Goal: Task Accomplishment & Management: Manage account settings

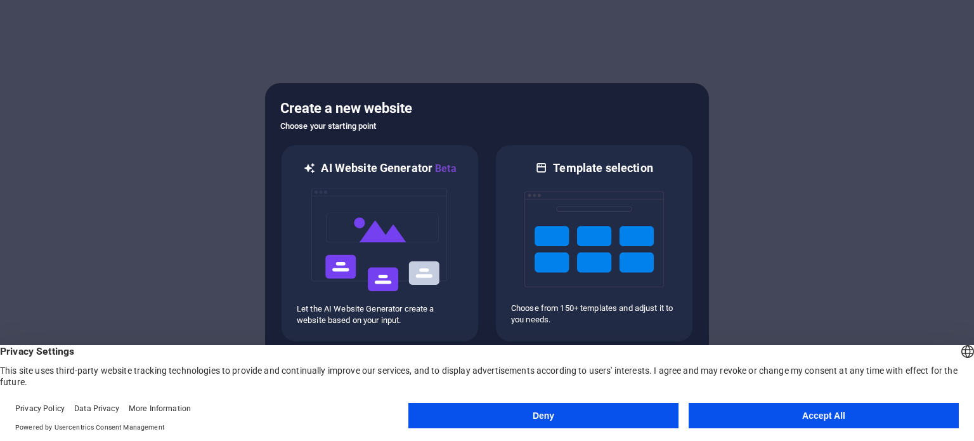
click at [803, 418] on button "Accept All" at bounding box center [824, 415] width 270 height 25
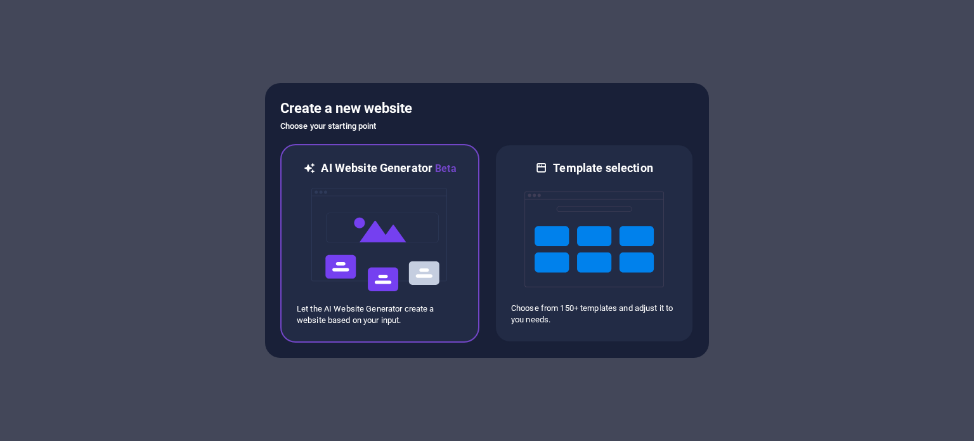
click at [380, 174] on h6 "AI Website Generator Beta" at bounding box center [388, 168] width 135 height 16
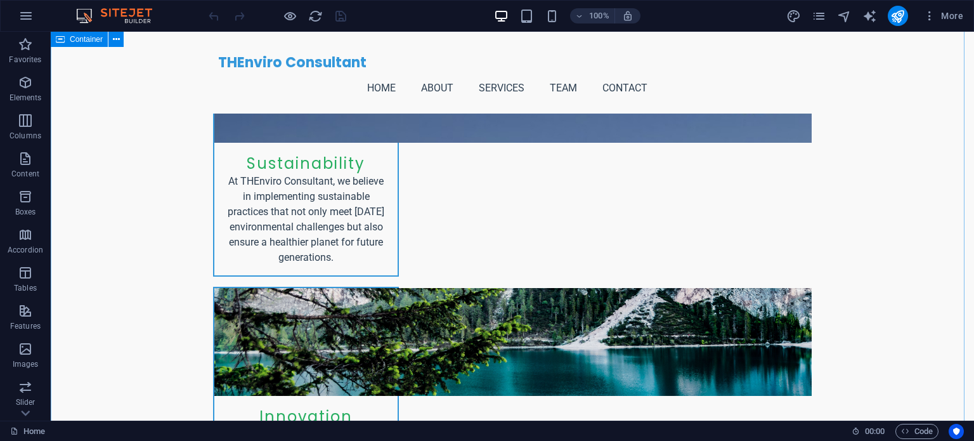
scroll to position [1205, 0]
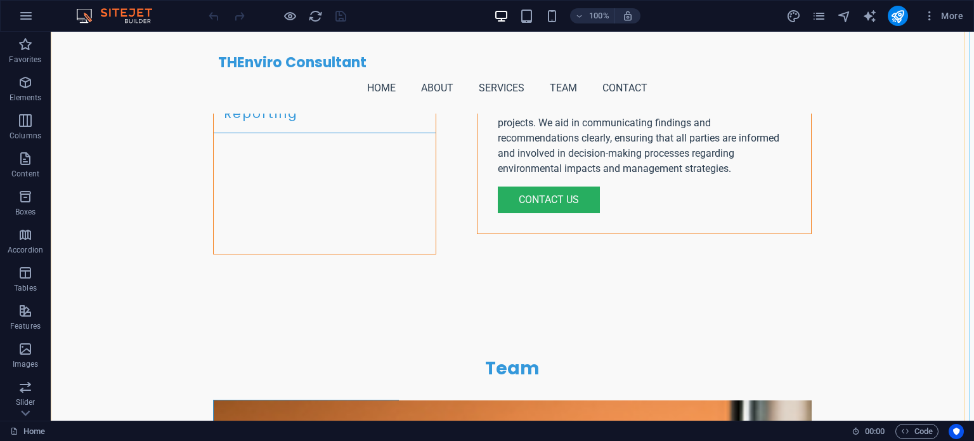
scroll to position [2790, 0]
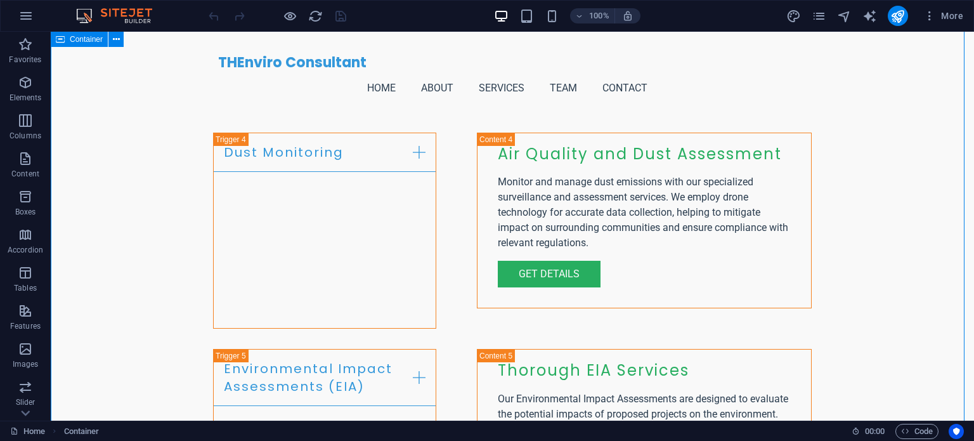
drag, startPoint x: 815, startPoint y: 212, endPoint x: 774, endPoint y: 224, distance: 42.8
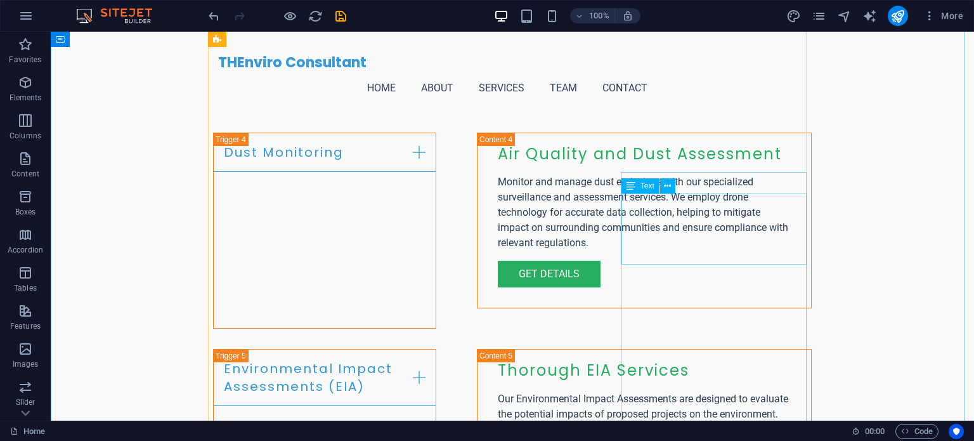
click at [0, 0] on button at bounding box center [0, 0] width 0 height 0
click at [738, 171] on button at bounding box center [733, 164] width 15 height 15
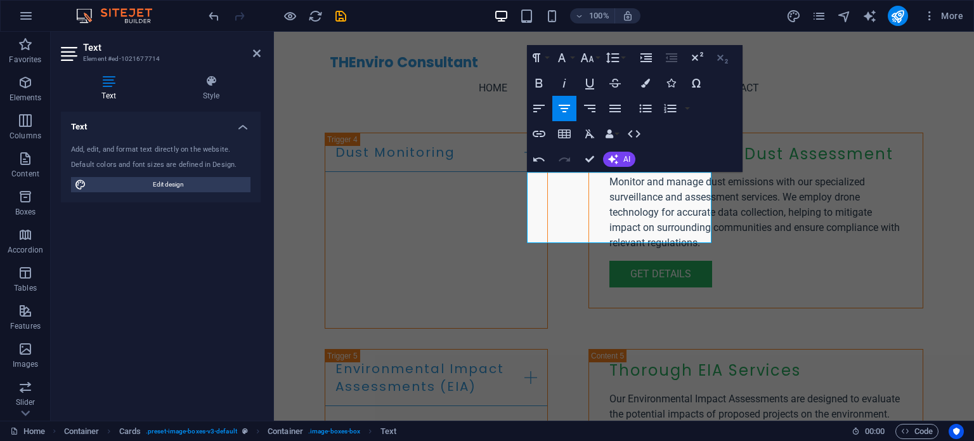
click at [725, 60] on icon "button" at bounding box center [722, 59] width 11 height 9
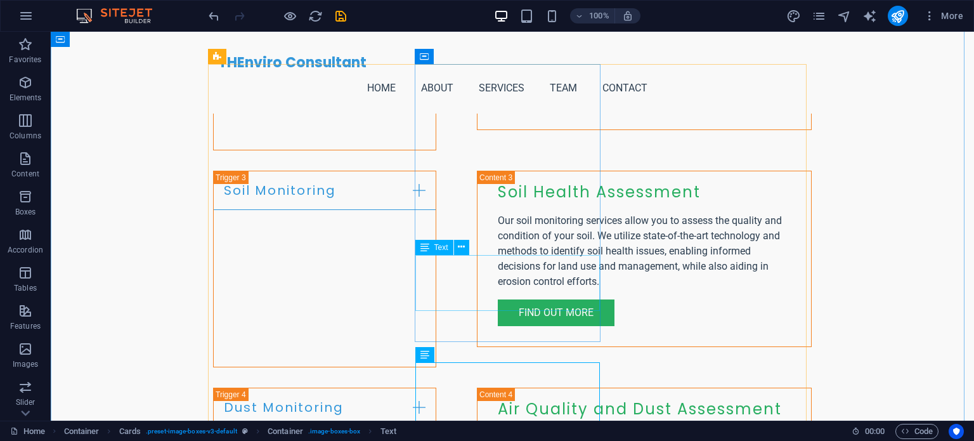
scroll to position [2473, 0]
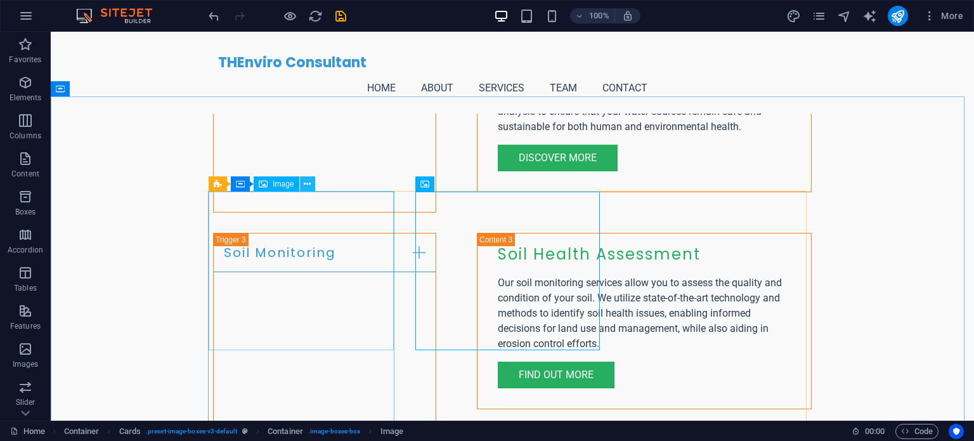
click at [304, 184] on icon at bounding box center [307, 184] width 7 height 13
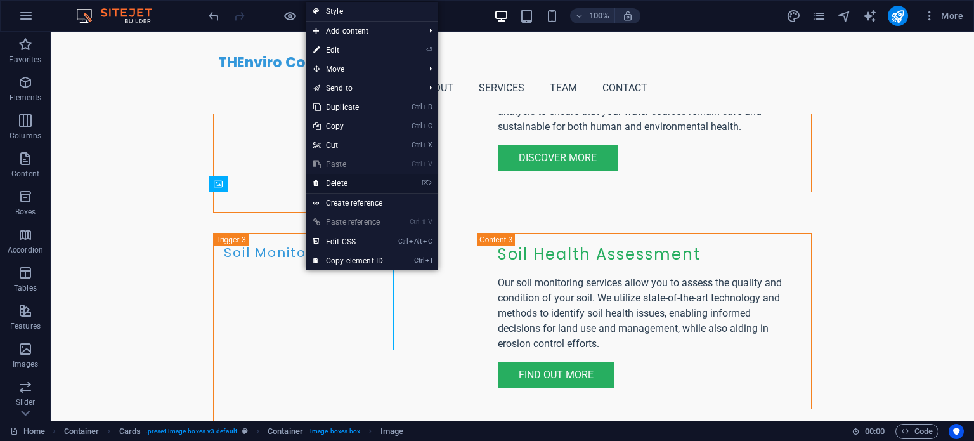
click at [339, 179] on link "⌦ Delete" at bounding box center [348, 183] width 85 height 19
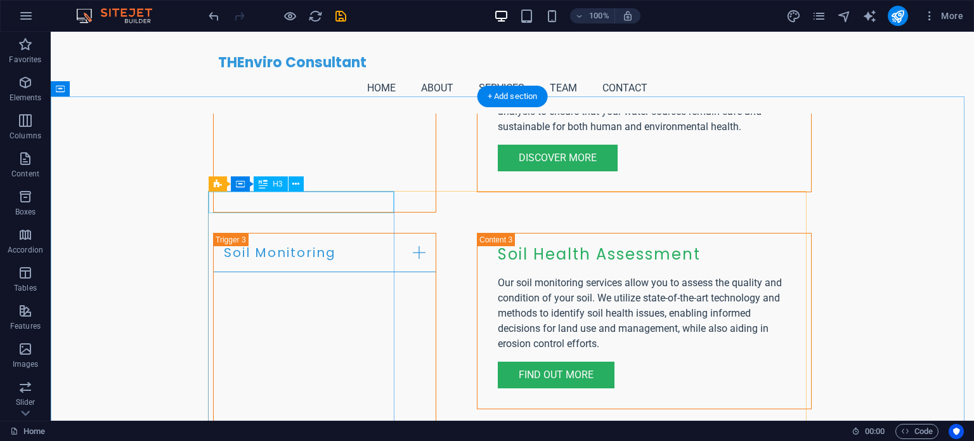
scroll to position [2790, 0]
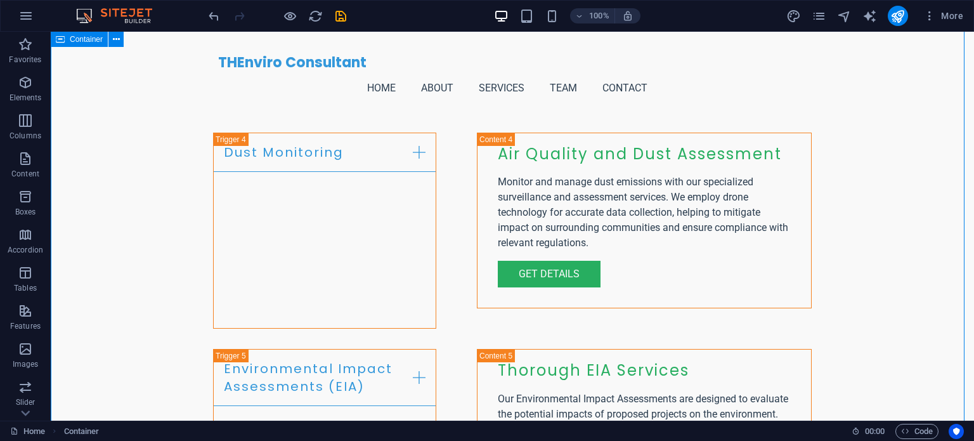
drag, startPoint x: 819, startPoint y: 200, endPoint x: 631, endPoint y: 197, distance: 188.3
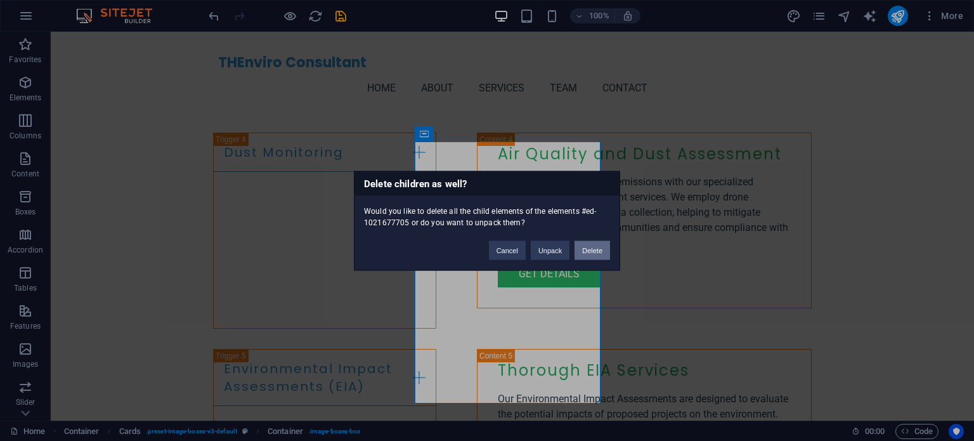
click at [604, 248] on button "Delete" at bounding box center [592, 249] width 36 height 19
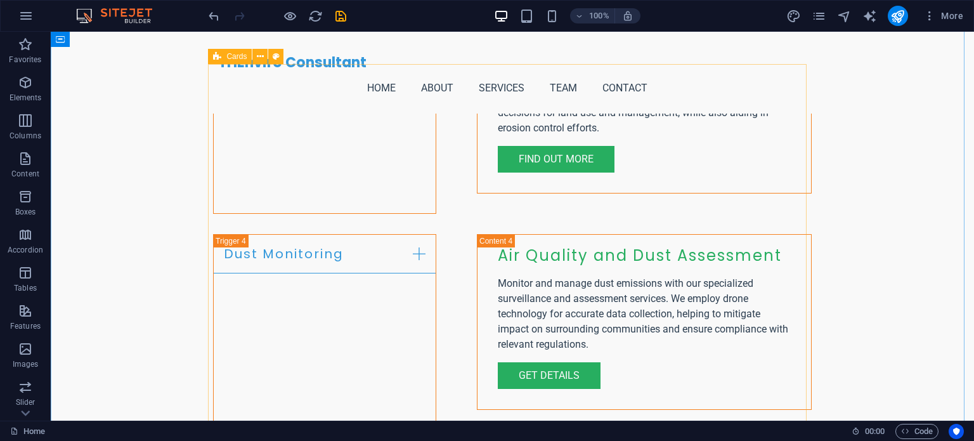
scroll to position [2726, 0]
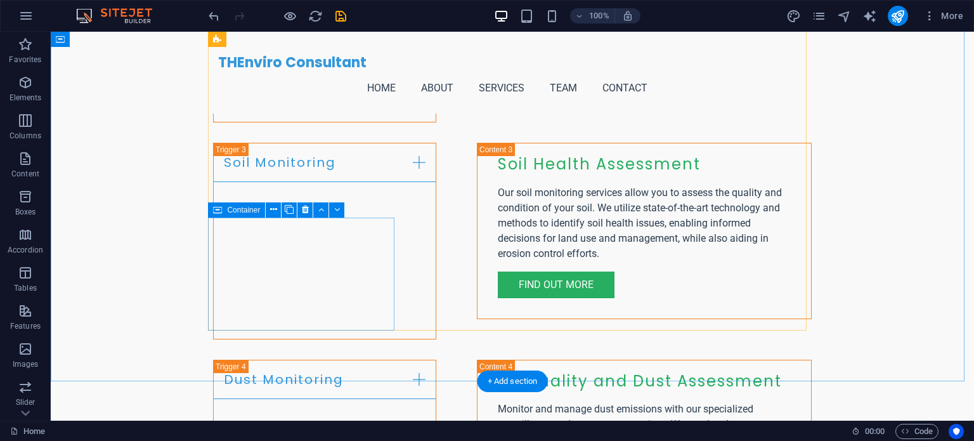
scroll to position [2409, 0]
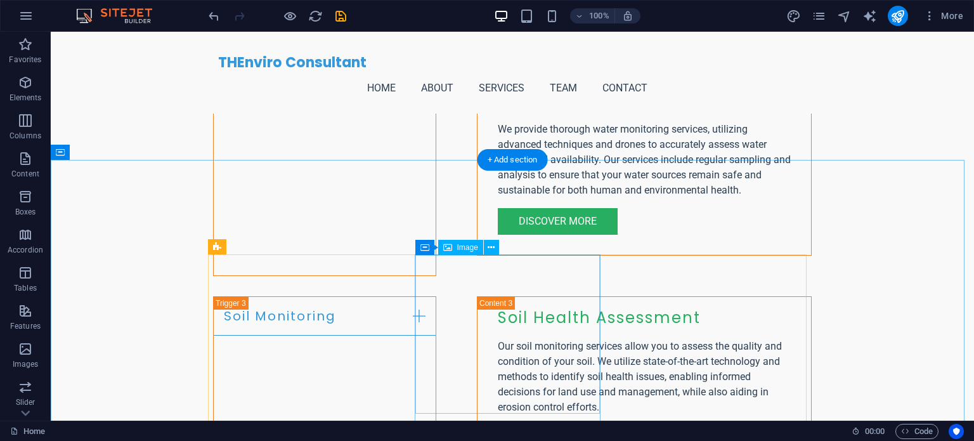
scroll to position [2536, 0]
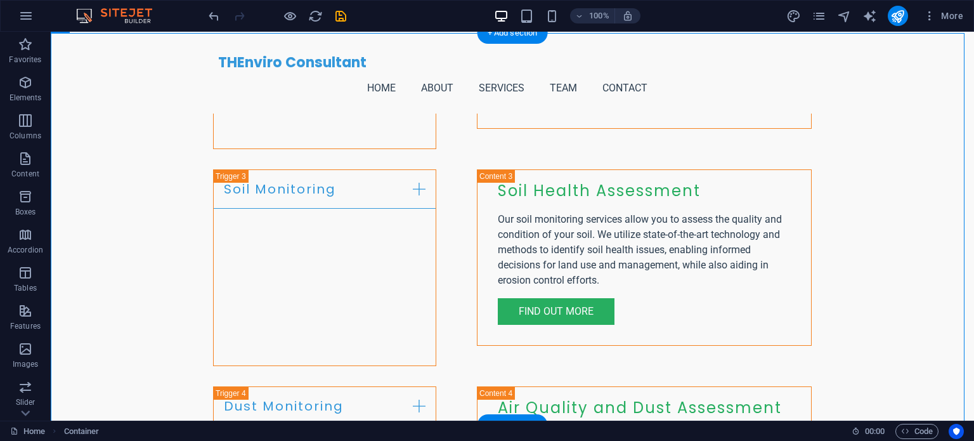
drag, startPoint x: 391, startPoint y: 179, endPoint x: 560, endPoint y: 189, distance: 170.2
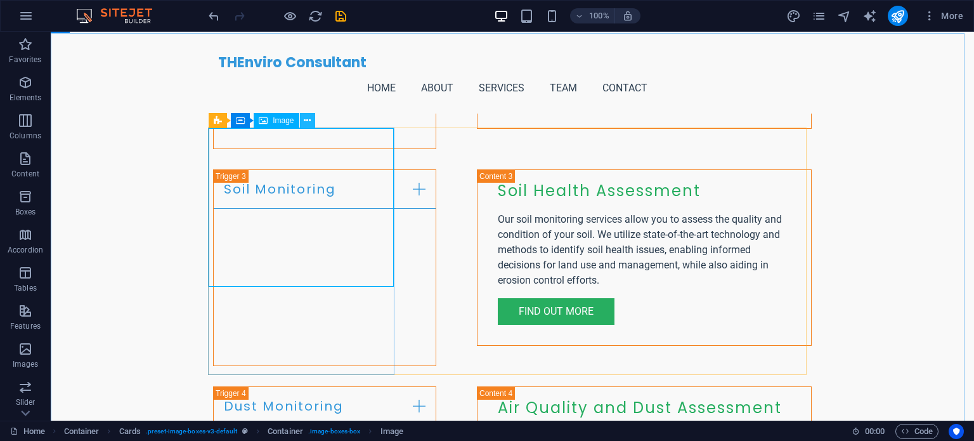
click at [304, 122] on icon at bounding box center [307, 120] width 7 height 13
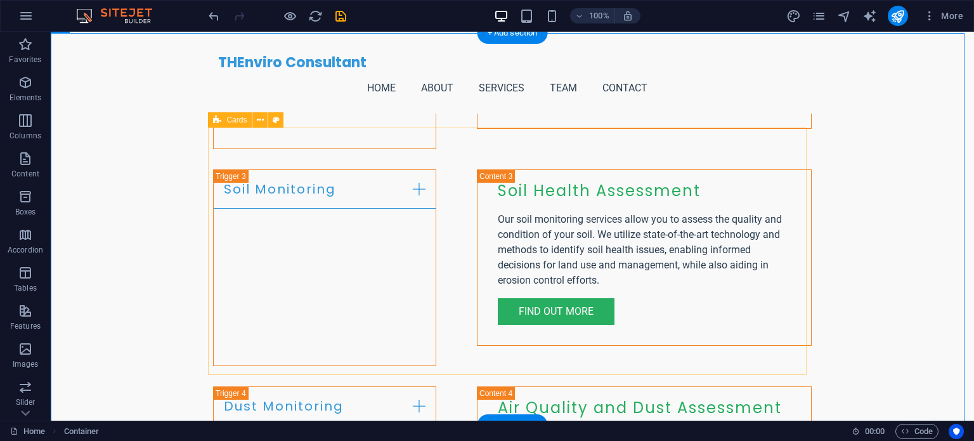
drag, startPoint x: 394, startPoint y: 176, endPoint x: 579, endPoint y: 184, distance: 185.3
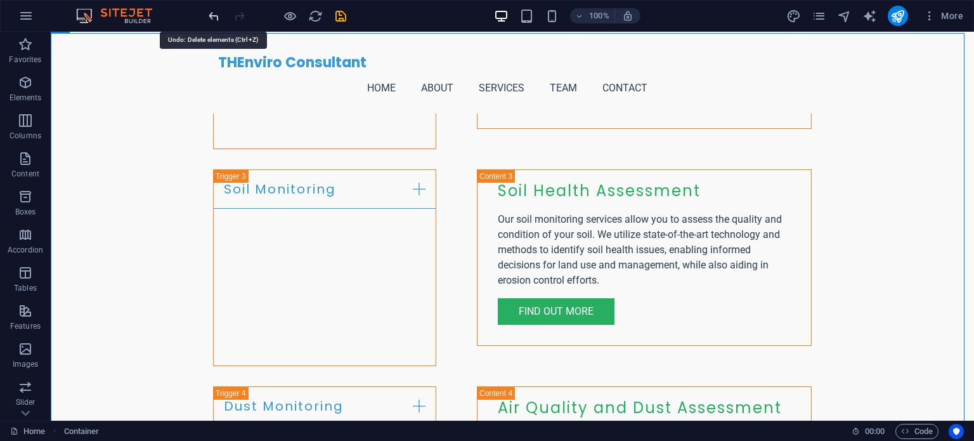
click at [209, 12] on icon "undo" at bounding box center [214, 16] width 15 height 15
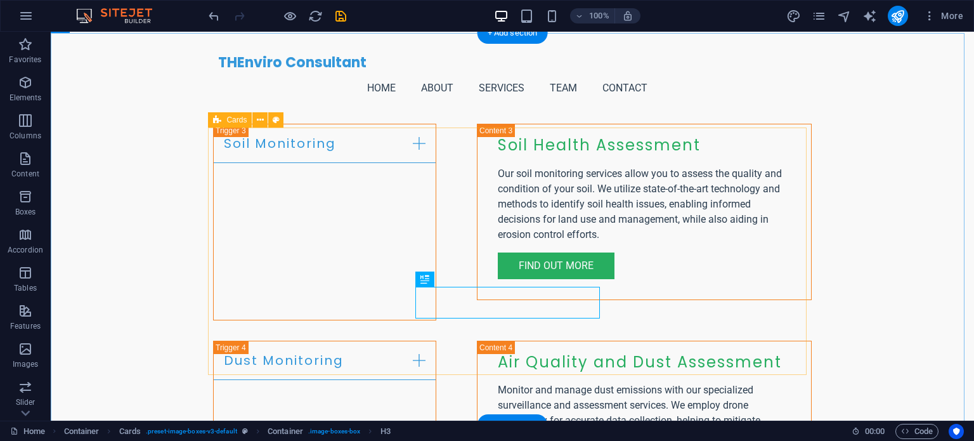
scroll to position [2599, 0]
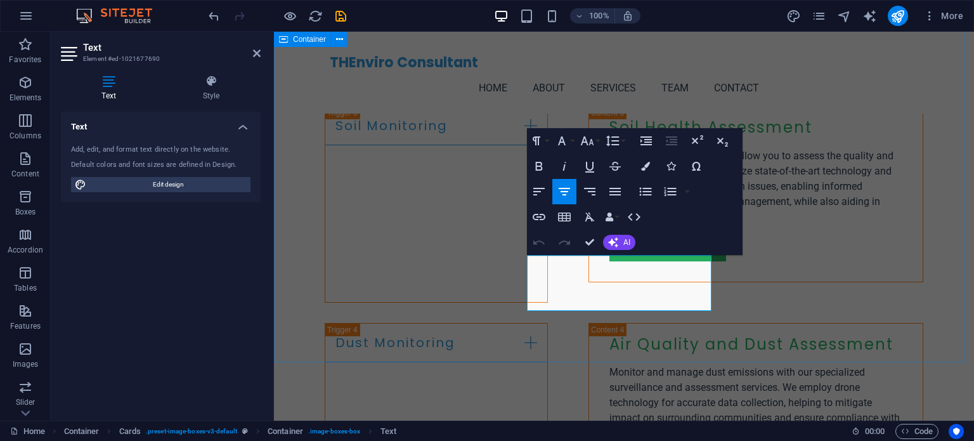
drag, startPoint x: 678, startPoint y: 293, endPoint x: 560, endPoint y: 262, distance: 121.2
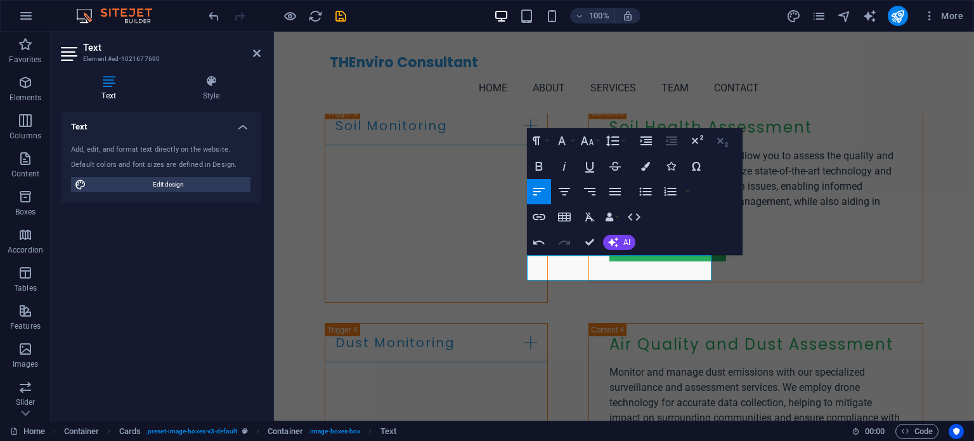
click at [720, 136] on icon "button" at bounding box center [722, 140] width 15 height 15
click at [725, 144] on icon "button" at bounding box center [722, 140] width 15 height 15
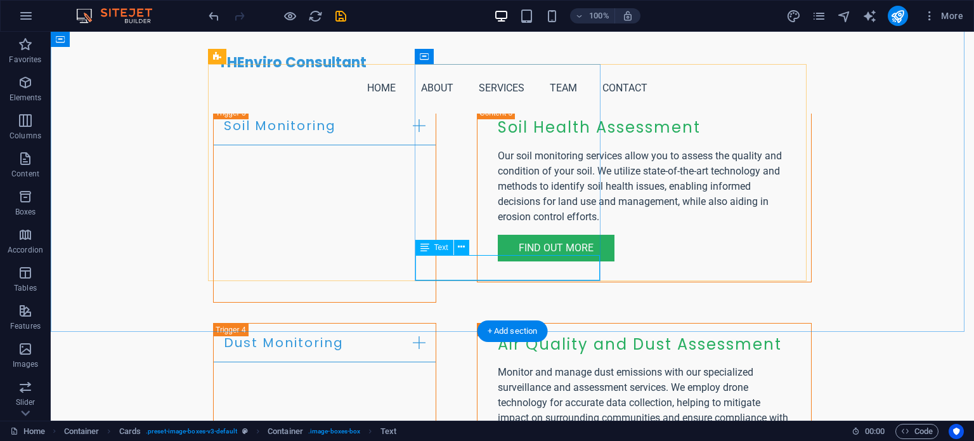
click at [463, 244] on icon at bounding box center [461, 246] width 7 height 13
click at [431, 249] on div "Text" at bounding box center [434, 247] width 38 height 15
drag, startPoint x: 432, startPoint y: 250, endPoint x: 461, endPoint y: 250, distance: 28.5
click at [461, 250] on div "Text" at bounding box center [446, 248] width 62 height 16
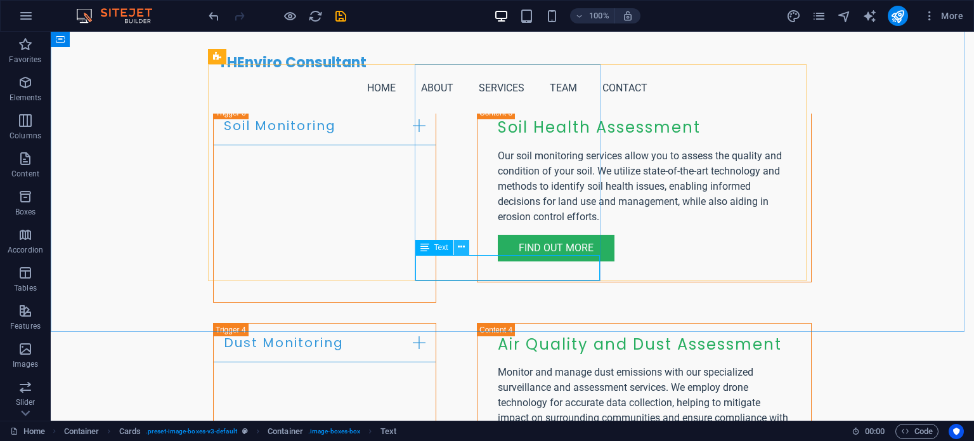
click at [460, 245] on icon at bounding box center [461, 246] width 7 height 13
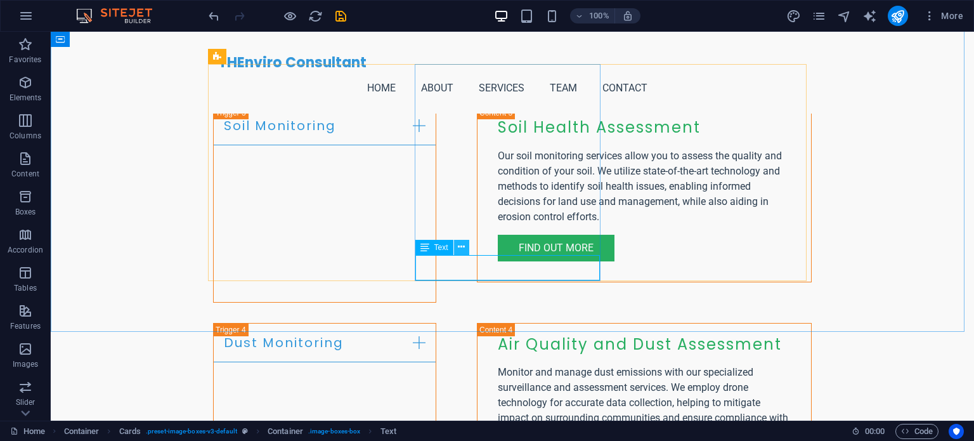
click at [461, 248] on icon at bounding box center [461, 246] width 7 height 13
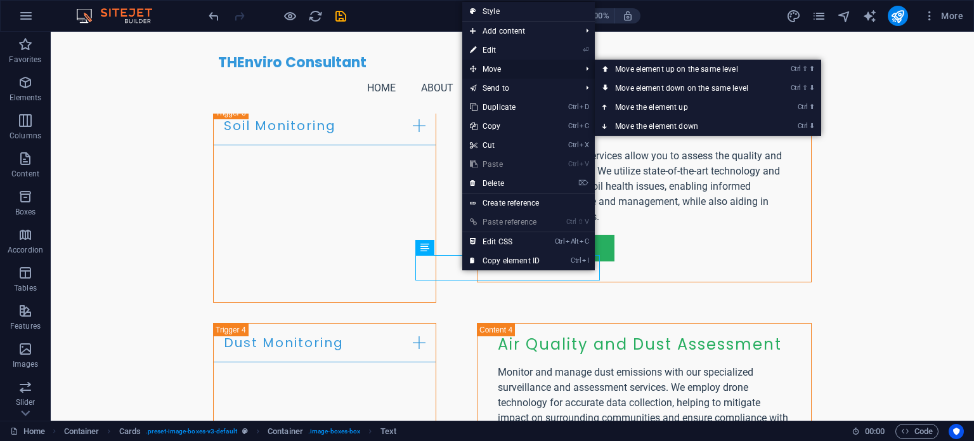
click at [500, 65] on span "Move" at bounding box center [518, 69] width 113 height 19
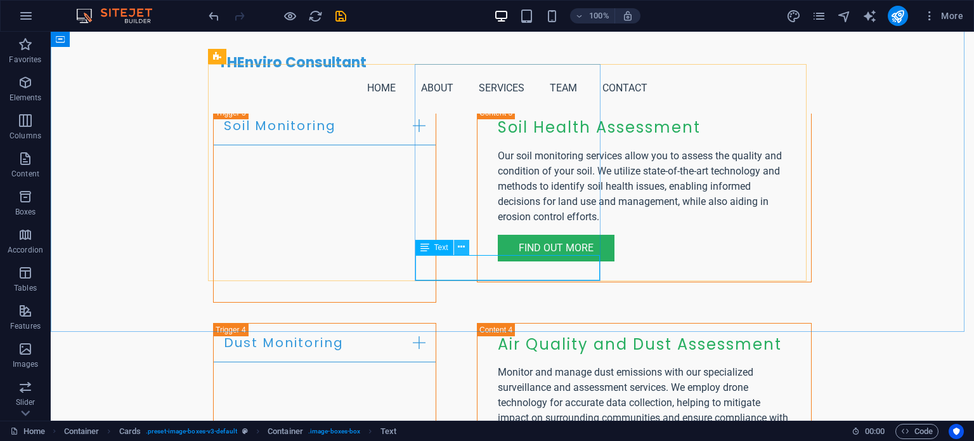
click at [463, 243] on icon at bounding box center [461, 246] width 7 height 13
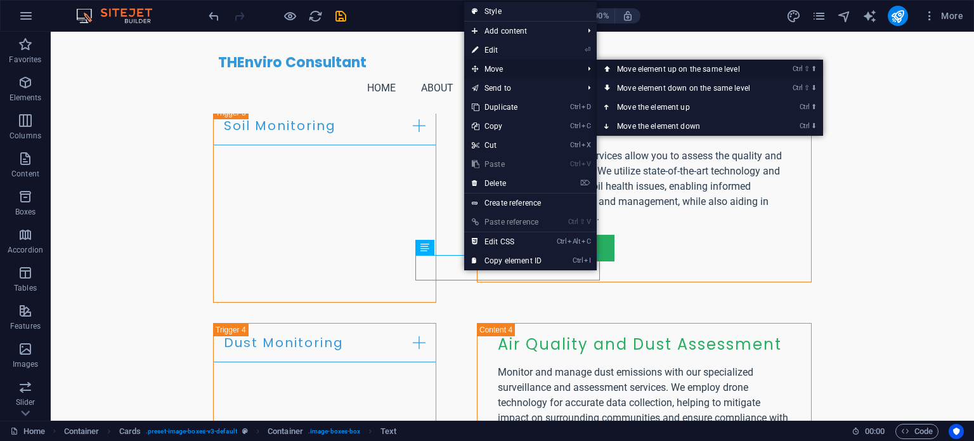
click at [654, 63] on link "Ctrl ⇧ ⬆ Move element up on the same level" at bounding box center [686, 69] width 179 height 19
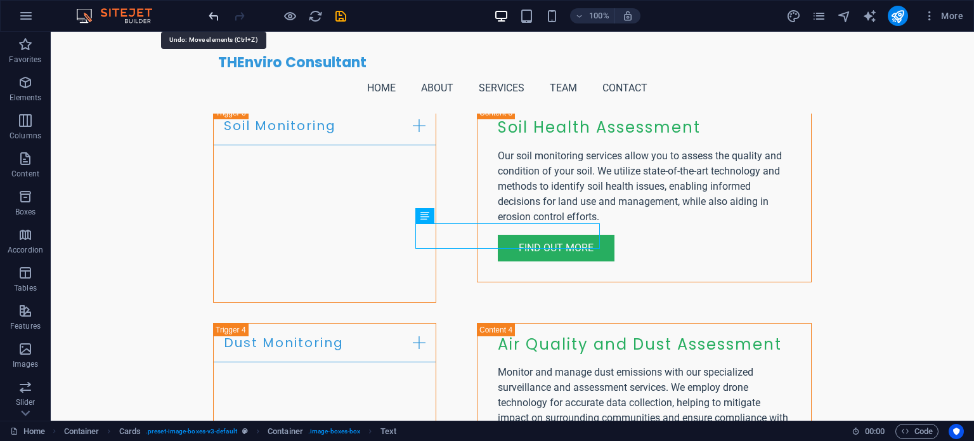
click at [209, 17] on icon "undo" at bounding box center [214, 16] width 15 height 15
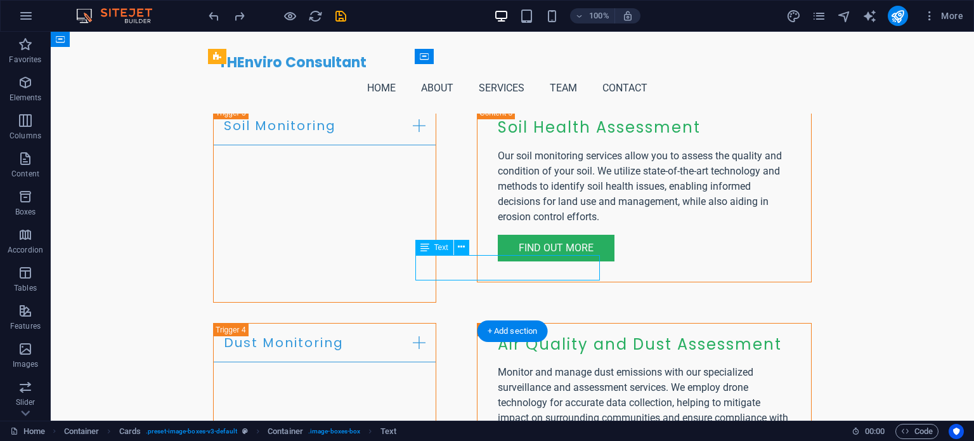
click at [453, 247] on div "Text" at bounding box center [434, 247] width 38 height 15
click at [458, 247] on icon at bounding box center [461, 246] width 7 height 13
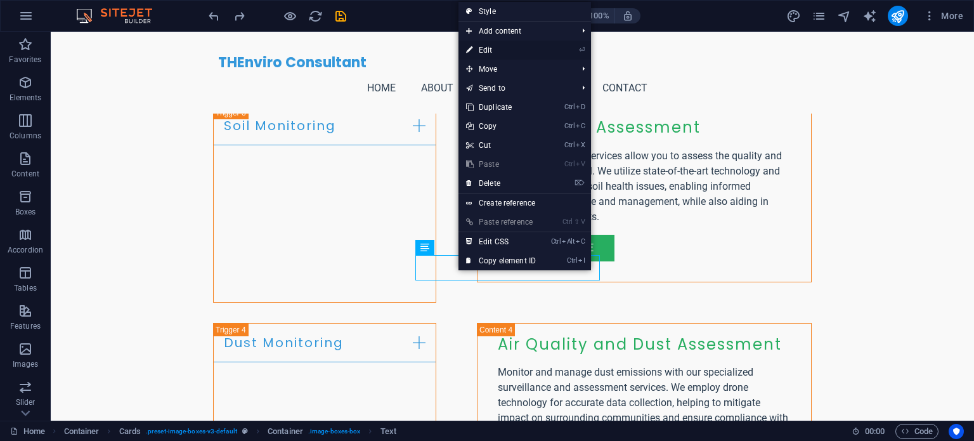
click at [496, 48] on link "⏎ Edit" at bounding box center [500, 50] width 85 height 19
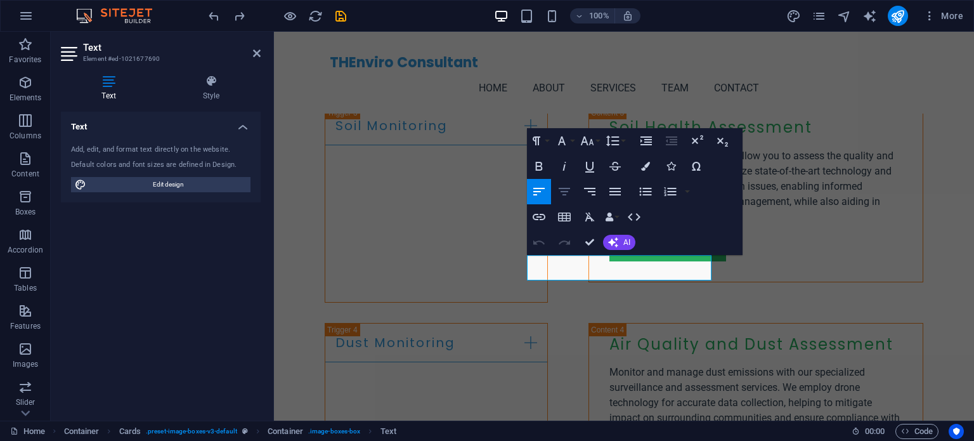
click at [571, 190] on icon "button" at bounding box center [564, 191] width 15 height 15
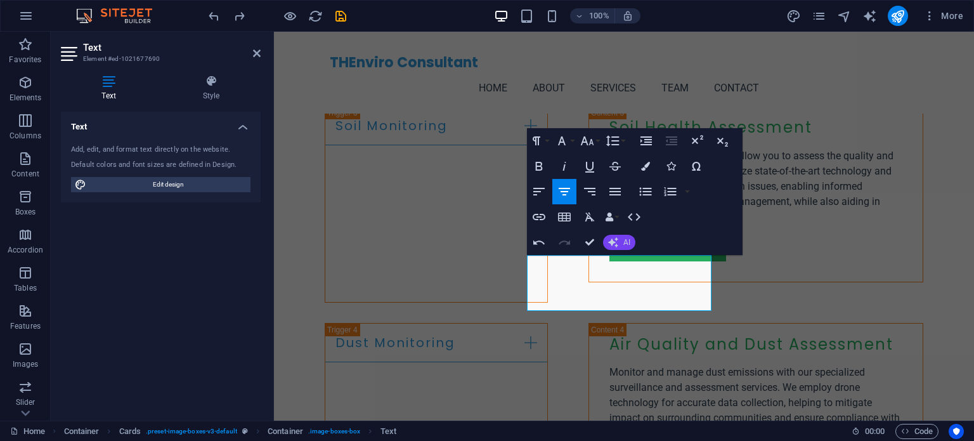
click at [614, 238] on icon "button" at bounding box center [613, 242] width 10 height 10
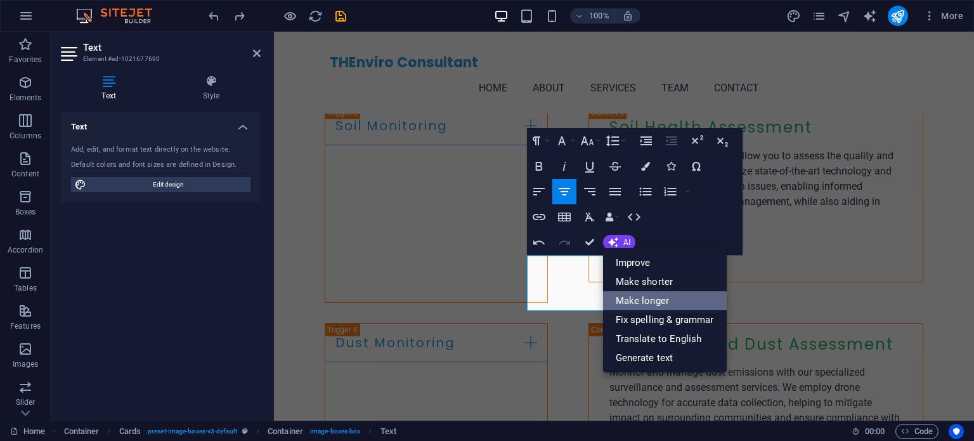
click at [680, 295] on link "Make longer" at bounding box center [665, 300] width 124 height 19
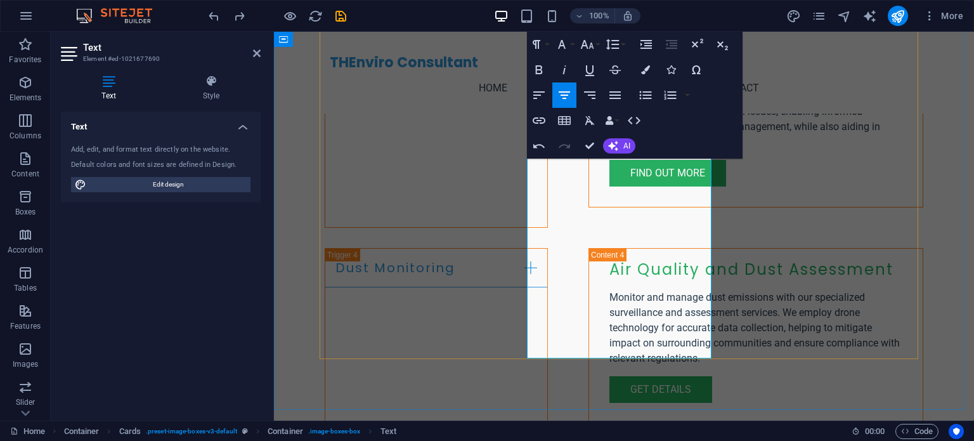
scroll to position [2726, 0]
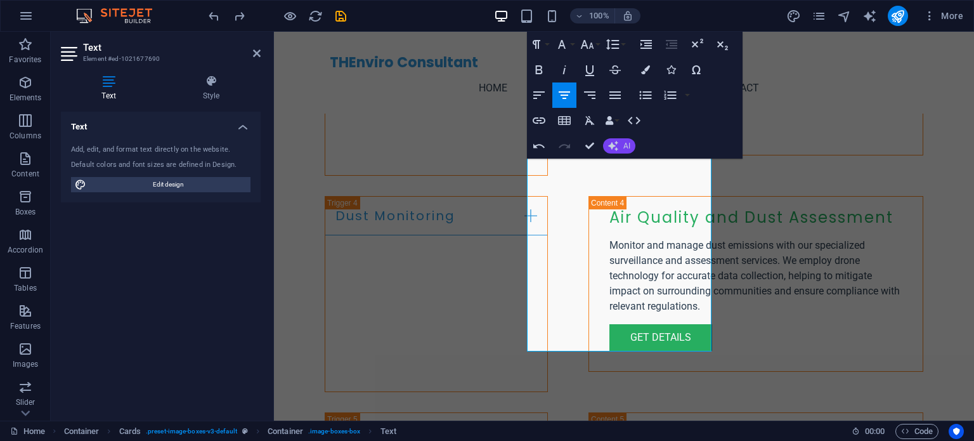
click at [618, 144] on icon "button" at bounding box center [613, 146] width 10 height 10
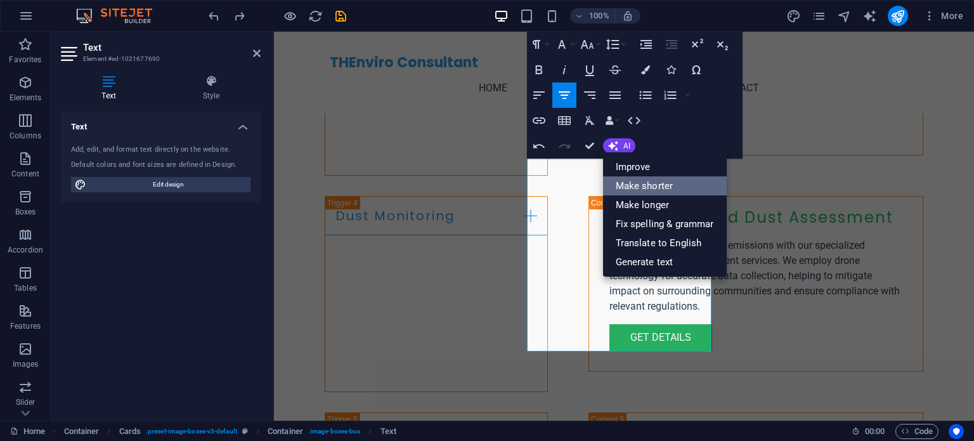
click at [665, 184] on link "Make shorter" at bounding box center [665, 185] width 124 height 19
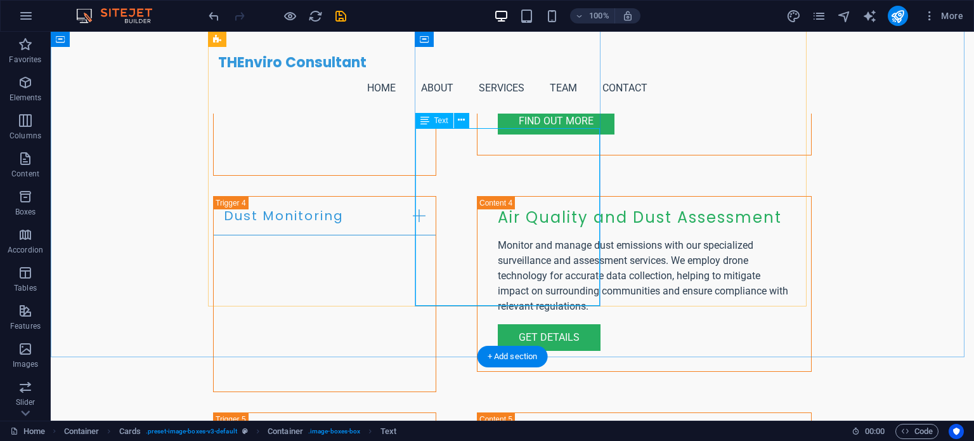
drag, startPoint x: 601, startPoint y: 217, endPoint x: 615, endPoint y: 214, distance: 14.3
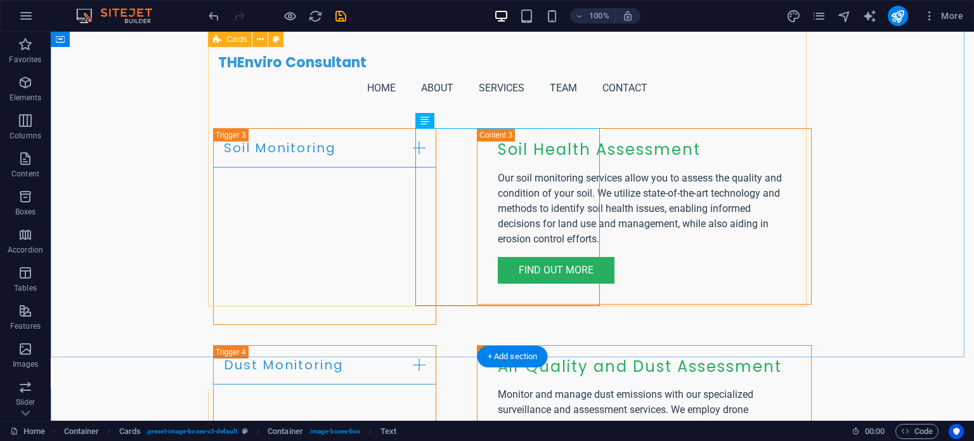
scroll to position [2536, 0]
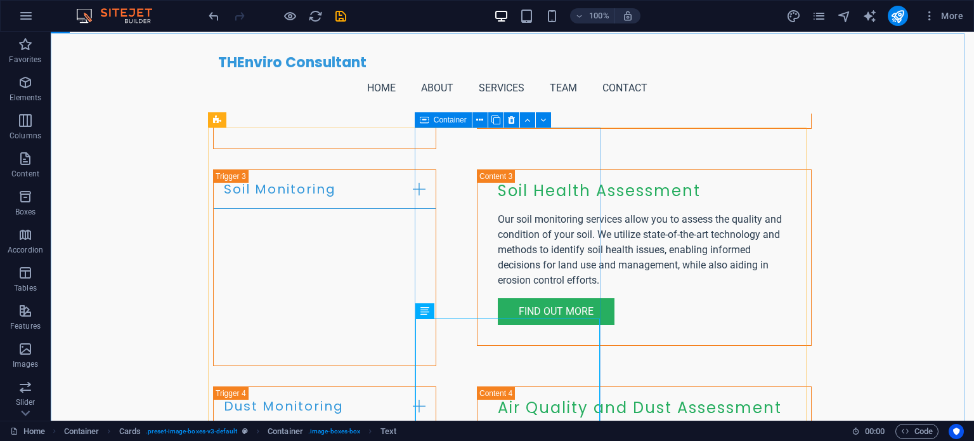
click at [462, 120] on span "Container" at bounding box center [450, 120] width 33 height 8
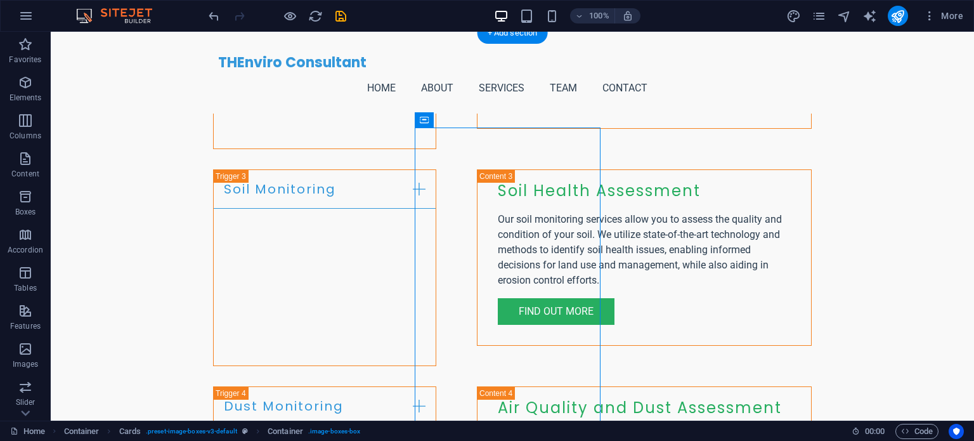
drag, startPoint x: 512, startPoint y: 152, endPoint x: 461, endPoint y: 126, distance: 57.6
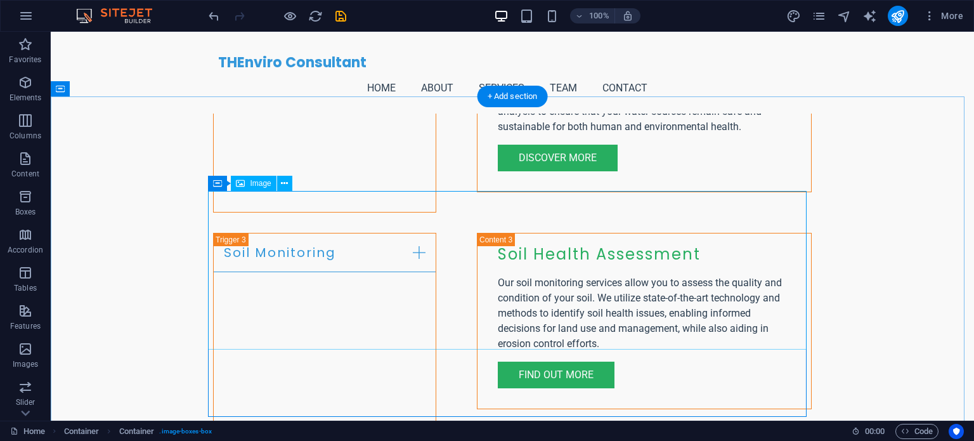
scroll to position [2663, 0]
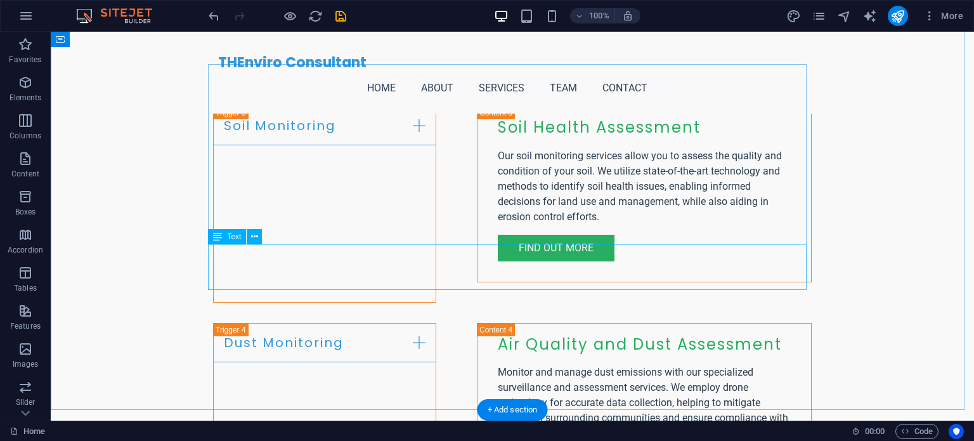
scroll to position [2536, 0]
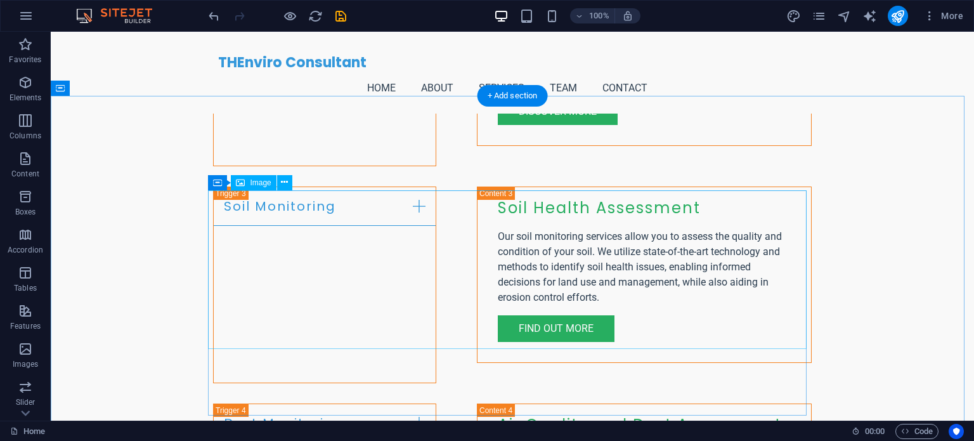
scroll to position [2599, 0]
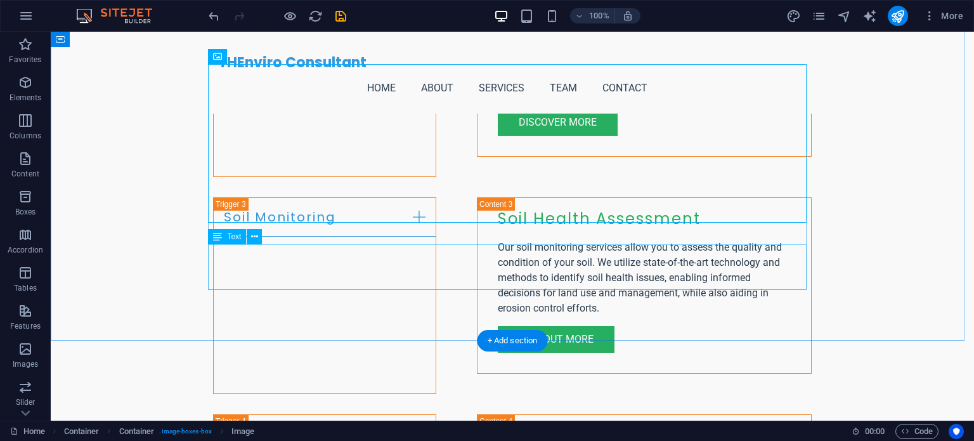
scroll to position [2473, 0]
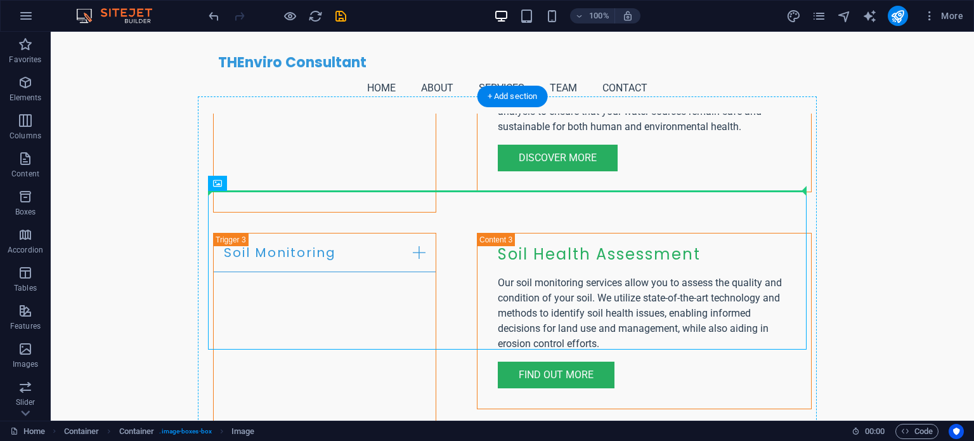
drag, startPoint x: 540, startPoint y: 194, endPoint x: 540, endPoint y: 184, distance: 9.5
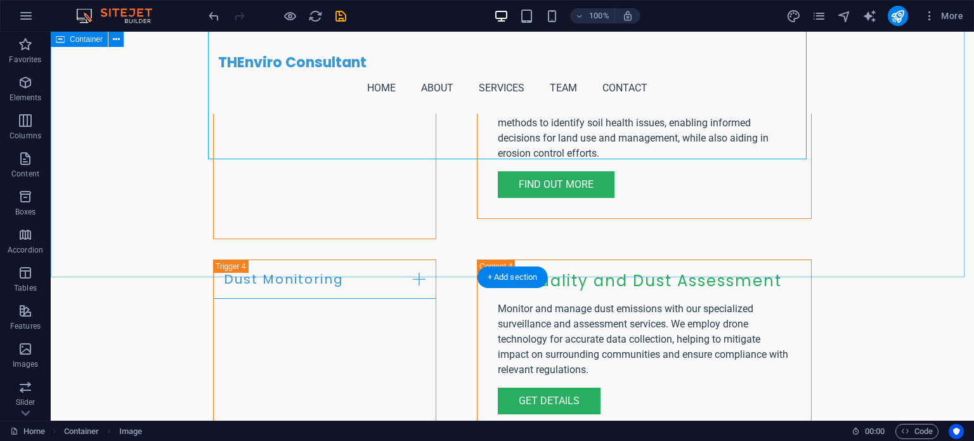
scroll to position [2599, 0]
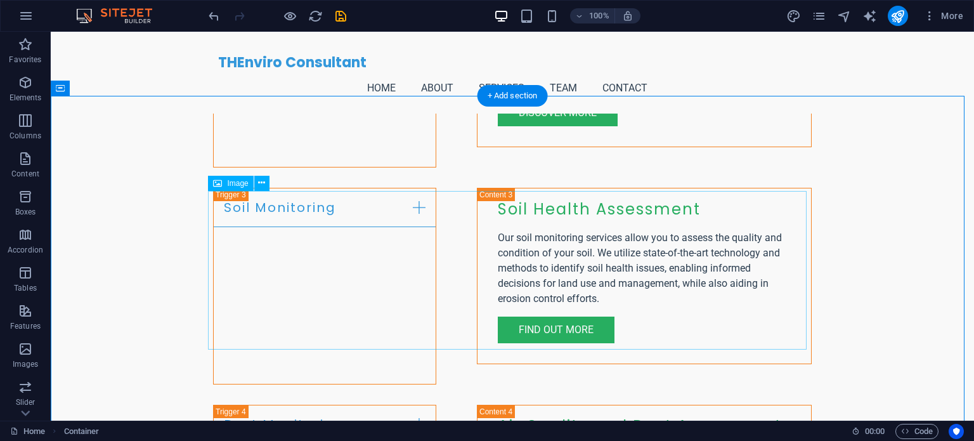
scroll to position [2473, 0]
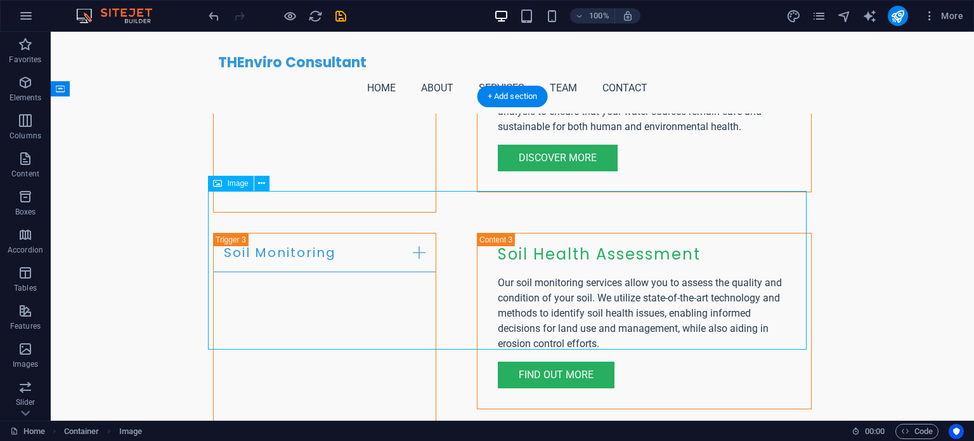
select select "vw"
select select "px"
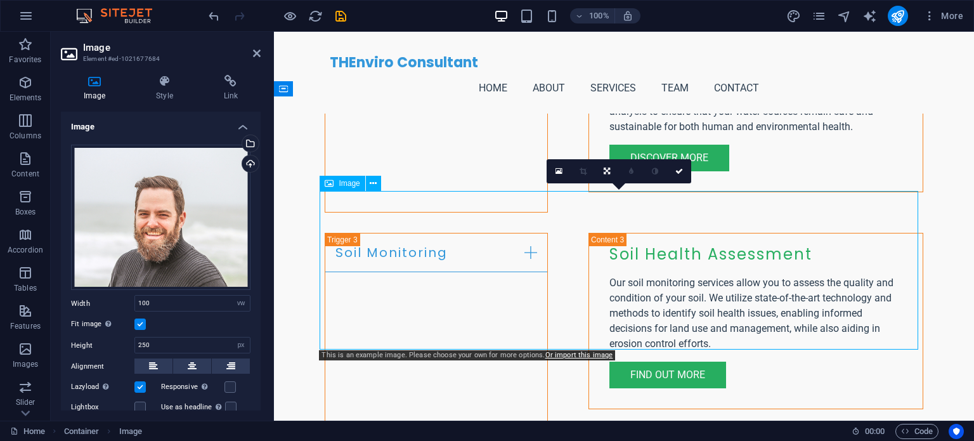
drag, startPoint x: 565, startPoint y: 286, endPoint x: 563, endPoint y: 257, distance: 29.2
click at [190, 240] on div "Drag files here, click to choose files or select files from Files or our free s…" at bounding box center [160, 218] width 179 height 146
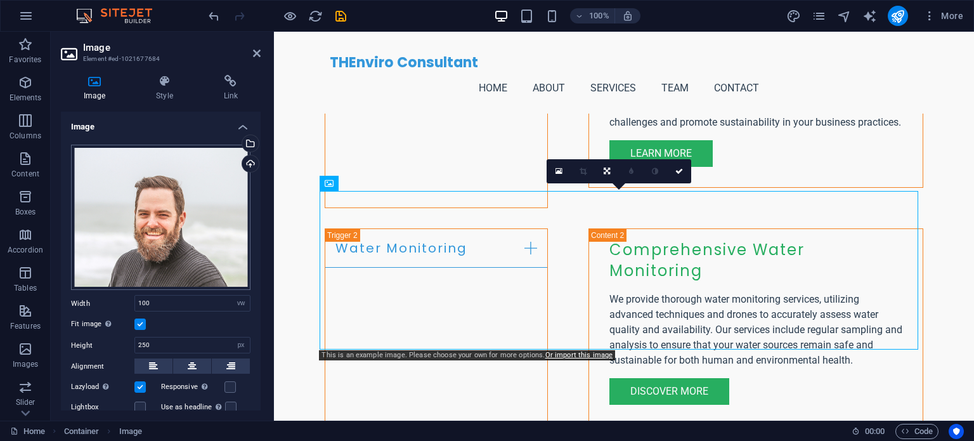
scroll to position [2706, 0]
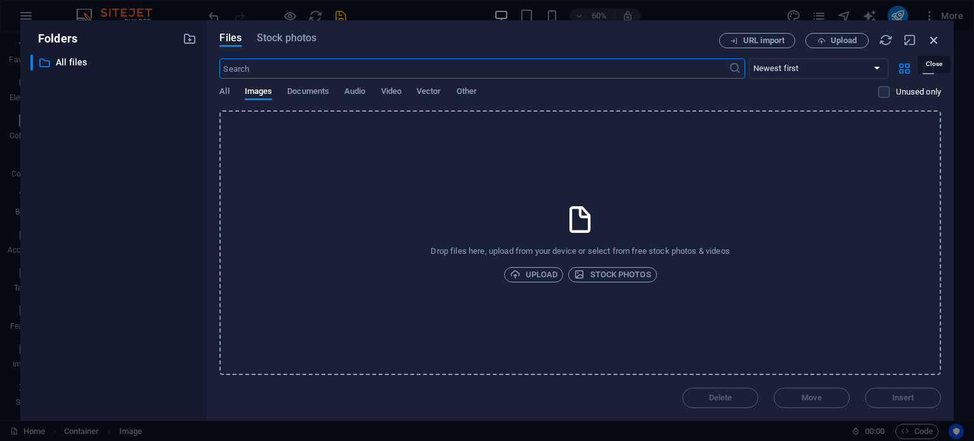
click at [934, 44] on icon "button" at bounding box center [934, 40] width 14 height 14
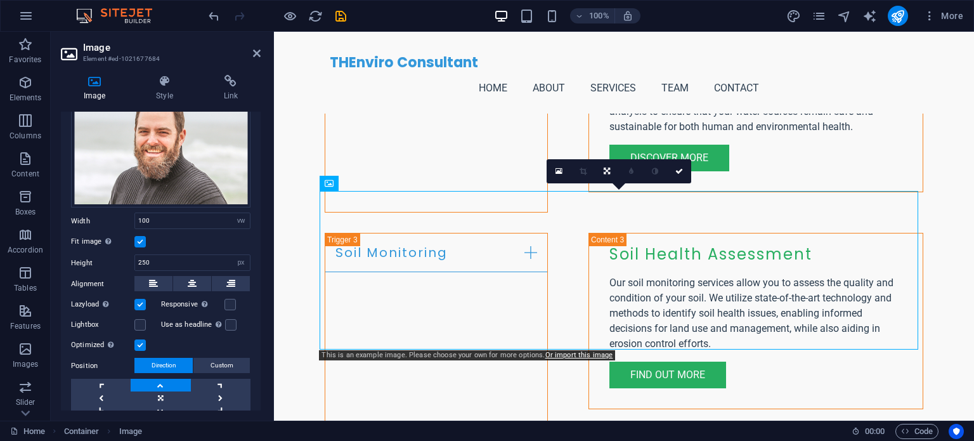
scroll to position [63, 0]
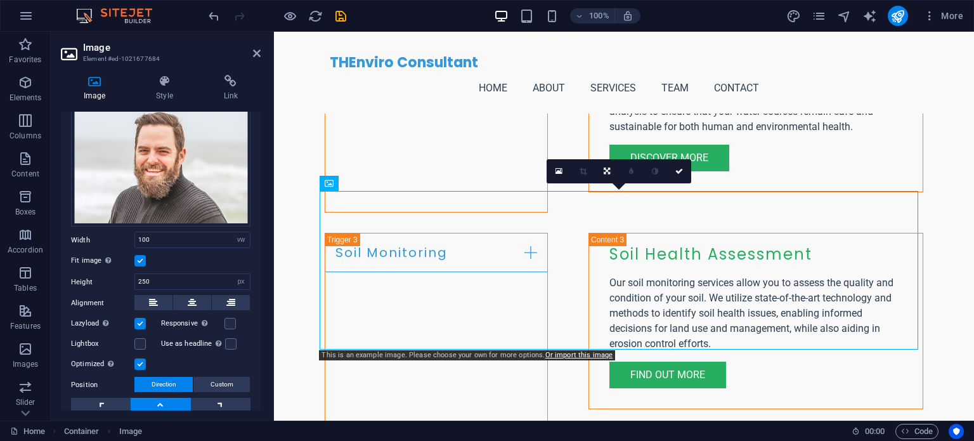
click at [141, 257] on label at bounding box center [139, 260] width 11 height 11
click at [0, 0] on input "Fit image Automatically fit image to a fixed width and height" at bounding box center [0, 0] width 0 height 0
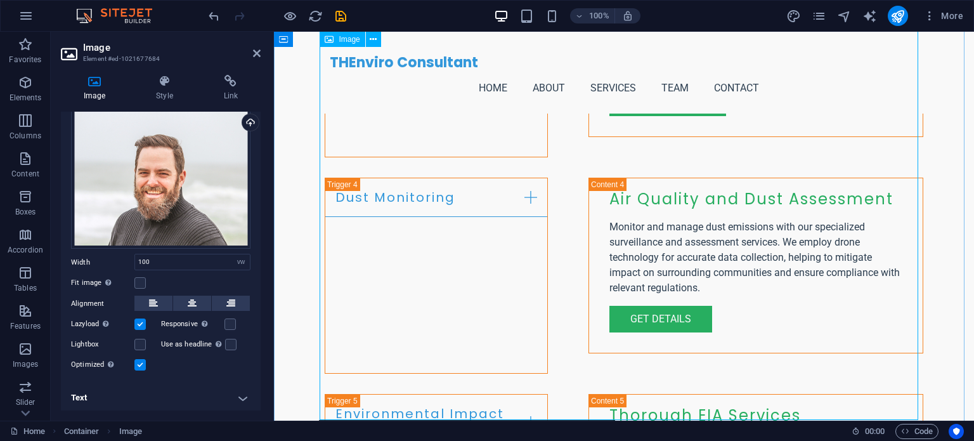
scroll to position [2726, 0]
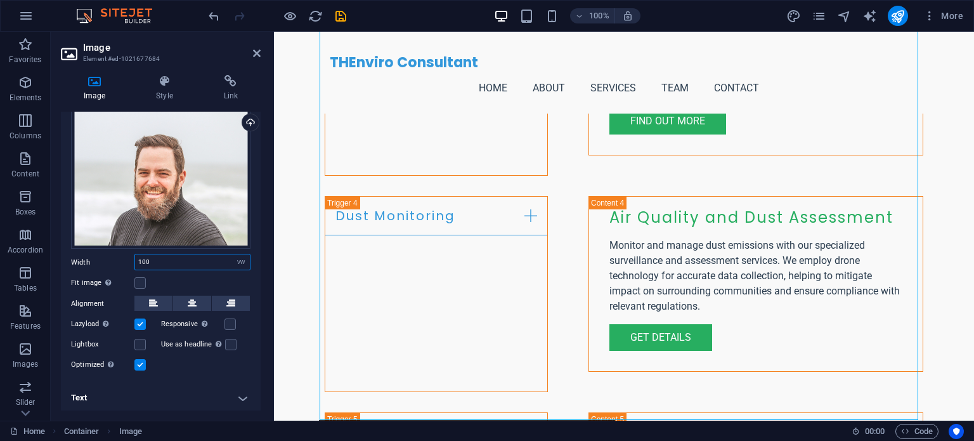
click at [191, 257] on input "100" at bounding box center [192, 261] width 115 height 15
type input "1"
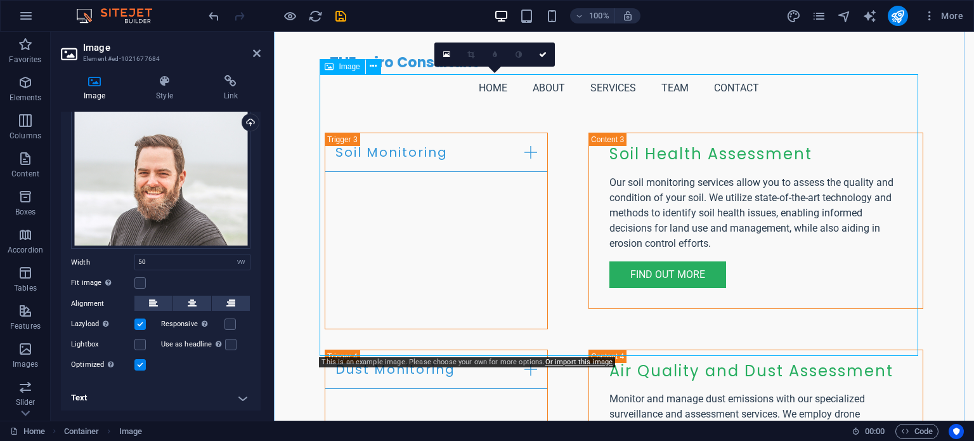
scroll to position [2599, 0]
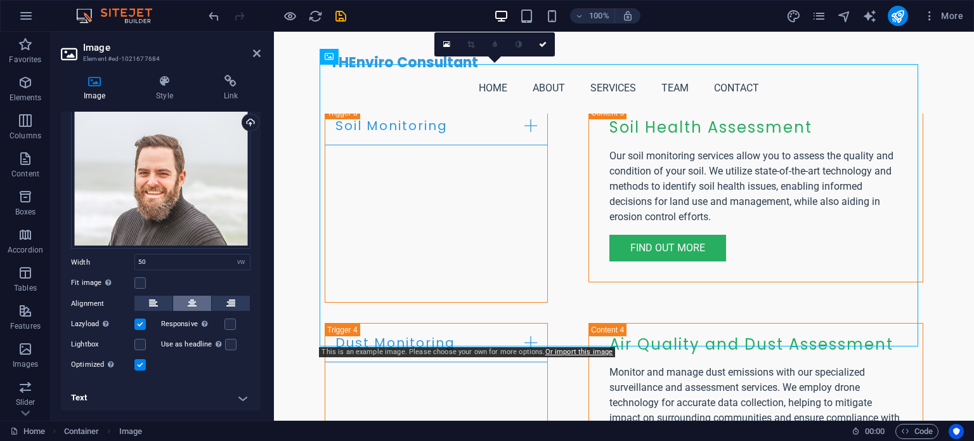
click at [200, 295] on button at bounding box center [192, 302] width 38 height 15
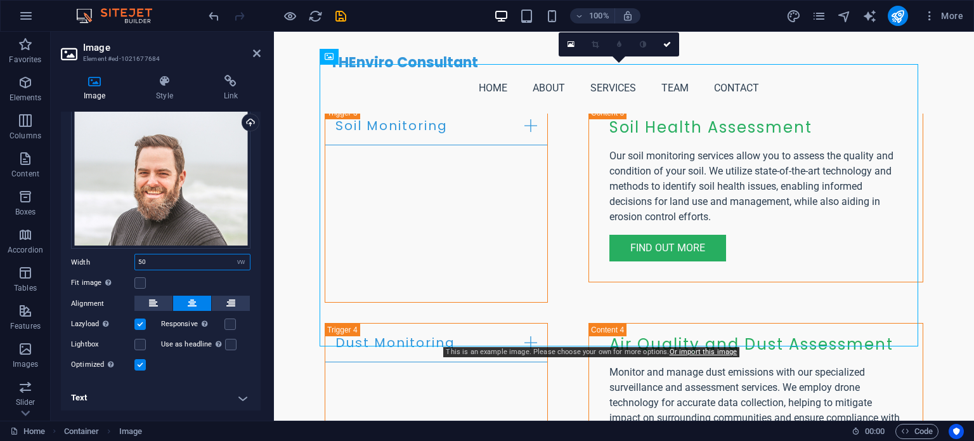
click at [177, 264] on input "50" at bounding box center [192, 261] width 115 height 15
type input "5"
type input "40"
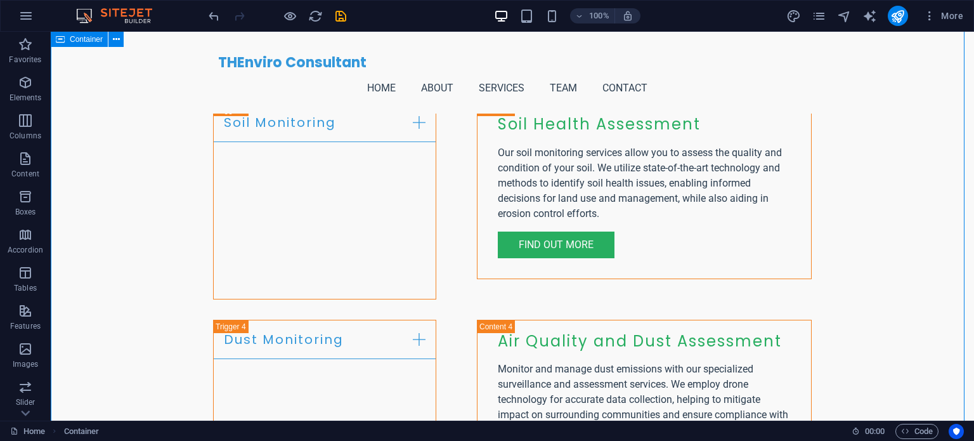
scroll to position [2663, 0]
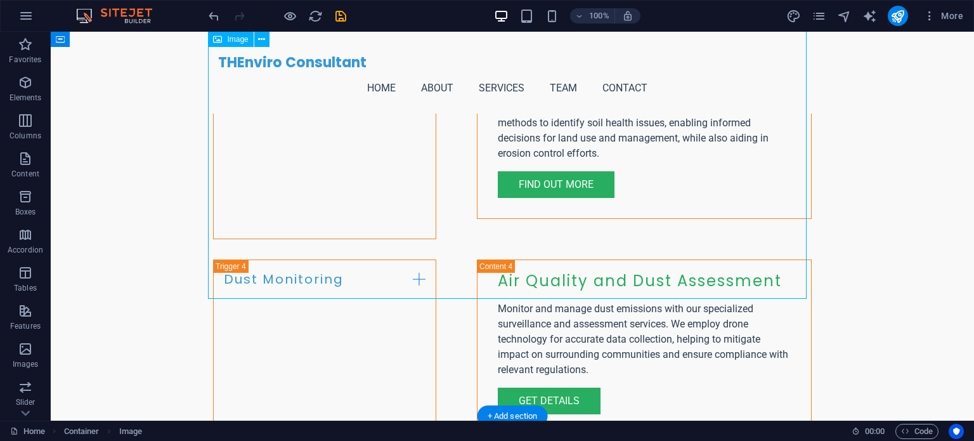
select select "vw"
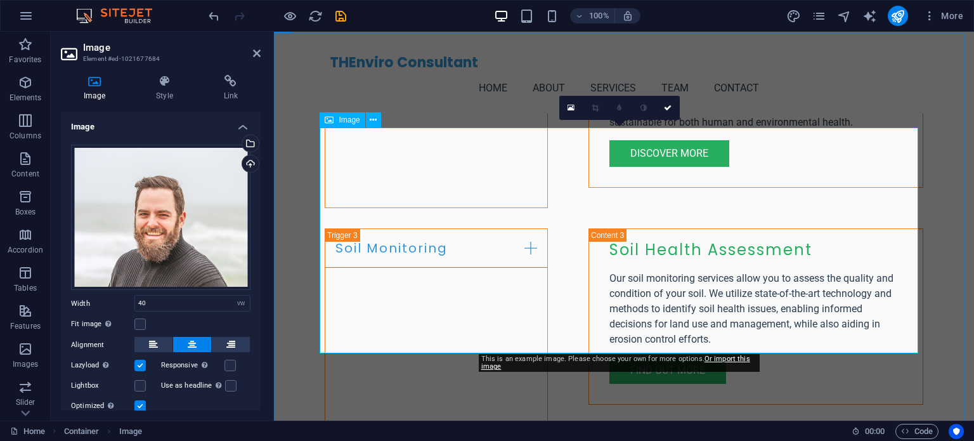
scroll to position [2409, 0]
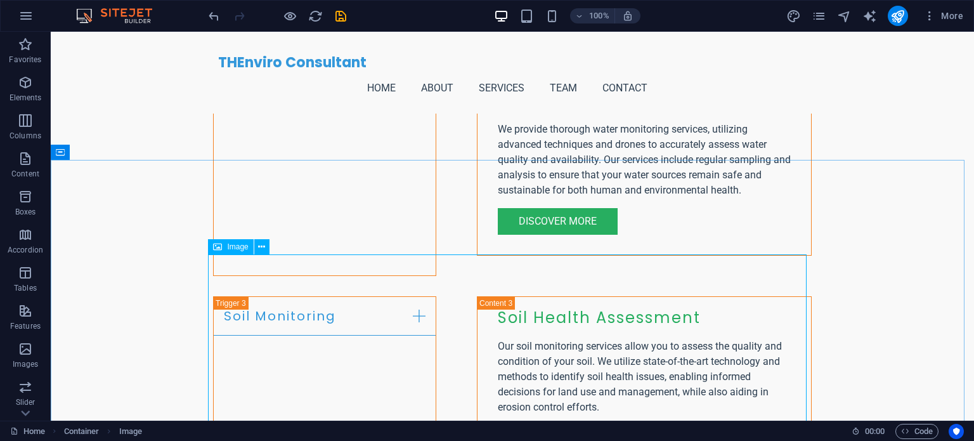
click at [233, 250] on span "Image" at bounding box center [237, 247] width 21 height 8
click at [223, 243] on div "Image" at bounding box center [230, 246] width 45 height 15
click at [262, 248] on icon at bounding box center [261, 246] width 7 height 13
click at [259, 248] on icon at bounding box center [261, 246] width 7 height 13
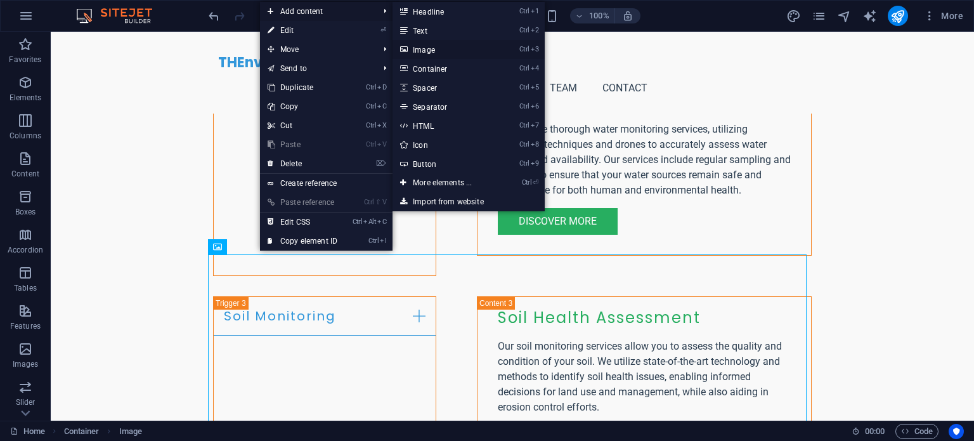
click at [420, 44] on link "Ctrl 3 Image" at bounding box center [444, 49] width 105 height 19
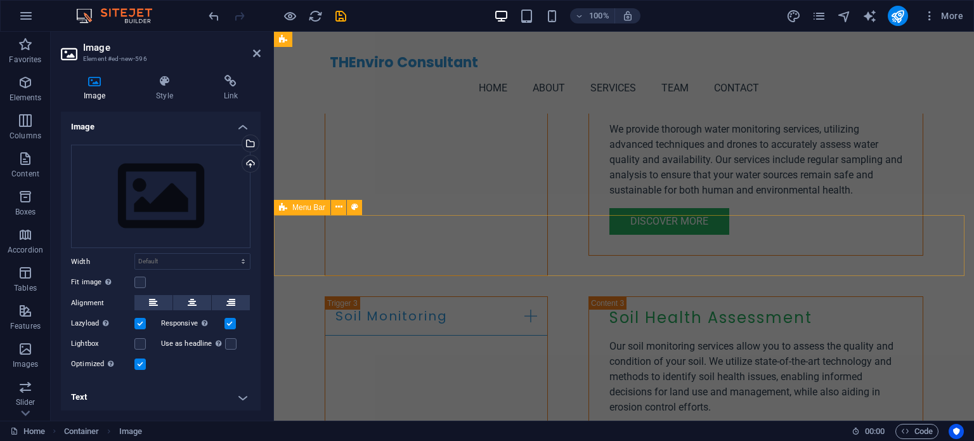
scroll to position [2670, 0]
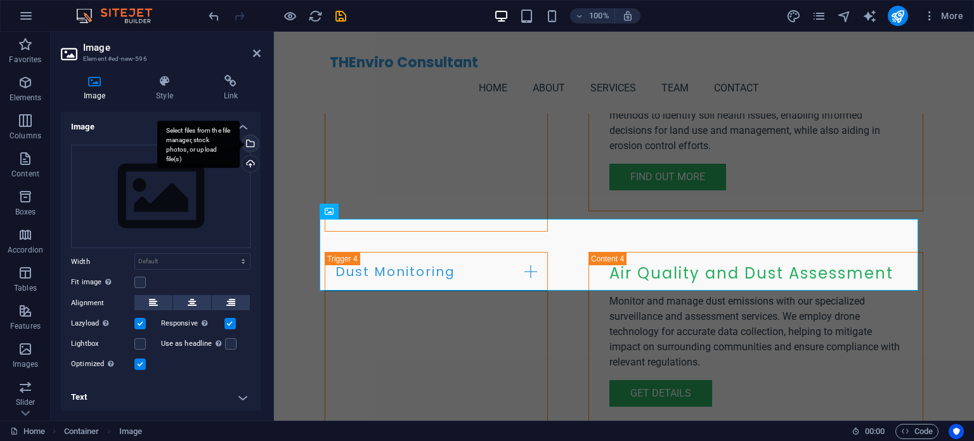
click at [249, 145] on div "Select files from the file manager, stock photos, or upload file(s)" at bounding box center [249, 144] width 19 height 19
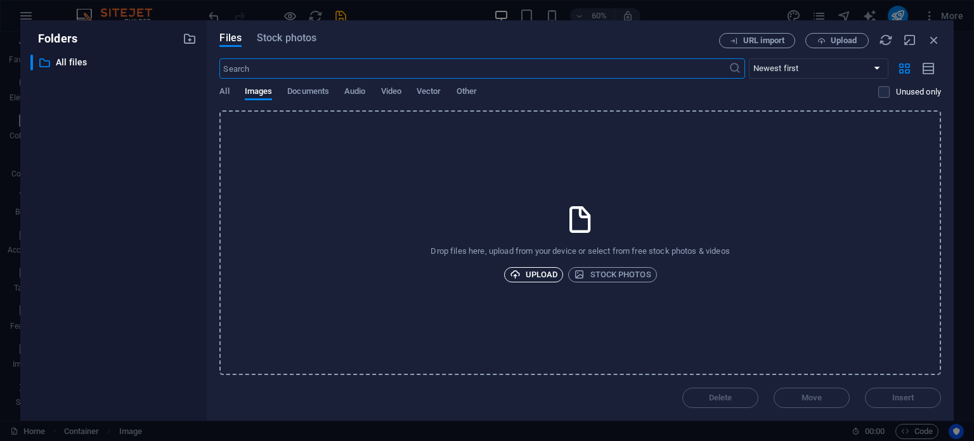
click at [543, 280] on span "Upload" at bounding box center [534, 274] width 48 height 15
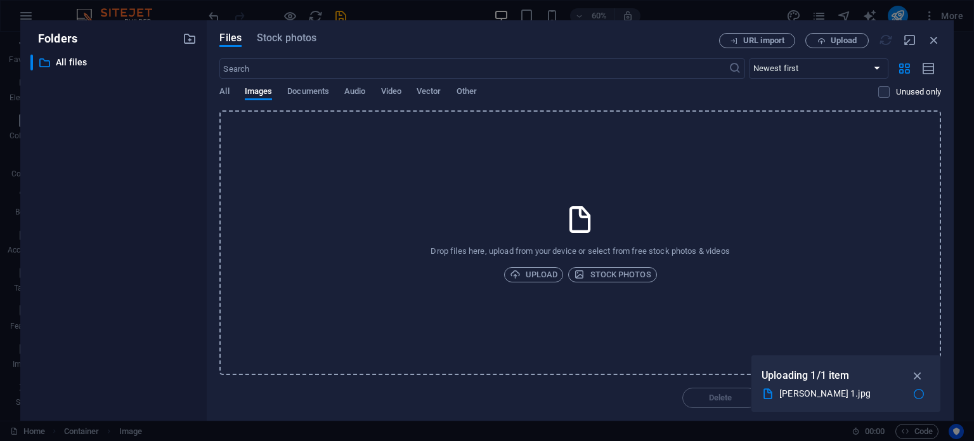
scroll to position [2698, 0]
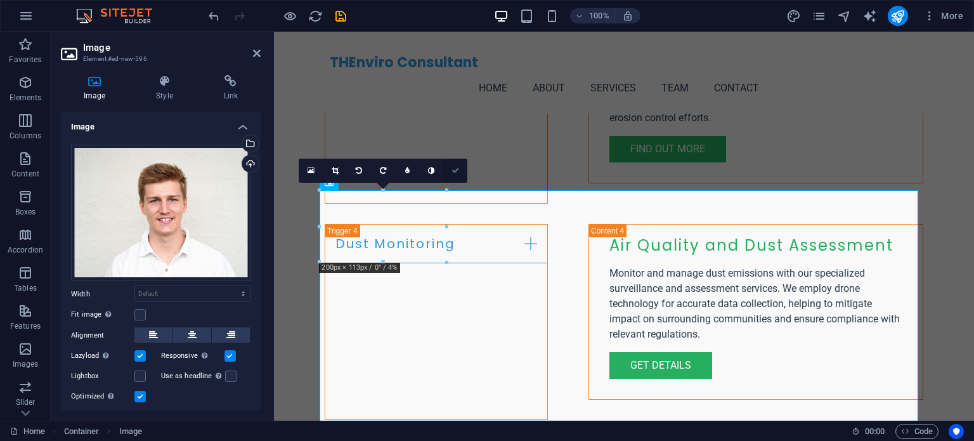
click at [455, 169] on icon at bounding box center [455, 171] width 8 height 8
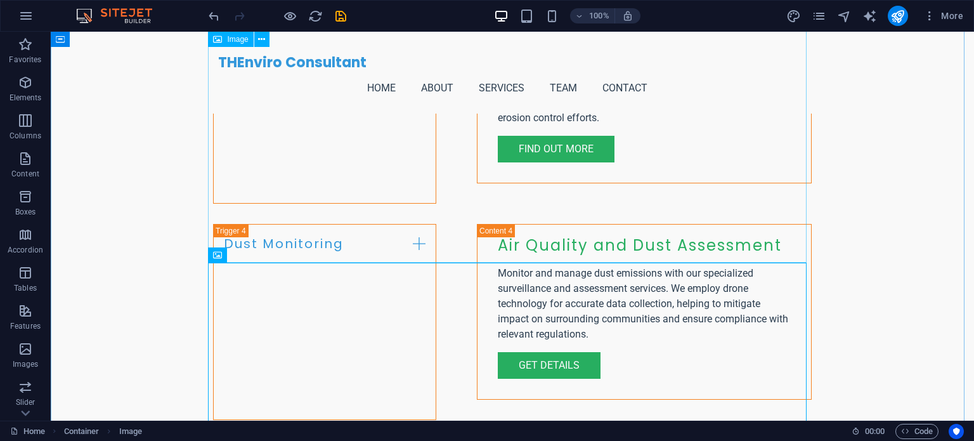
scroll to position [2508, 0]
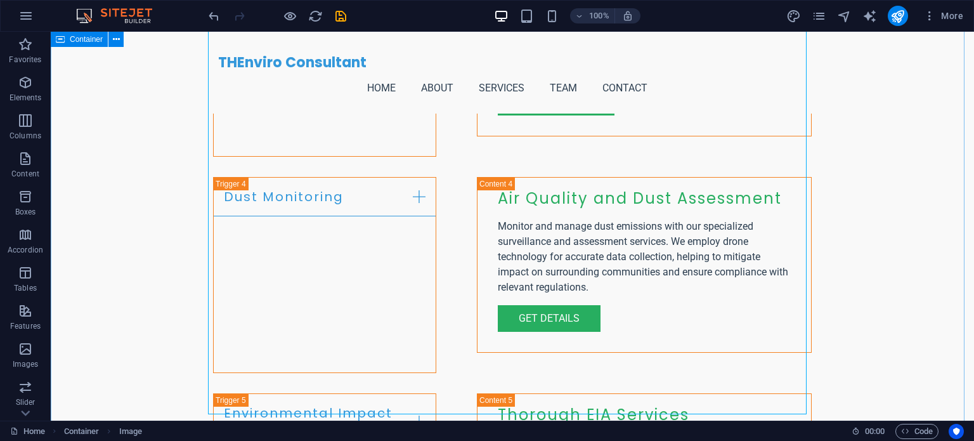
scroll to position [2762, 0]
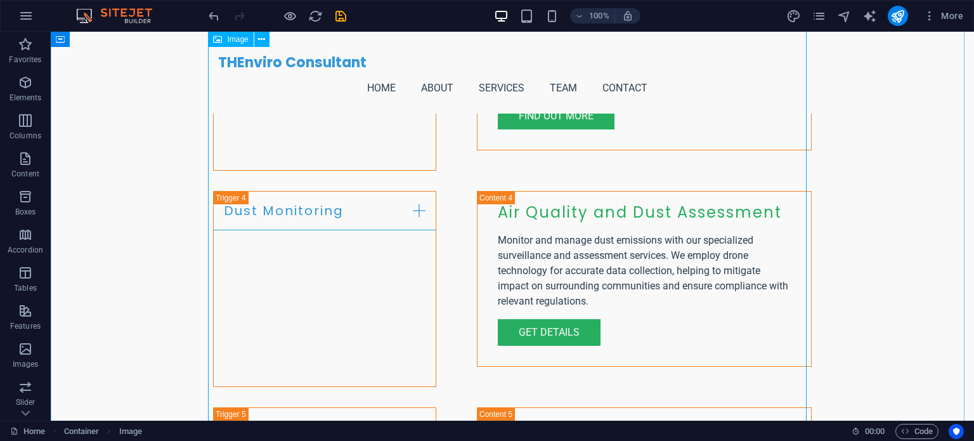
scroll to position [2508, 0]
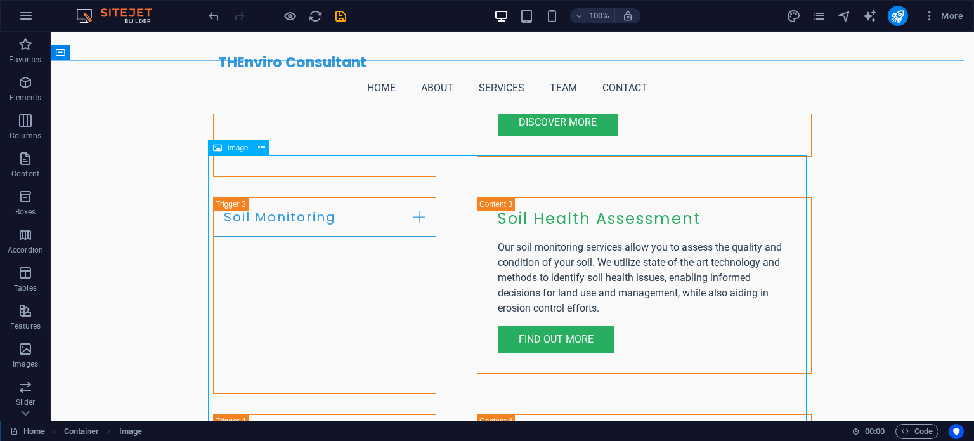
click at [236, 146] on span "Image" at bounding box center [237, 148] width 21 height 8
click at [258, 144] on icon at bounding box center [261, 147] width 7 height 13
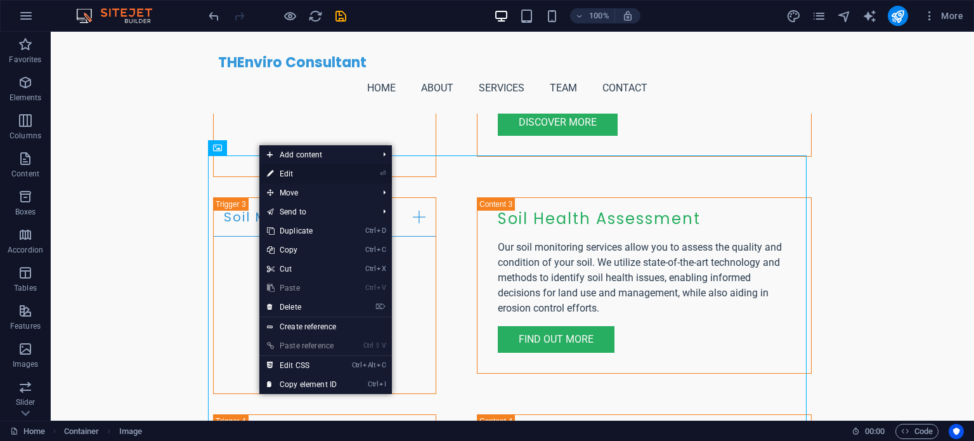
click at [299, 174] on link "⏎ Edit" at bounding box center [301, 173] width 85 height 19
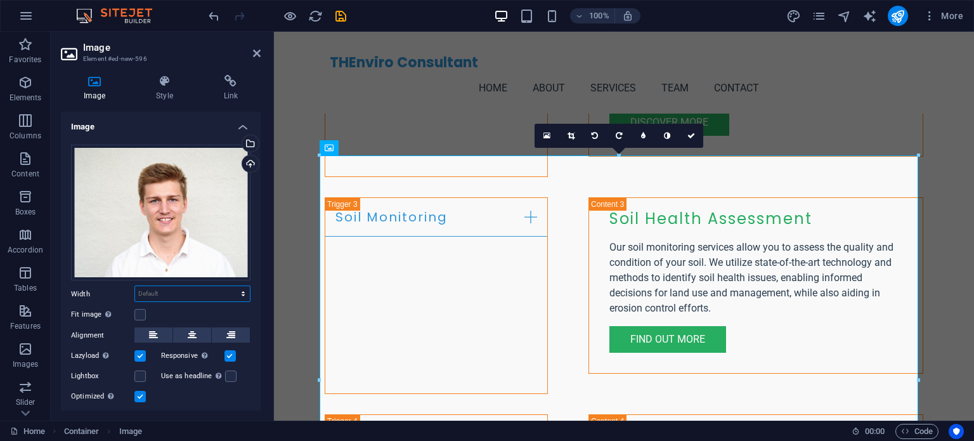
click at [170, 288] on select "Default auto px rem % em vh vw" at bounding box center [192, 293] width 115 height 15
click at [135, 286] on select "Default auto px rem % em vh vw" at bounding box center [192, 293] width 115 height 15
click at [186, 296] on select "Default auto px rem % em vh vw" at bounding box center [192, 293] width 115 height 15
select select "vw"
click at [230, 286] on select "Default auto px rem % em vh vw" at bounding box center [192, 293] width 115 height 15
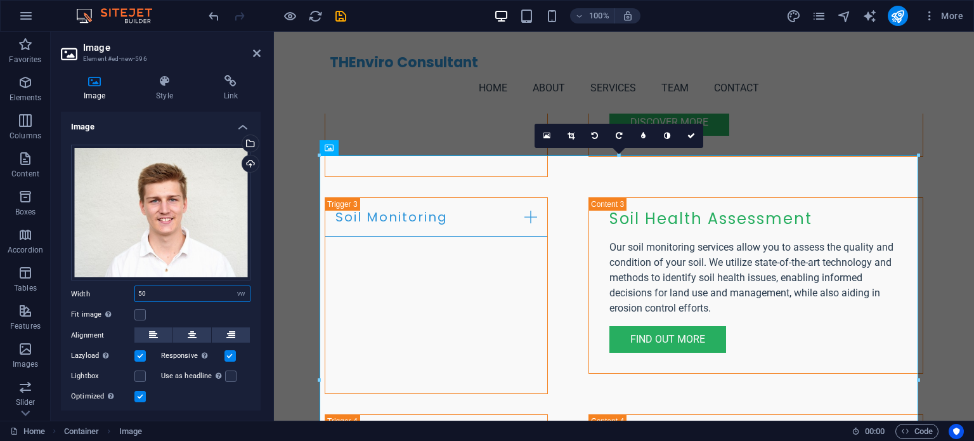
type input "50"
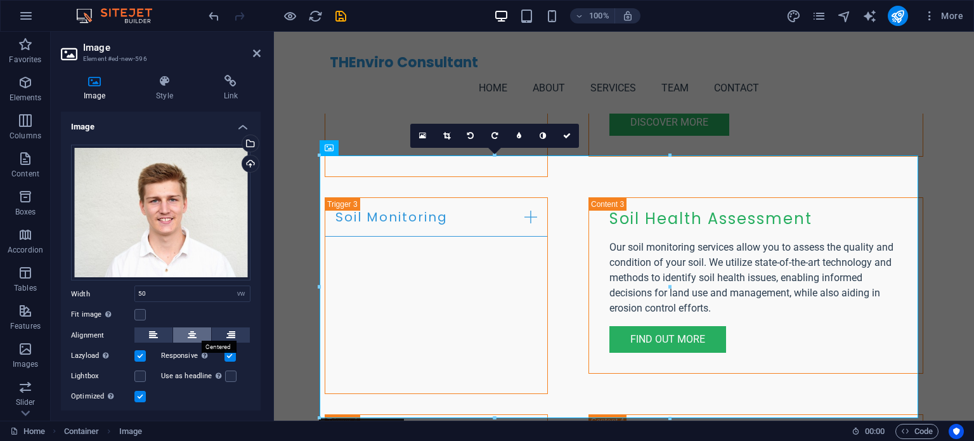
click at [185, 332] on button at bounding box center [192, 334] width 38 height 15
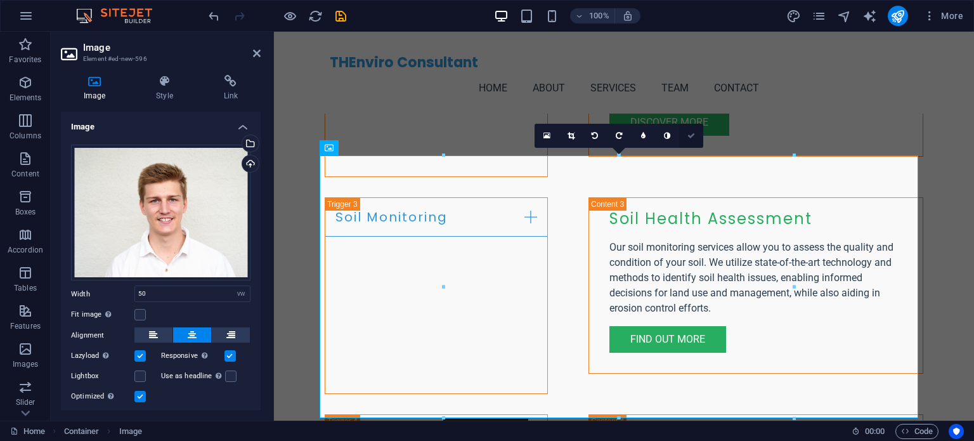
click at [695, 132] on icon at bounding box center [691, 136] width 8 height 8
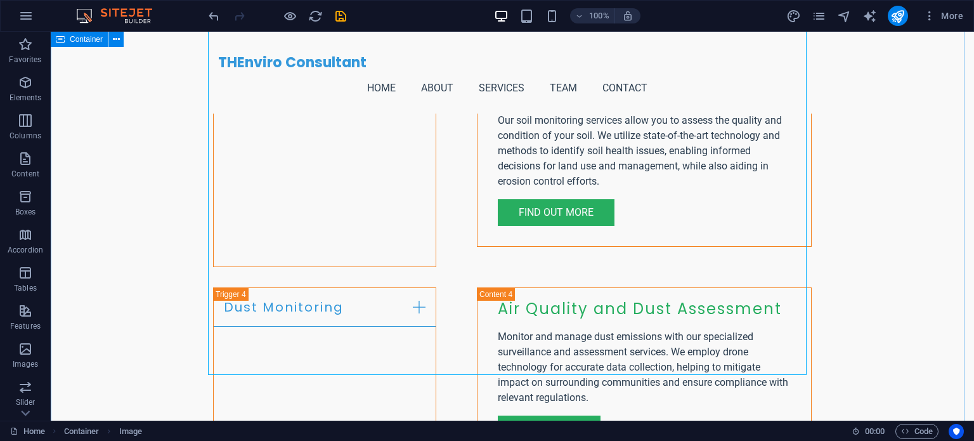
scroll to position [2762, 0]
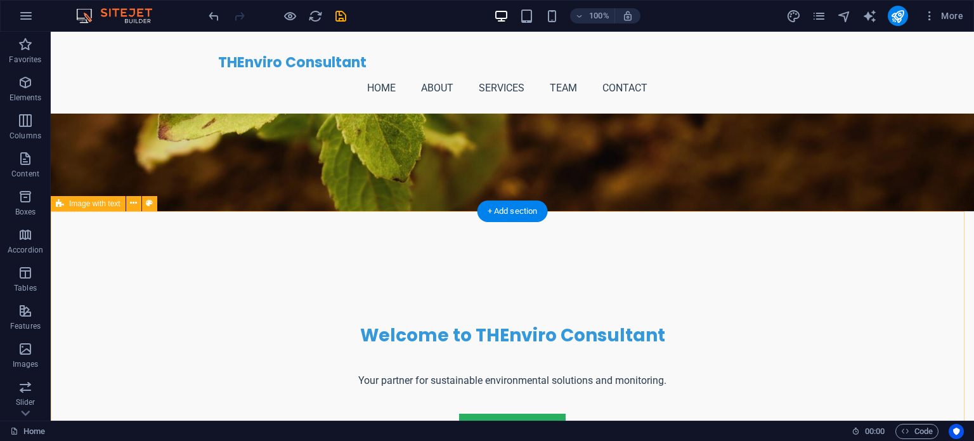
scroll to position [297, 0]
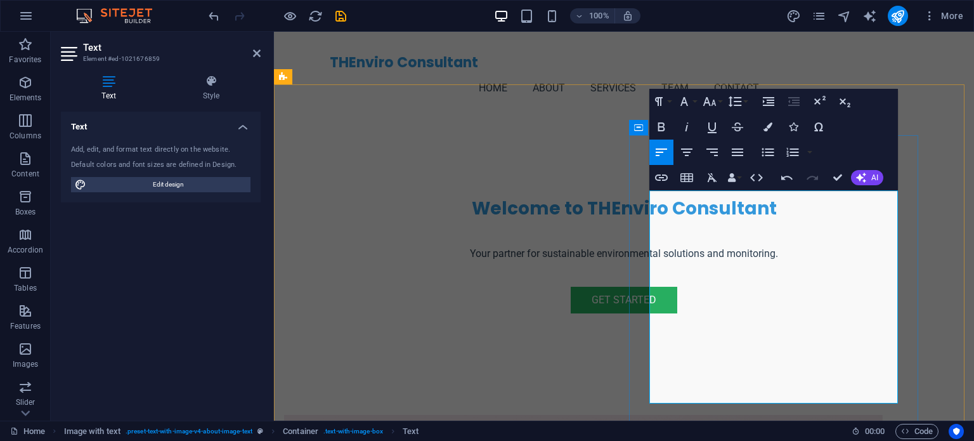
scroll to position [361, 0]
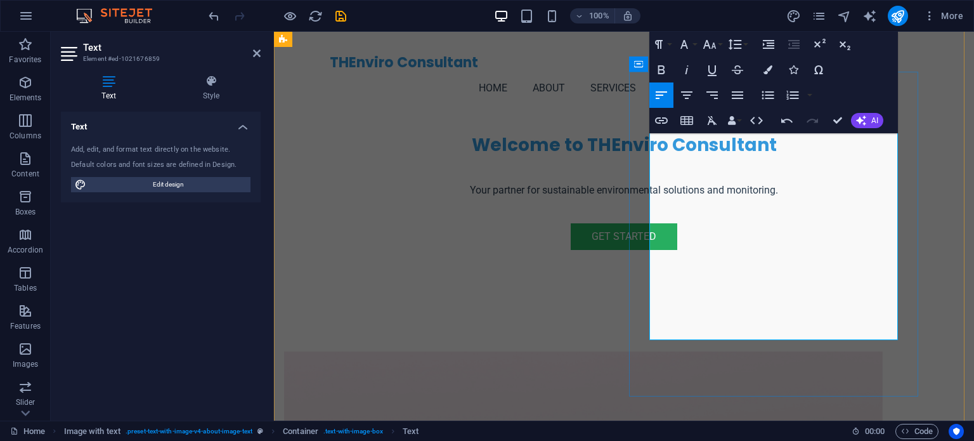
click at [875, 119] on span "AI" at bounding box center [874, 121] width 7 height 8
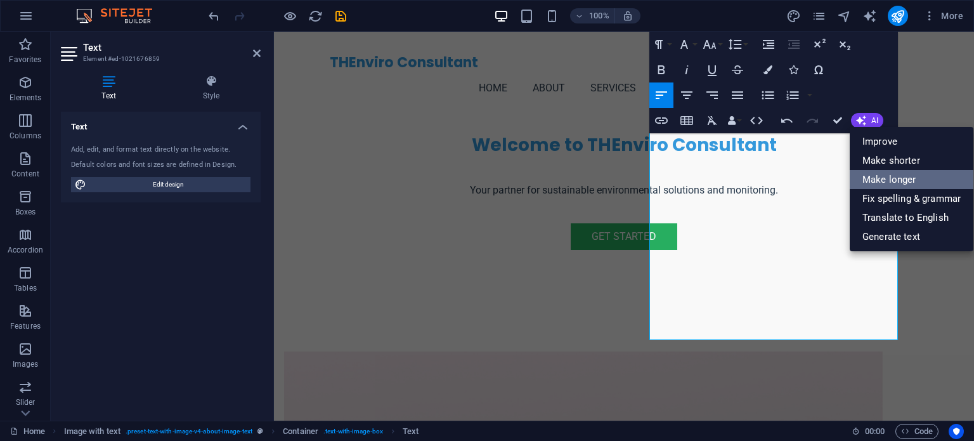
click at [933, 182] on link "Make longer" at bounding box center [912, 179] width 124 height 19
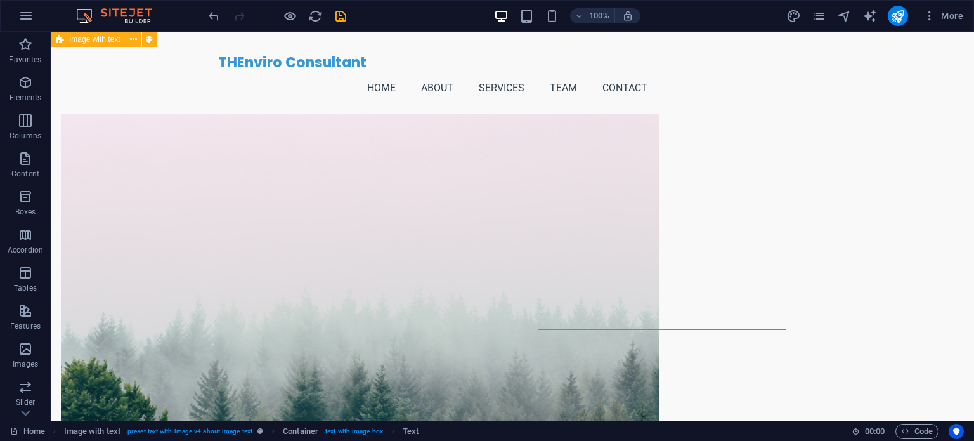
scroll to position [678, 0]
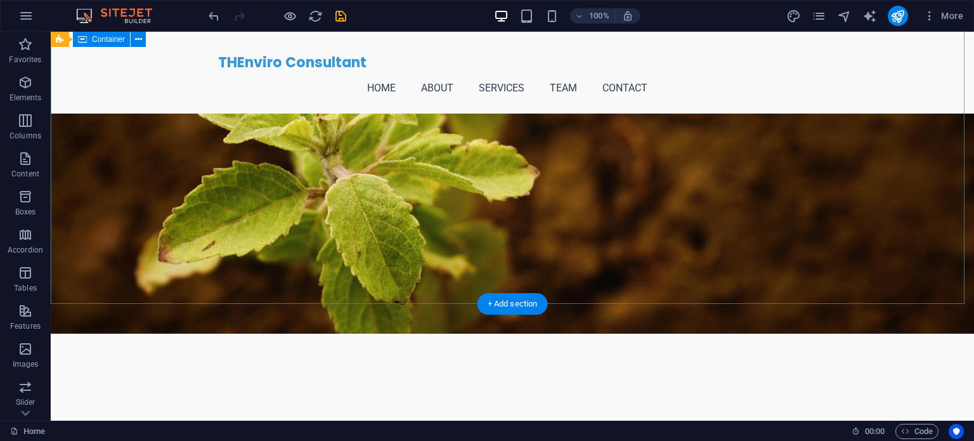
scroll to position [0, 0]
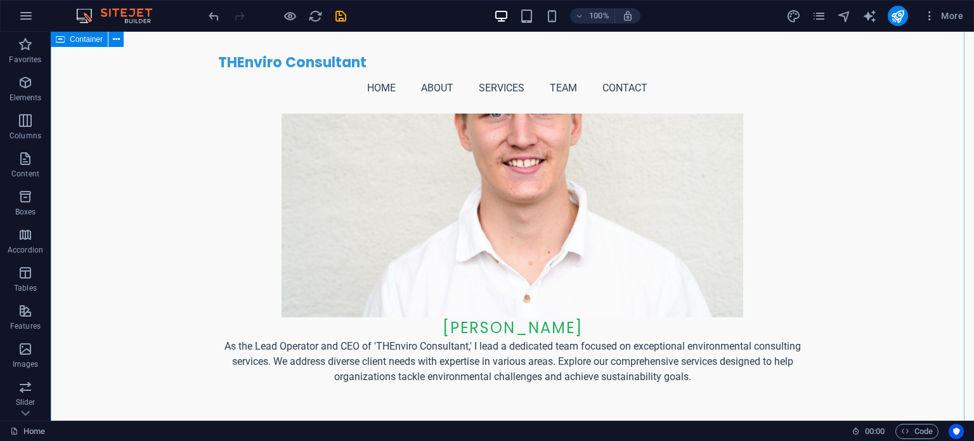
scroll to position [4185, 0]
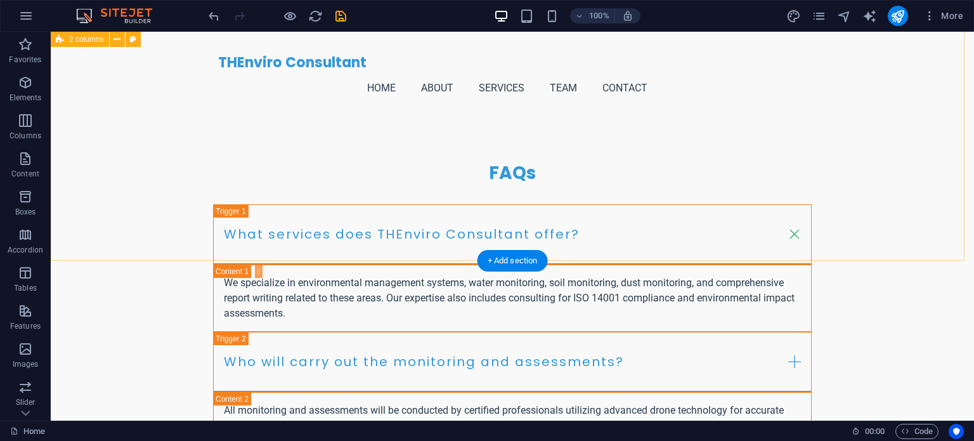
scroll to position [5199, 0]
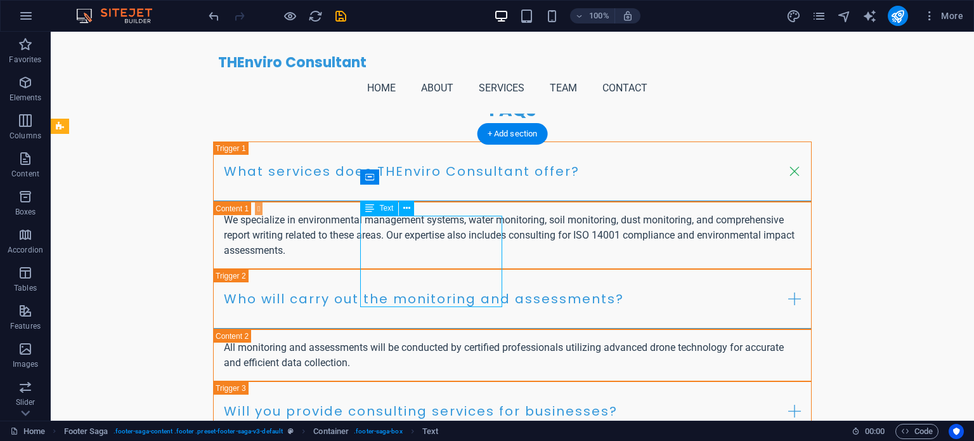
click at [403, 207] on icon at bounding box center [406, 208] width 7 height 13
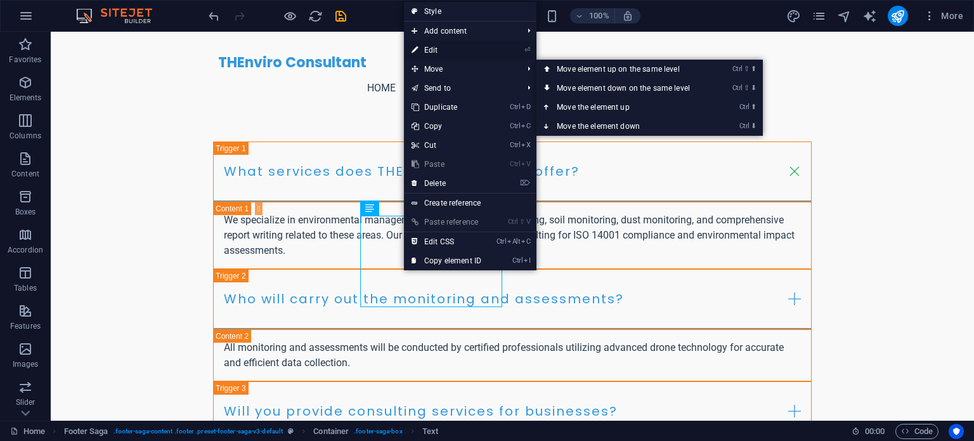
click at [444, 47] on link "⏎ Edit" at bounding box center [446, 50] width 85 height 19
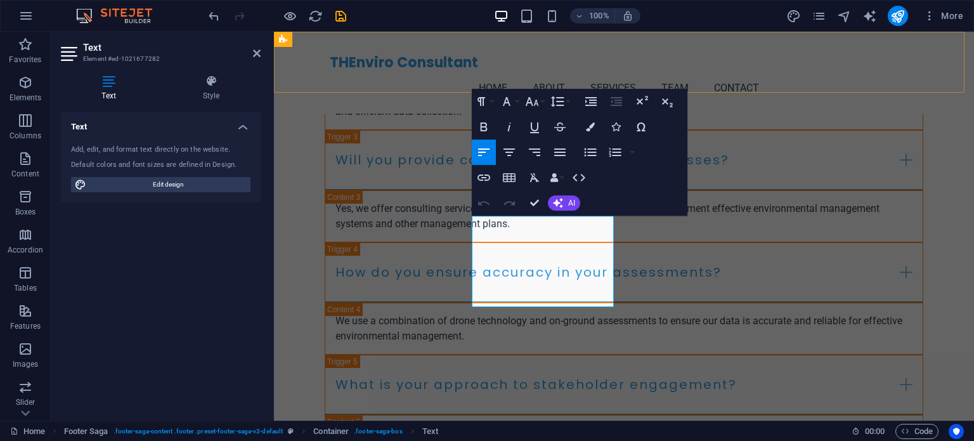
scroll to position [4948, 0]
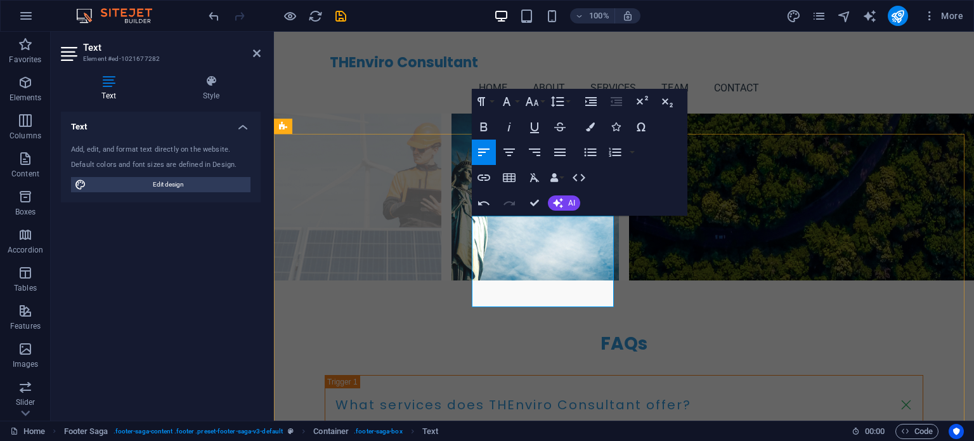
scroll to position [4929, 0]
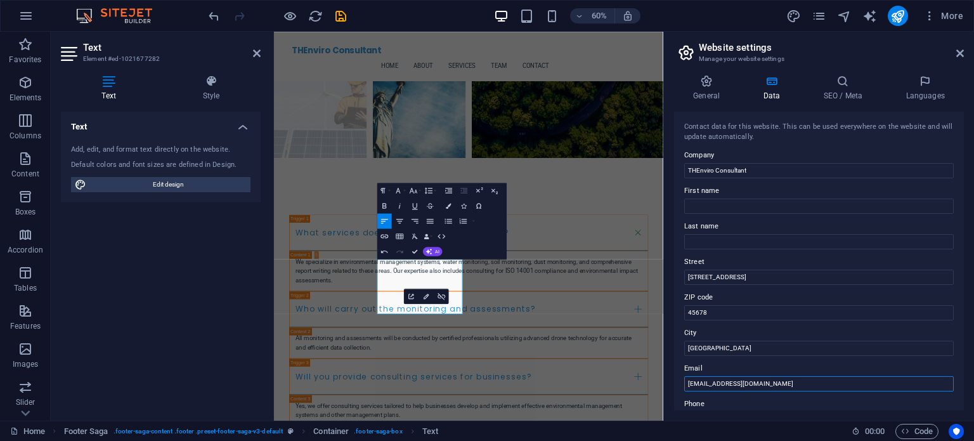
click at [698, 383] on input "info@thenviroconsultant.com" at bounding box center [818, 383] width 269 height 15
click at [820, 387] on input "info@thenviroconsultant.com" at bounding box center [818, 383] width 269 height 15
click at [697, 381] on input "info@thenviroconsultant.au" at bounding box center [818, 383] width 269 height 15
click at [691, 382] on input "thomas@thenviroconsultant.au" at bounding box center [818, 383] width 269 height 15
type input "Thomas@thenviroconsultant.au"
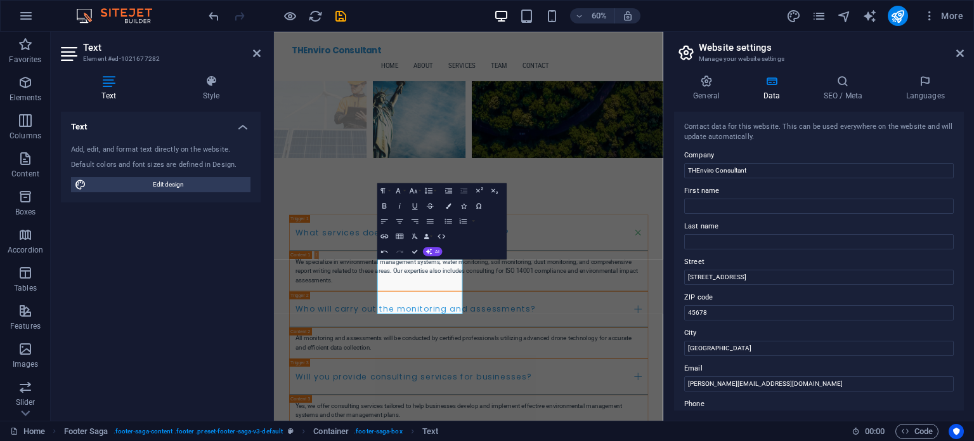
click at [818, 391] on div "Contact data for this website. This can be used everywhere on the website and w…" at bounding box center [819, 261] width 290 height 299
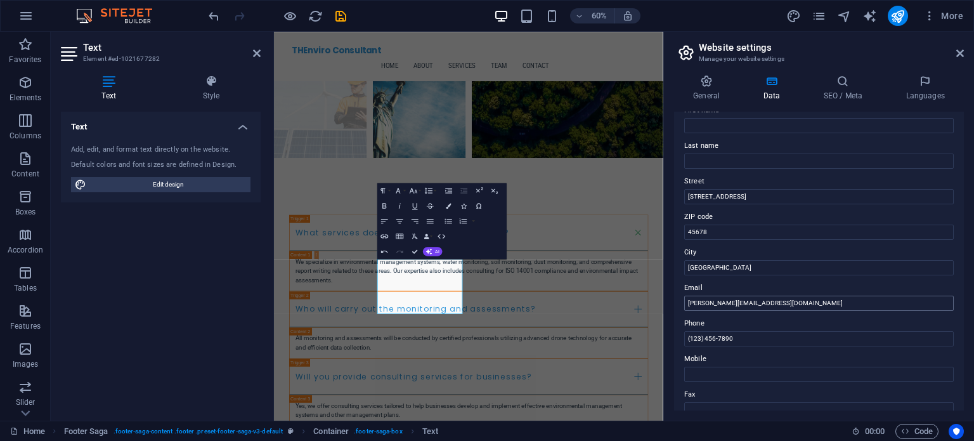
scroll to position [63, 0]
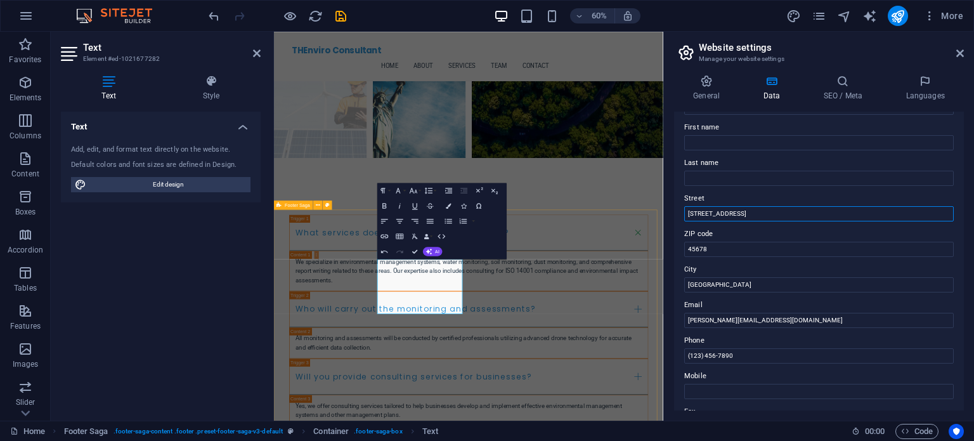
drag, startPoint x: 1003, startPoint y: 247, endPoint x: 906, endPoint y: 339, distance: 133.6
click at [734, 212] on input "123 Eco Lane" at bounding box center [818, 213] width 269 height 15
drag, startPoint x: 734, startPoint y: 212, endPoint x: 685, endPoint y: 214, distance: 48.9
click at [685, 214] on input "123 Eco Lane" at bounding box center [818, 213] width 269 height 15
drag, startPoint x: 782, startPoint y: 210, endPoint x: 702, endPoint y: 218, distance: 80.3
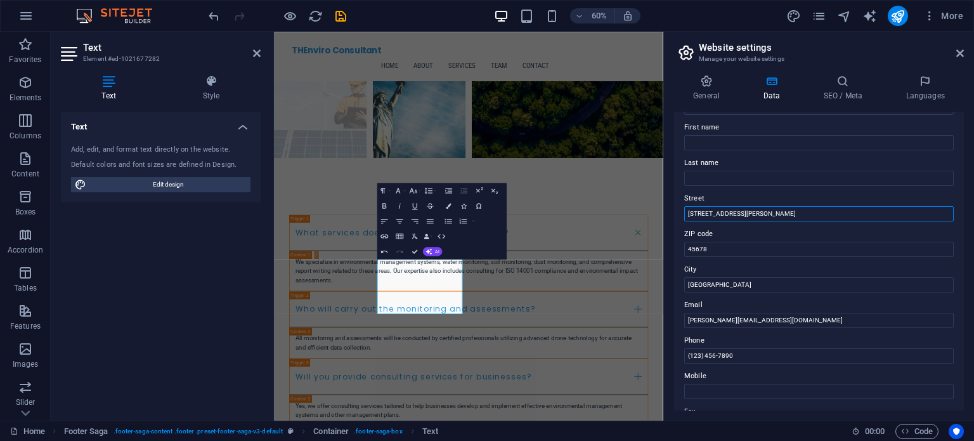
click at [702, 218] on input "110 Ben Williams Road" at bounding box center [818, 213] width 269 height 15
click at [700, 217] on input "110 Ben Williams Road" at bounding box center [818, 213] width 269 height 15
type input "Ben Williams Road"
click at [749, 238] on label "ZIP code" at bounding box center [818, 233] width 269 height 15
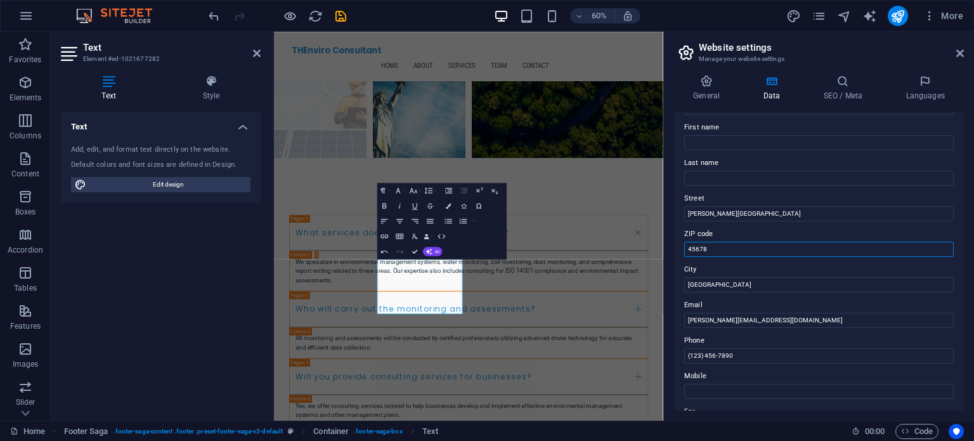
click at [749, 242] on input "45678" at bounding box center [818, 249] width 269 height 15
drag, startPoint x: 1014, startPoint y: 280, endPoint x: 912, endPoint y: 410, distance: 165.7
click at [717, 246] on input "45678" at bounding box center [818, 249] width 269 height 15
type input "4"
type input "4561"
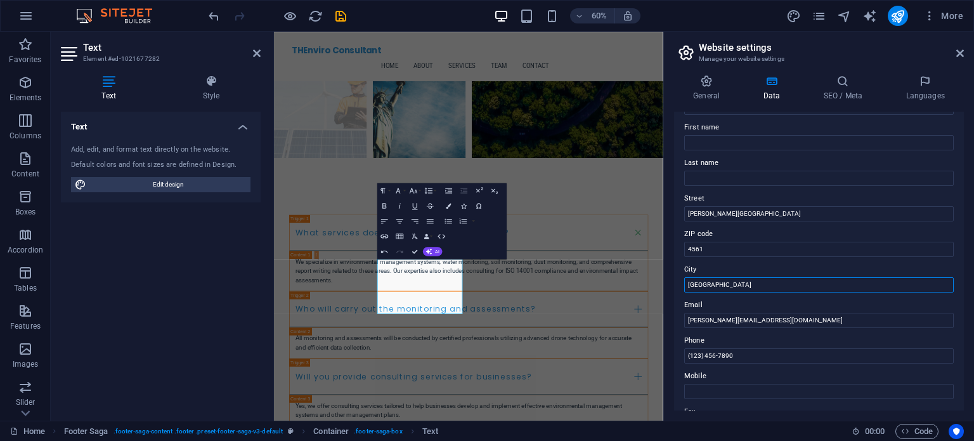
click at [727, 280] on input "Green City" at bounding box center [818, 284] width 269 height 15
type input "G"
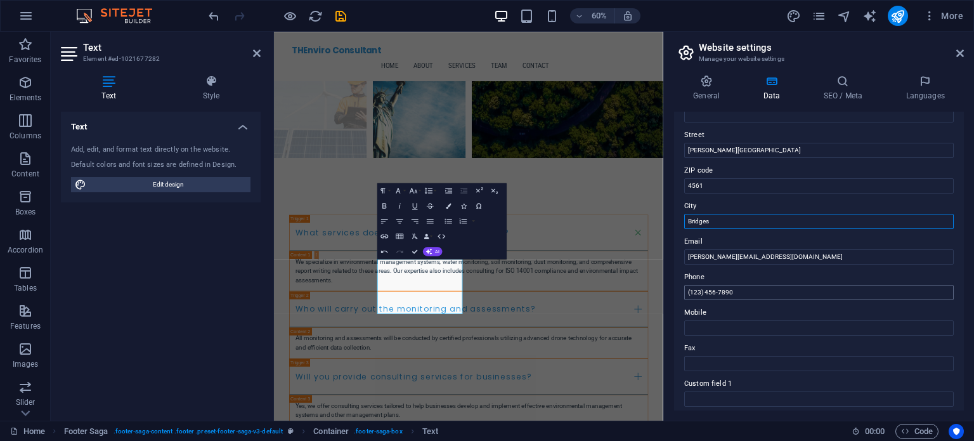
type input "Bridges"
click at [767, 295] on input "(123) 456-7890" at bounding box center [818, 292] width 269 height 15
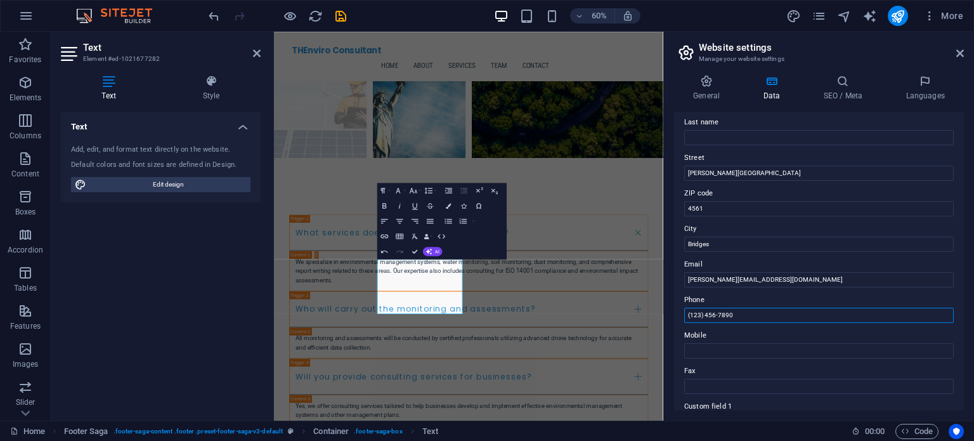
scroll to position [0, 0]
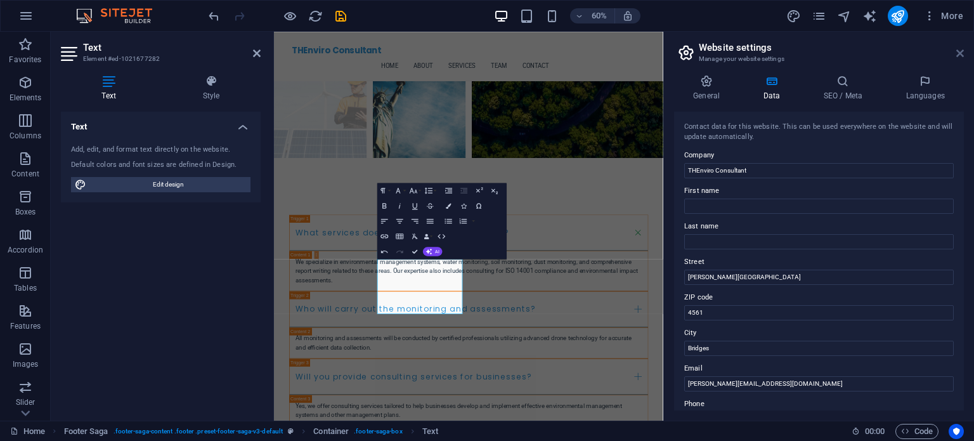
click at [961, 53] on icon at bounding box center [960, 53] width 8 height 10
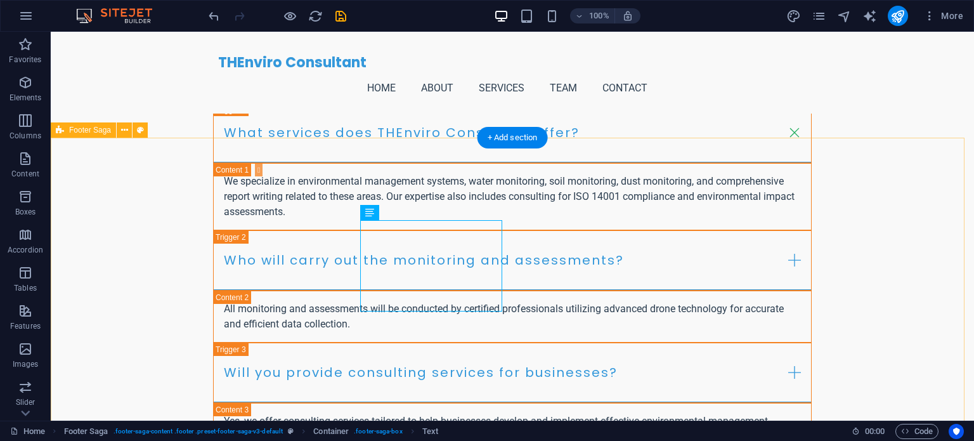
scroll to position [5258, 0]
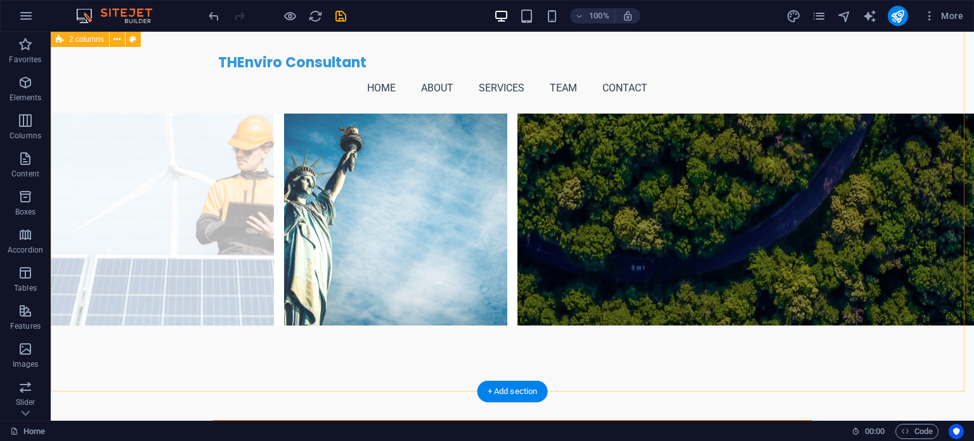
scroll to position [4941, 0]
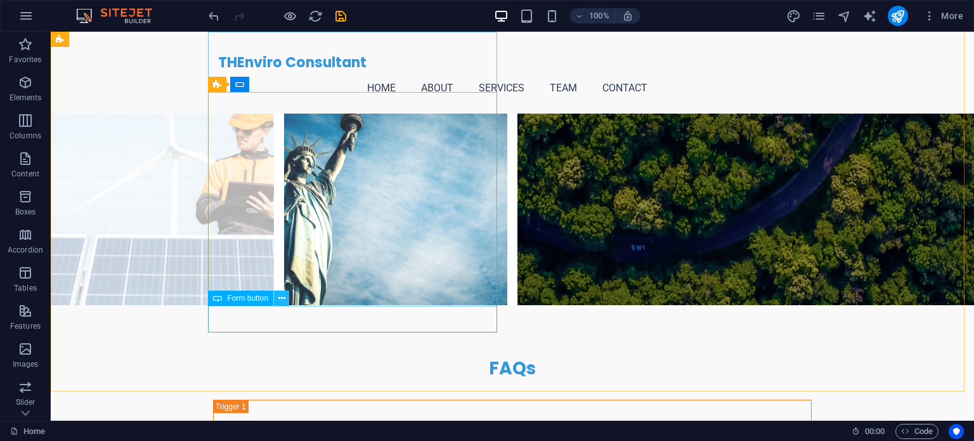
click at [279, 297] on icon at bounding box center [281, 298] width 7 height 13
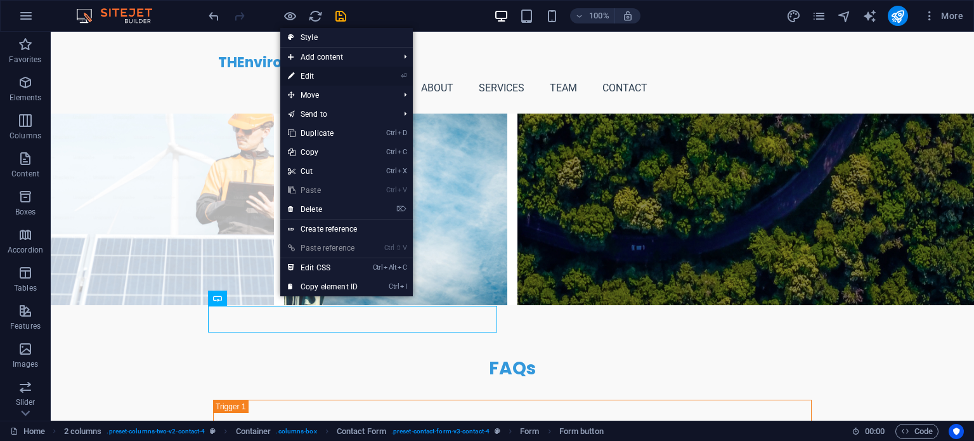
click at [347, 72] on link "⏎ Edit" at bounding box center [322, 76] width 85 height 19
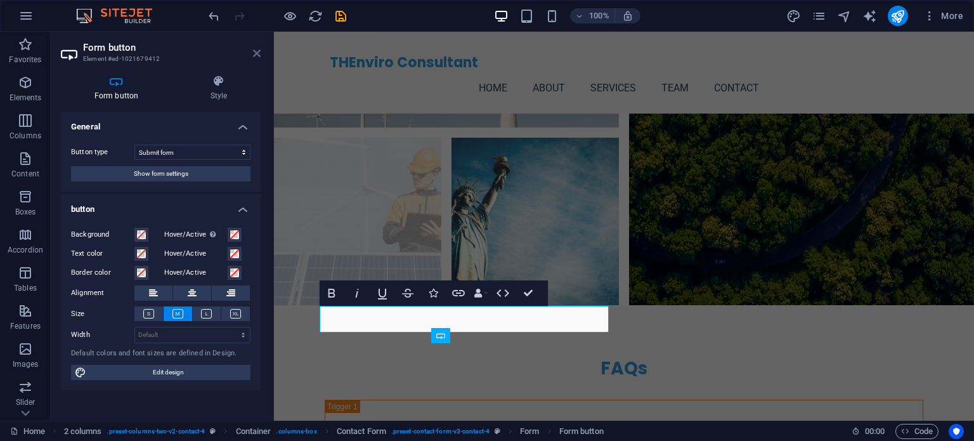
click at [259, 57] on icon at bounding box center [257, 53] width 8 height 10
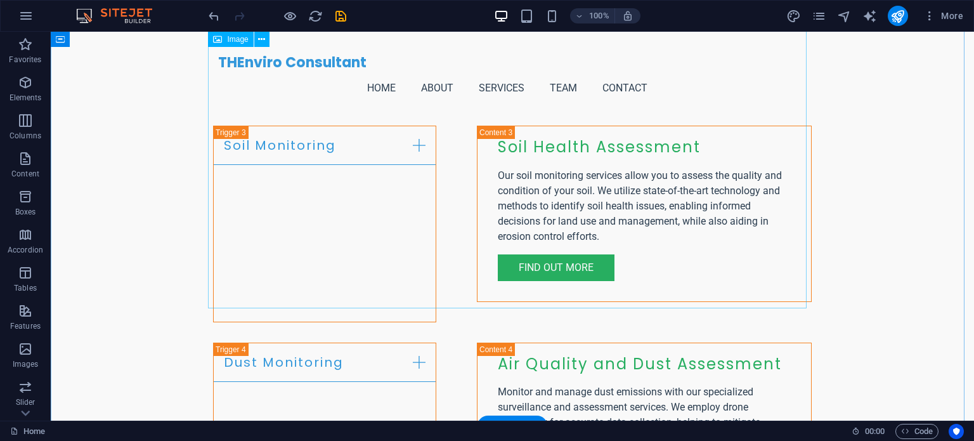
scroll to position [2658, 0]
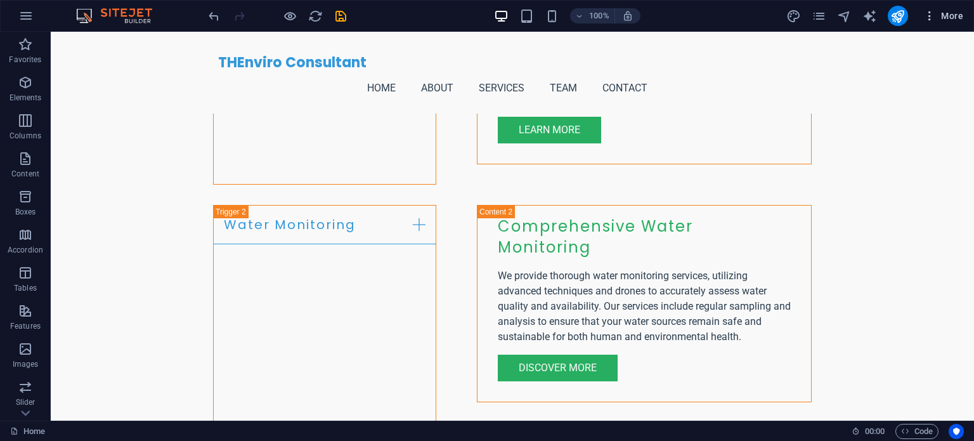
click at [961, 15] on span "More" at bounding box center [943, 16] width 40 height 13
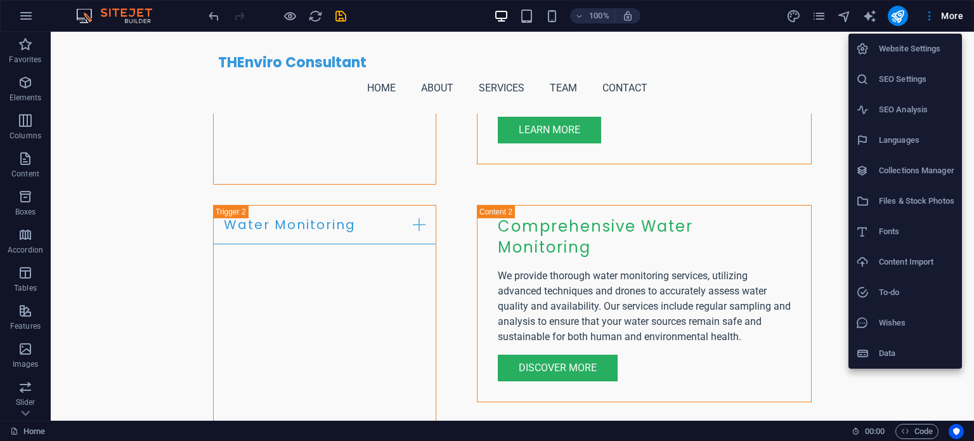
click at [327, 140] on div at bounding box center [487, 220] width 974 height 441
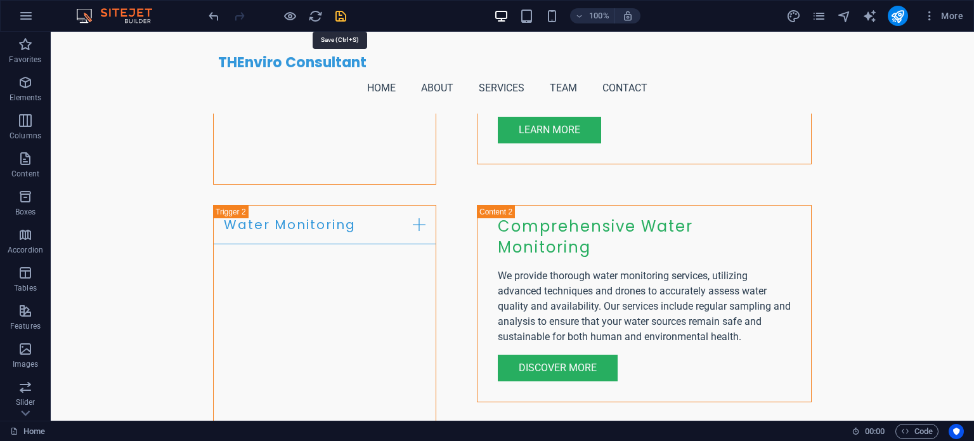
click at [342, 18] on icon "save" at bounding box center [340, 16] width 15 height 15
checkbox input "false"
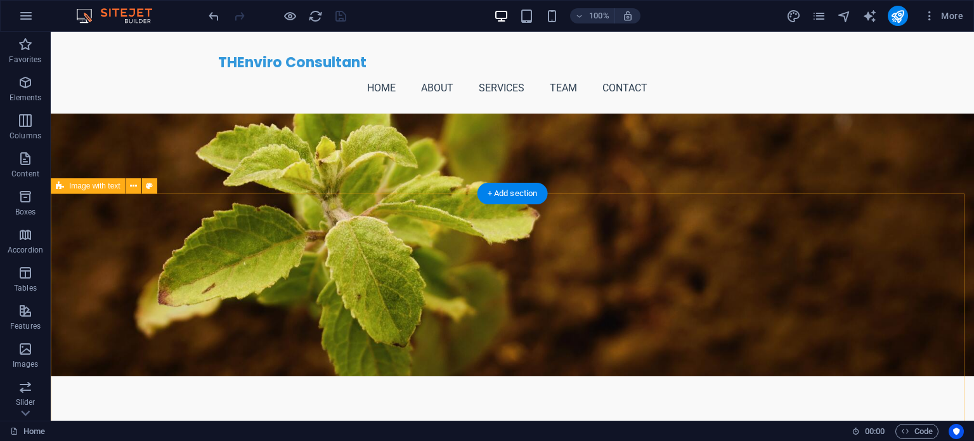
scroll to position [0, 0]
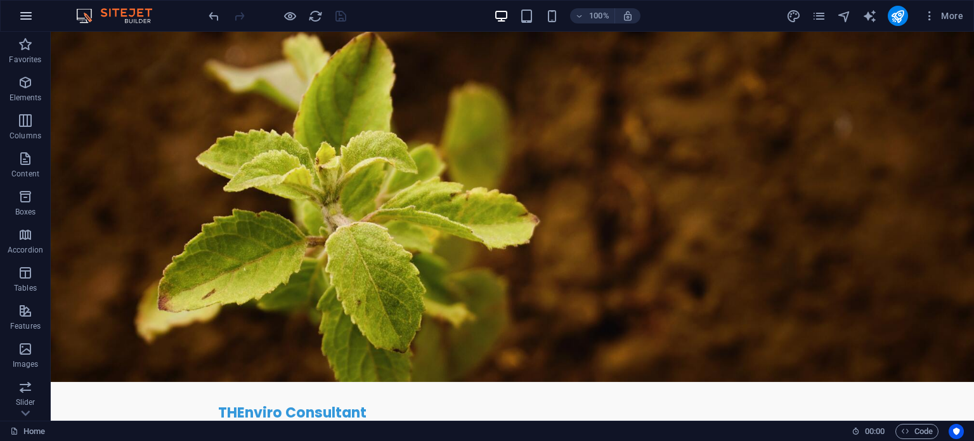
click at [35, 16] on button "button" at bounding box center [26, 16] width 30 height 30
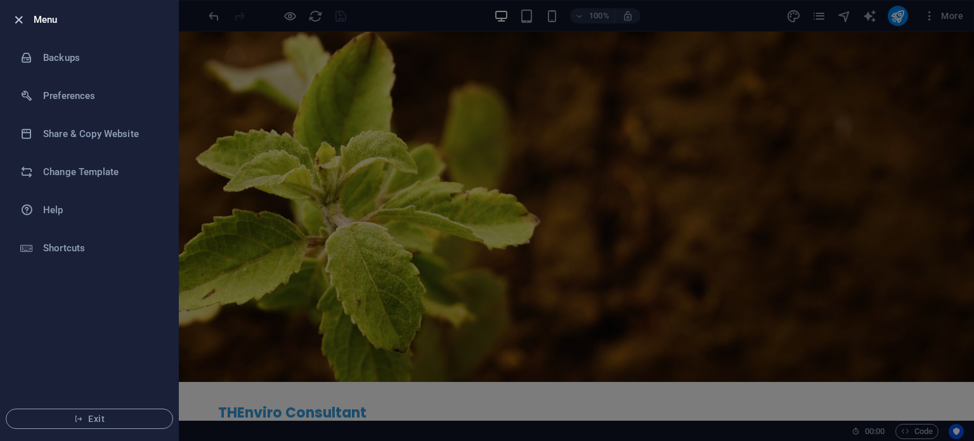
click at [22, 23] on icon "button" at bounding box center [18, 20] width 15 height 15
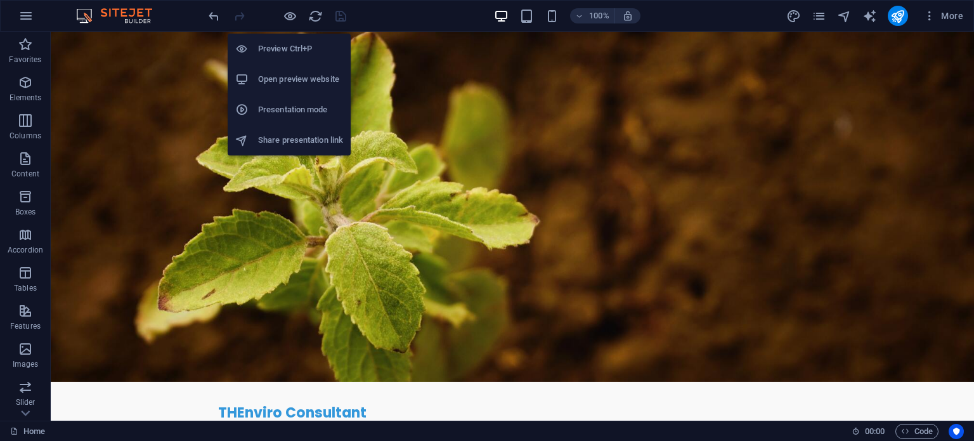
click at [299, 46] on h6 "Preview Ctrl+P" at bounding box center [300, 48] width 85 height 15
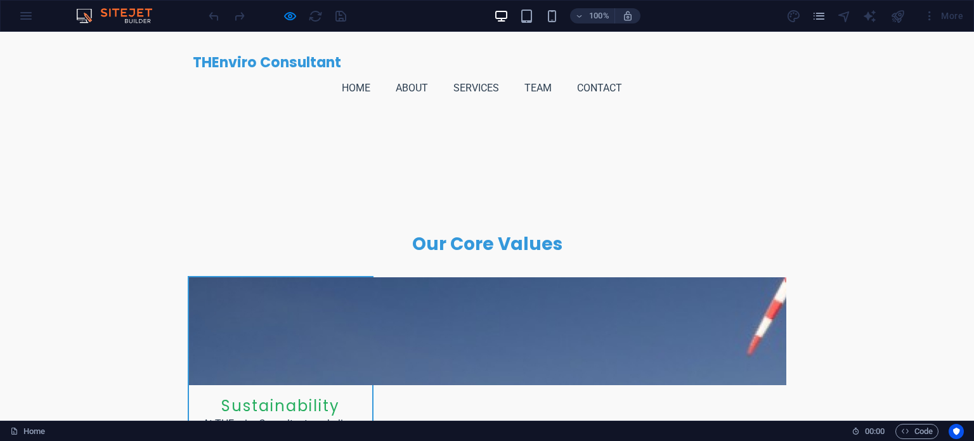
scroll to position [1268, 0]
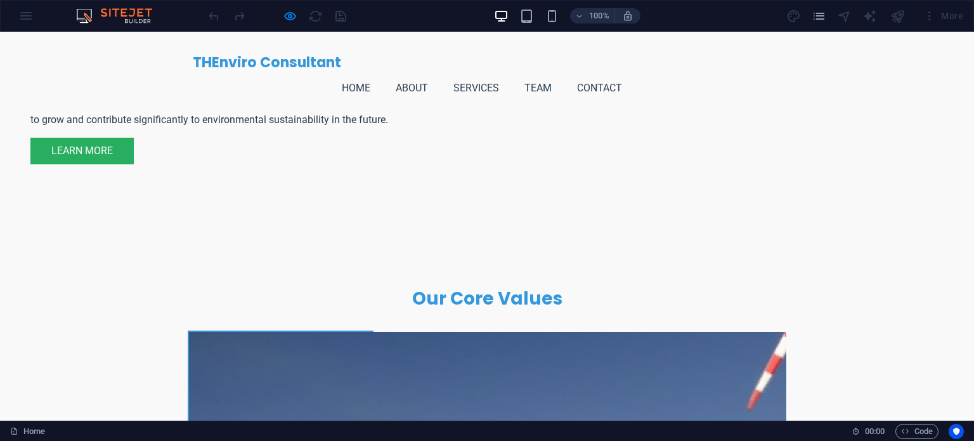
scroll to position [1395, 0]
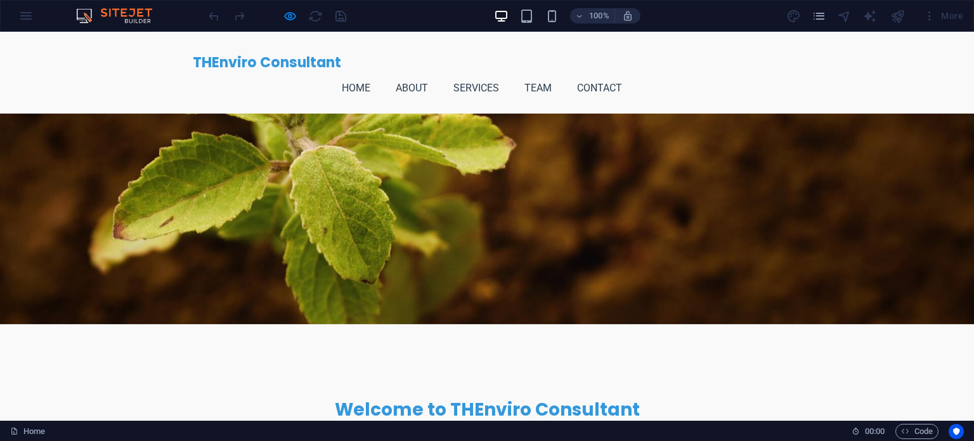
scroll to position [0, 0]
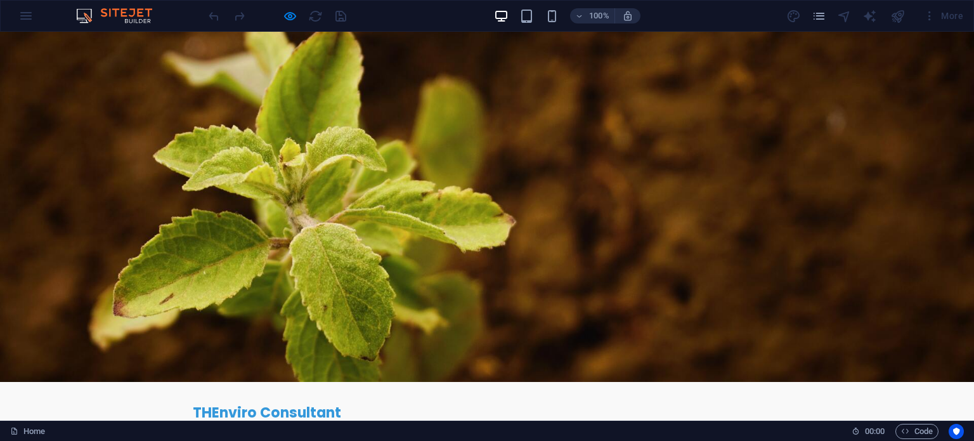
click at [632, 423] on link "Contact" at bounding box center [604, 438] width 55 height 30
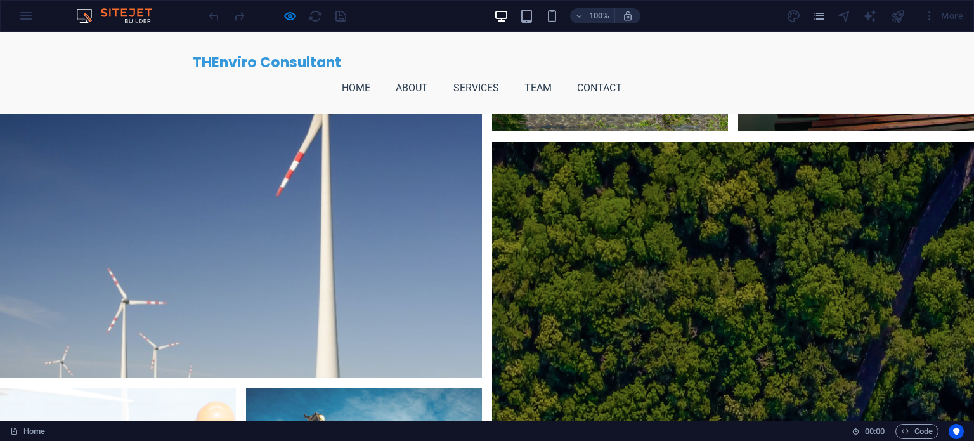
click at [562, 73] on link "Team" at bounding box center [542, 88] width 37 height 30
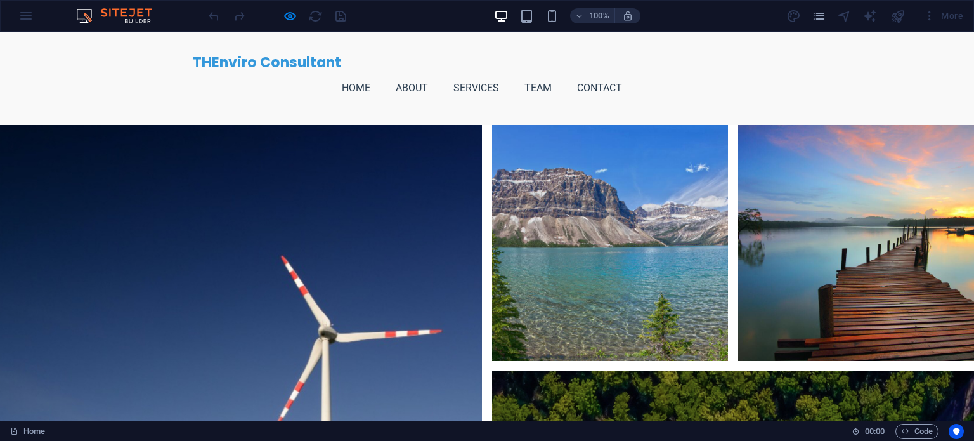
scroll to position [3634, 0]
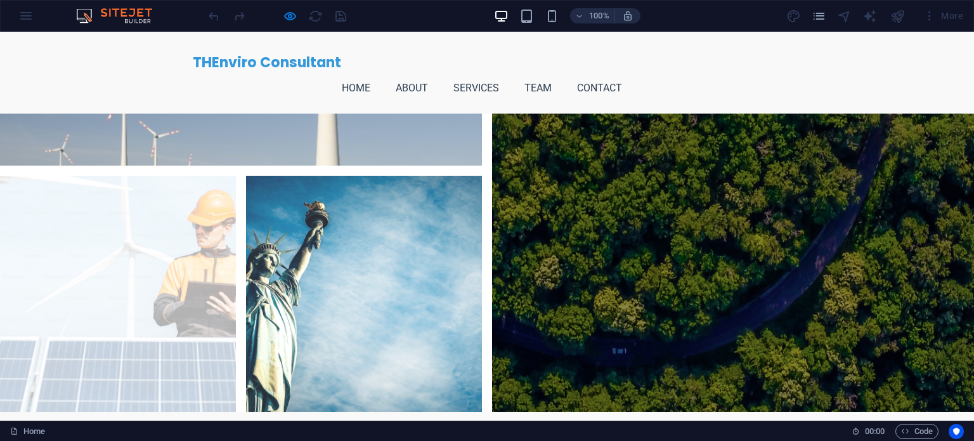
scroll to position [4078, 0]
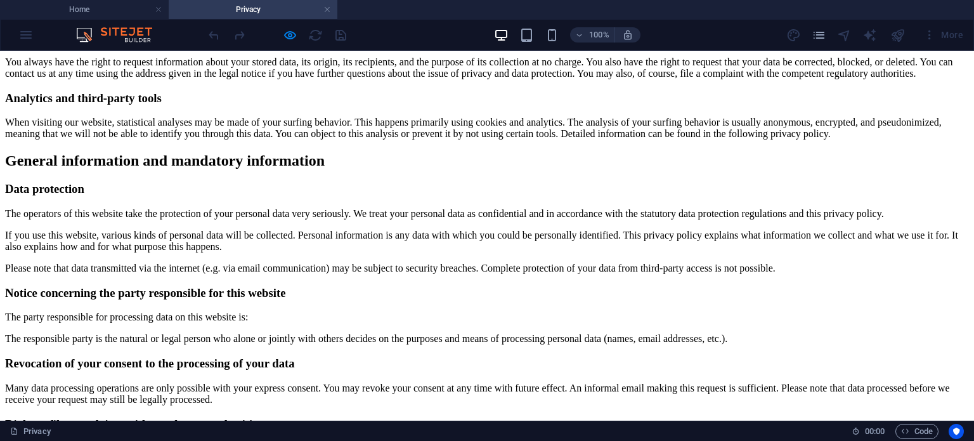
scroll to position [0, 0]
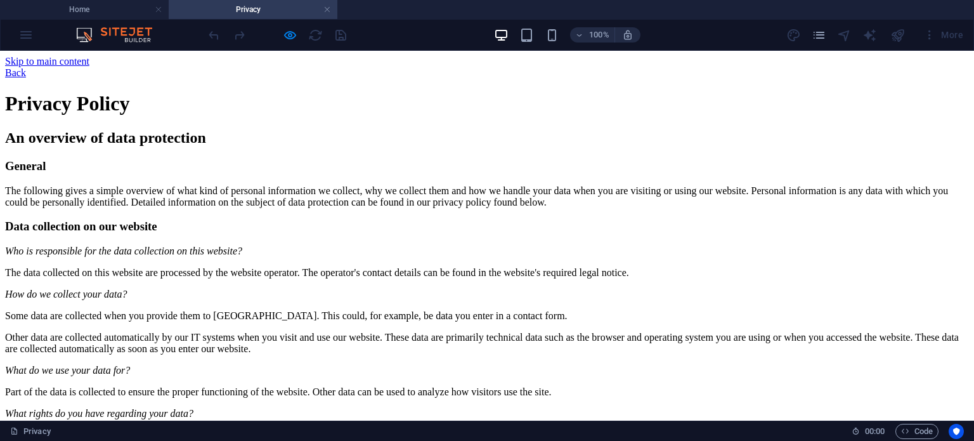
click at [203, 67] on div "Back" at bounding box center [487, 72] width 964 height 11
click at [188, 67] on div "Back" at bounding box center [487, 72] width 964 height 11
click at [184, 70] on div "Back" at bounding box center [487, 72] width 964 height 11
click at [113, 10] on h4 "Home" at bounding box center [84, 10] width 169 height 14
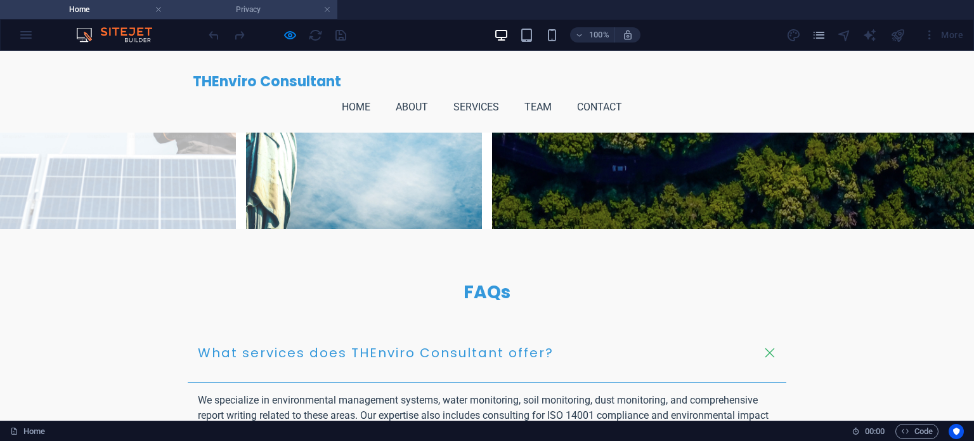
click at [256, 12] on h4 "Privacy" at bounding box center [253, 10] width 169 height 14
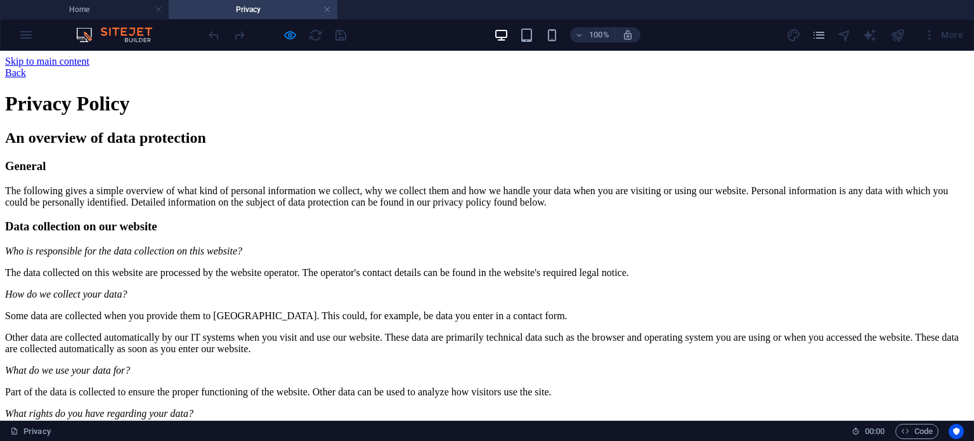
scroll to position [0, 0]
click at [325, 10] on link at bounding box center [327, 10] width 8 height 12
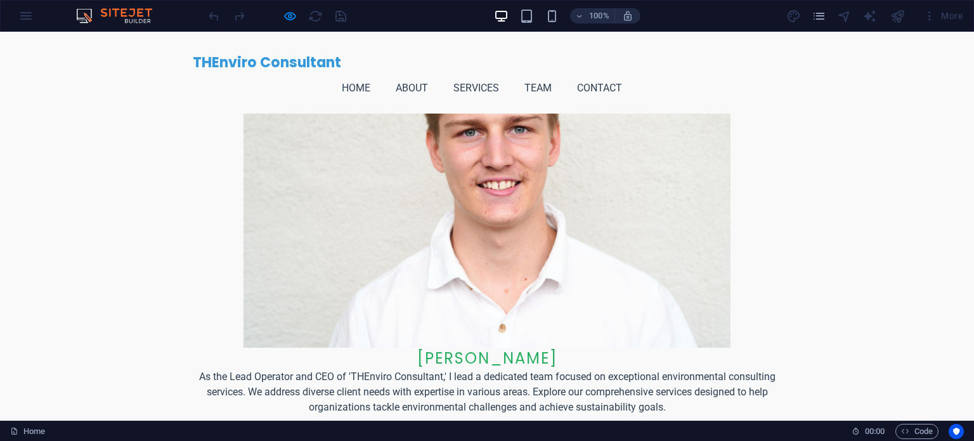
scroll to position [2903, 0]
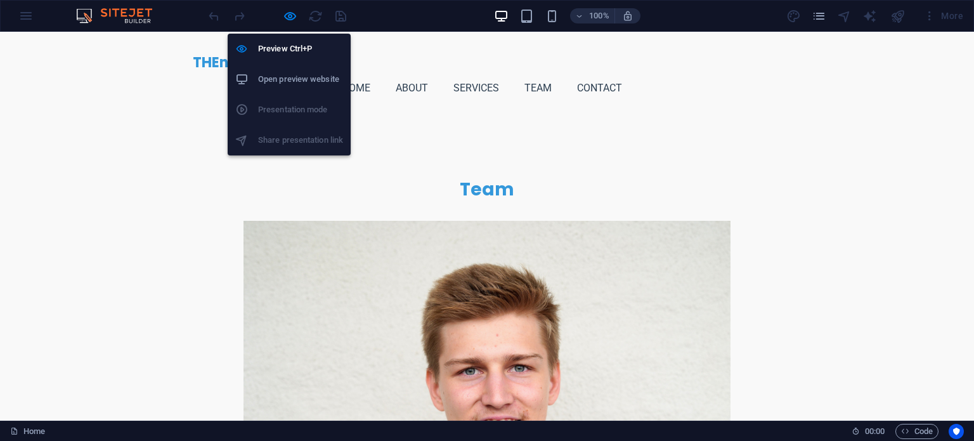
click at [297, 74] on h6 "Open preview website" at bounding box center [300, 79] width 85 height 15
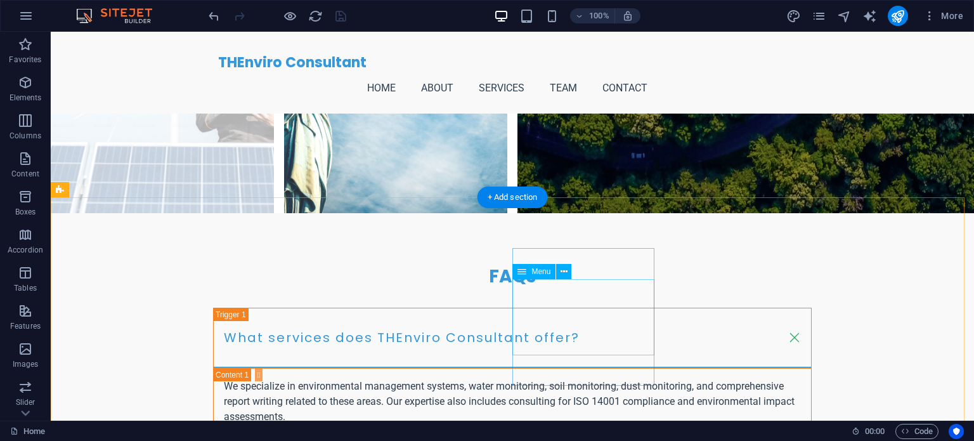
scroll to position [5263, 0]
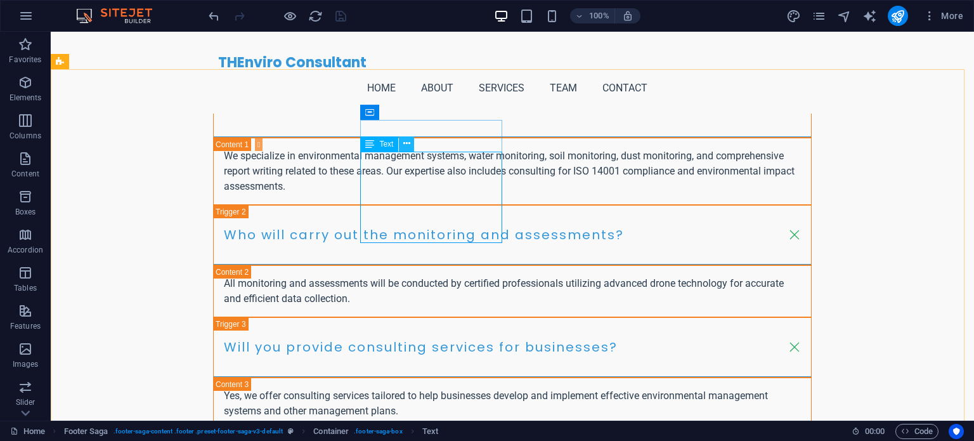
click at [403, 143] on icon at bounding box center [406, 143] width 7 height 13
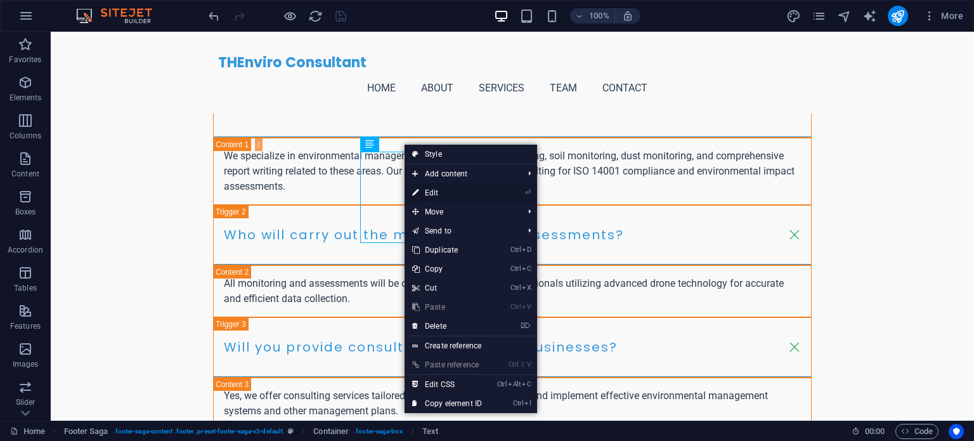
click at [450, 193] on link "⏎ Edit" at bounding box center [447, 192] width 85 height 19
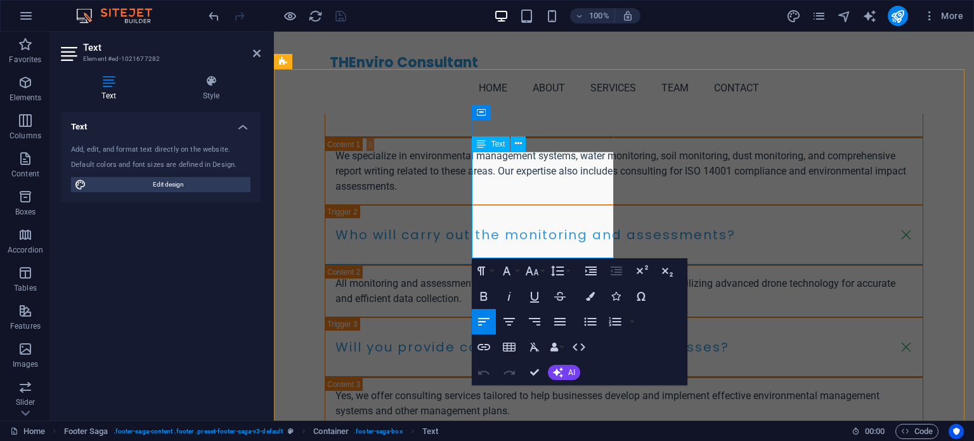
drag, startPoint x: 575, startPoint y: 191, endPoint x: 531, endPoint y: 190, distance: 44.4
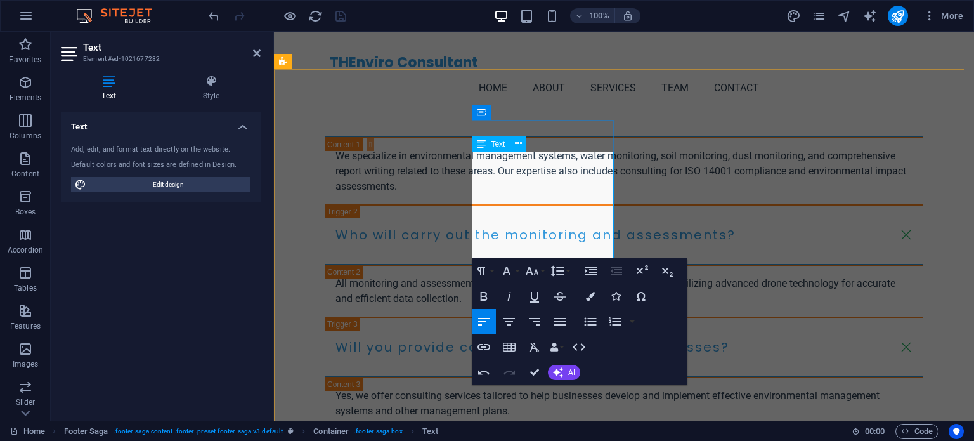
scroll to position [4929, 0]
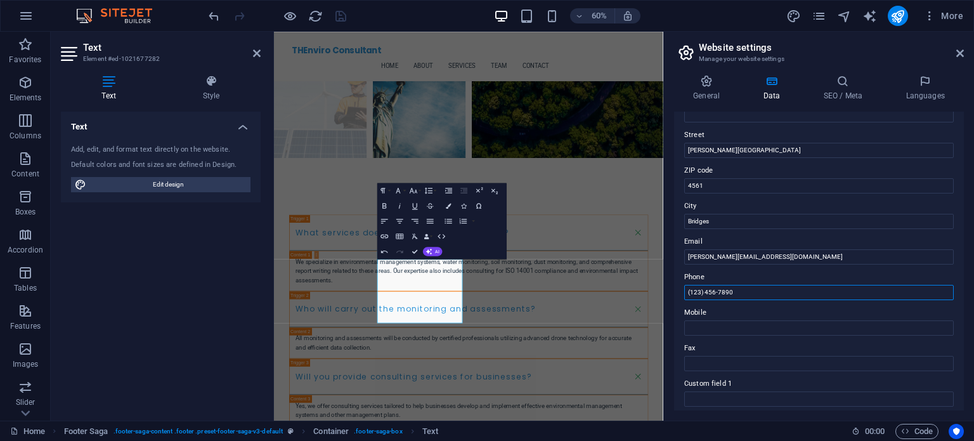
drag, startPoint x: 733, startPoint y: 289, endPoint x: 666, endPoint y: 293, distance: 66.7
click at [666, 293] on div "General Data SEO / Meta Languages Website name thenviroconsultant.au Logo Drag …" at bounding box center [819, 243] width 310 height 356
click at [959, 53] on icon at bounding box center [960, 53] width 8 height 10
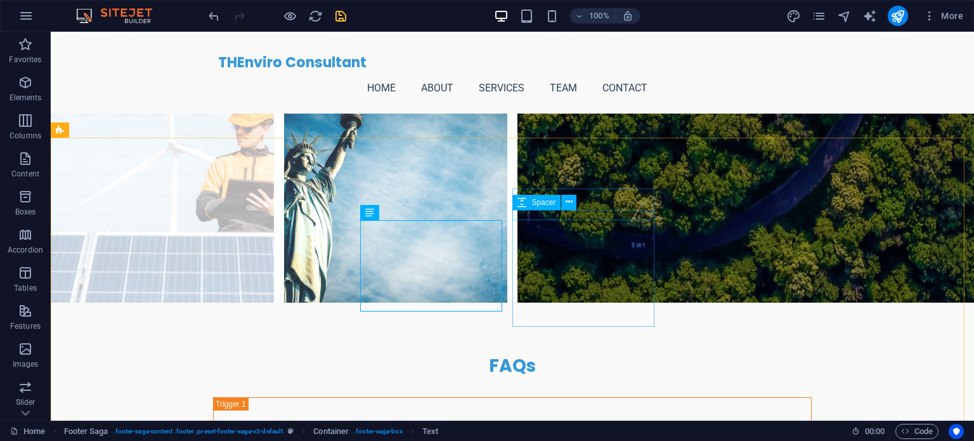
scroll to position [5195, 0]
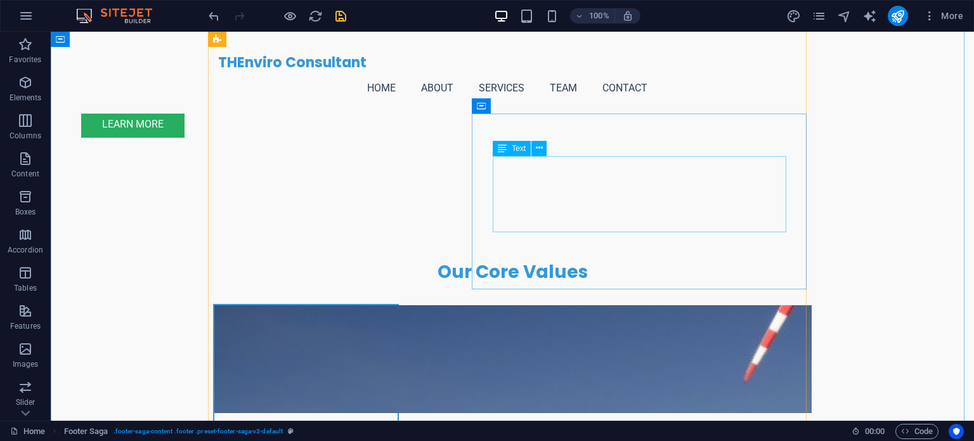
scroll to position [1454, 0]
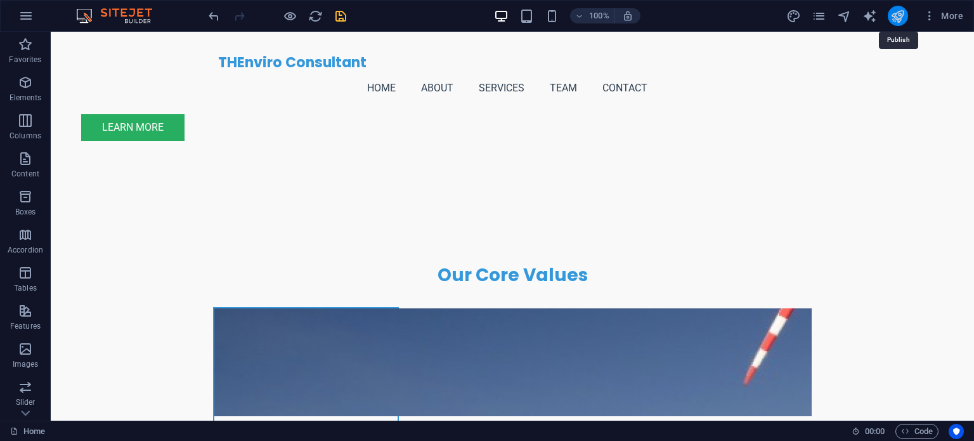
click at [898, 12] on icon "publish" at bounding box center [897, 16] width 15 height 15
checkbox input "false"
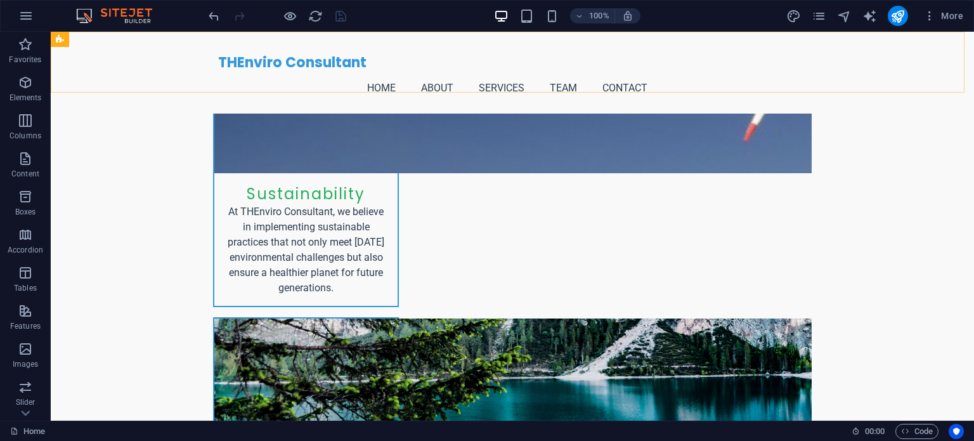
scroll to position [1581, 0]
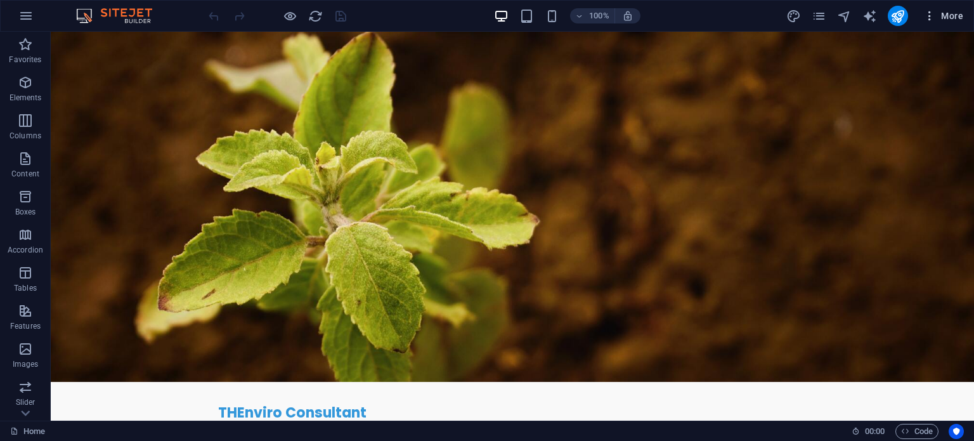
click at [938, 15] on span "More" at bounding box center [943, 16] width 40 height 13
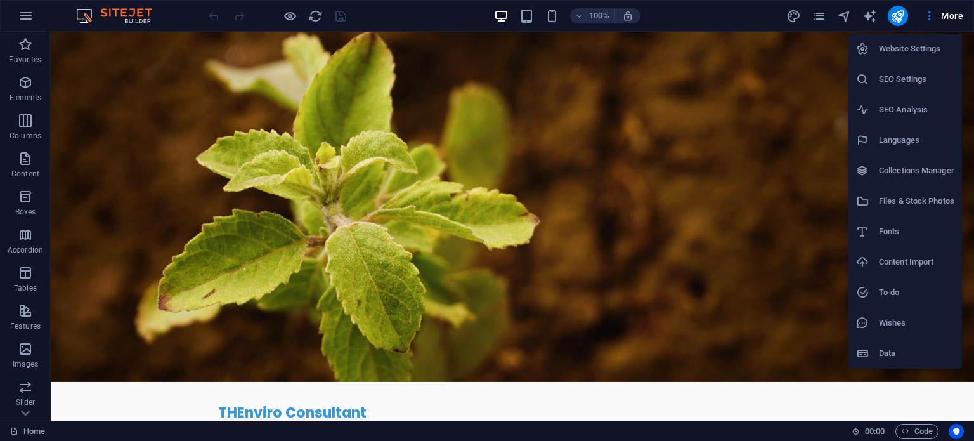
click at [905, 50] on h6 "Website Settings" at bounding box center [916, 48] width 75 height 15
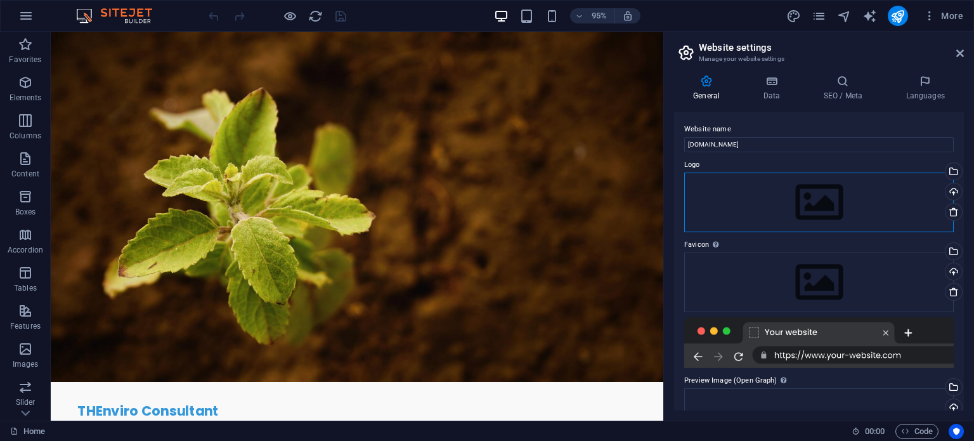
click at [820, 207] on div "Drag files here, click to choose files or select files from Files or our free s…" at bounding box center [818, 202] width 269 height 60
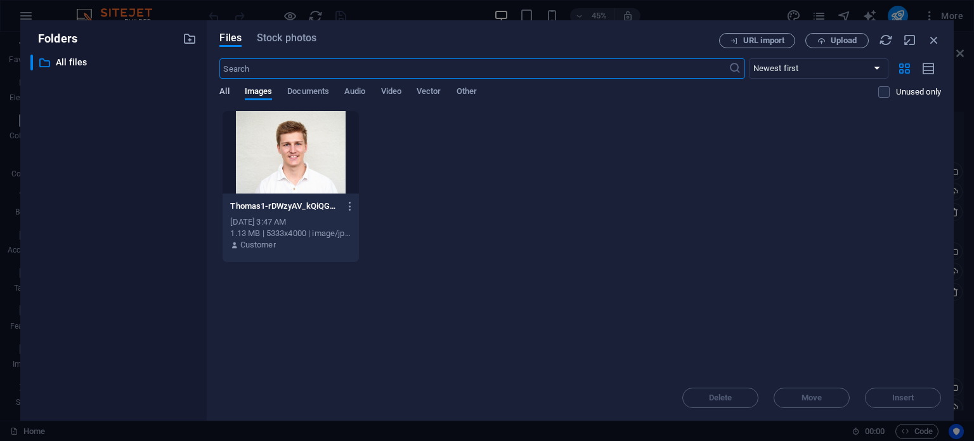
click at [225, 92] on span "All" at bounding box center [224, 93] width 10 height 18
click at [827, 43] on span "Upload" at bounding box center [837, 41] width 52 height 8
click at [842, 39] on span "Upload" at bounding box center [844, 41] width 26 height 8
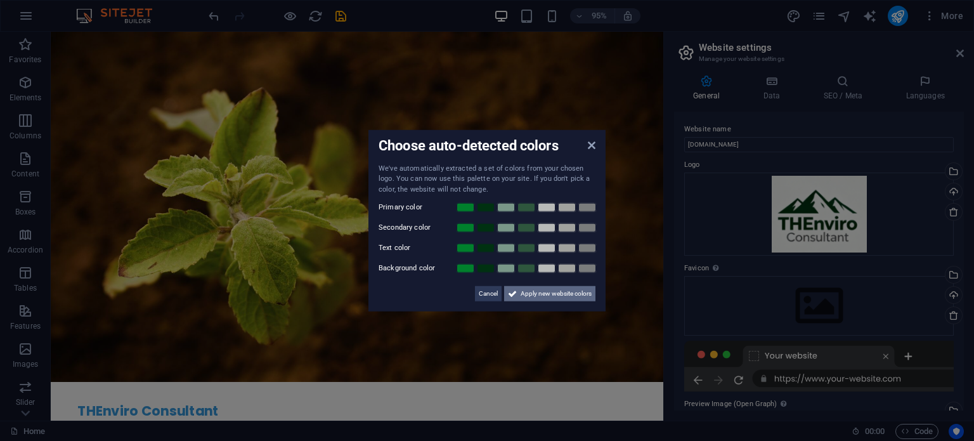
click at [564, 295] on span "Apply new website colors" at bounding box center [556, 293] width 71 height 15
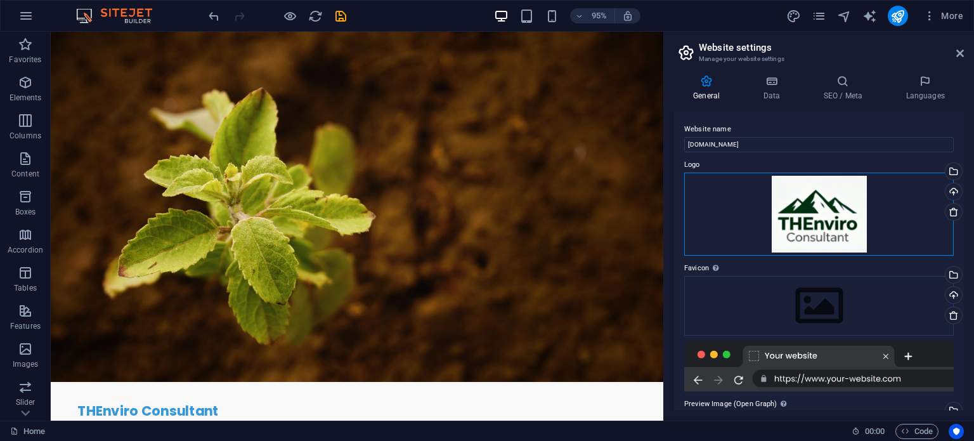
click at [830, 220] on div "Drag files here, click to choose files or select files from Files or our free s…" at bounding box center [818, 213] width 269 height 83
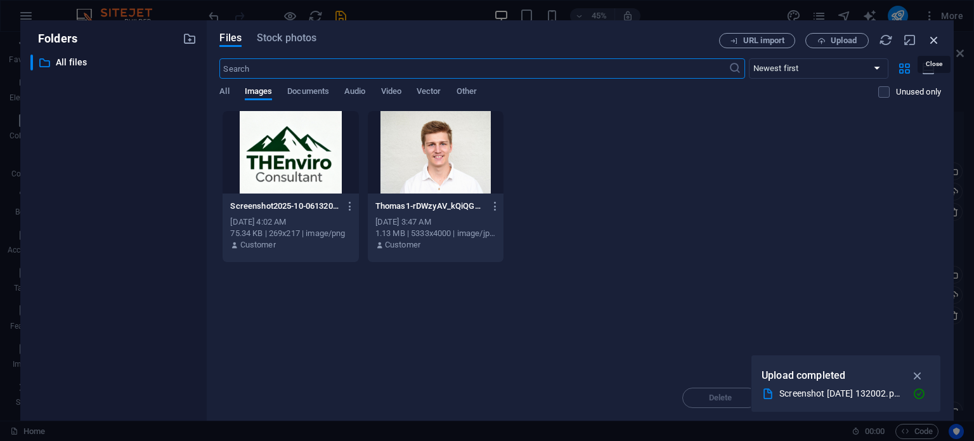
click at [933, 37] on icon "button" at bounding box center [934, 40] width 14 height 14
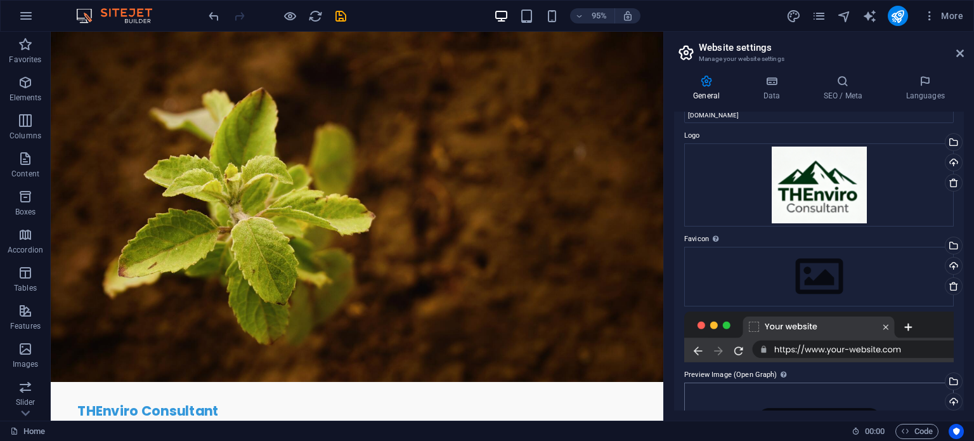
scroll to position [156, 0]
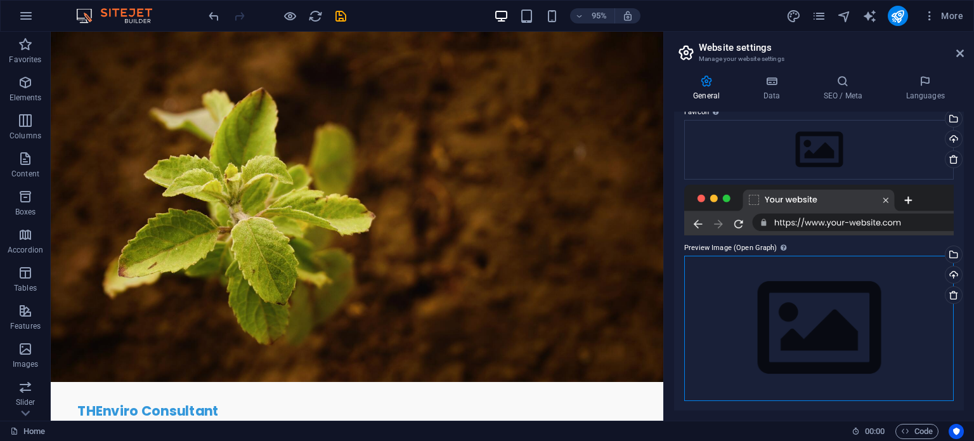
click at [825, 318] on div "Drag files here, click to choose files or select files from Files or our free s…" at bounding box center [818, 328] width 269 height 145
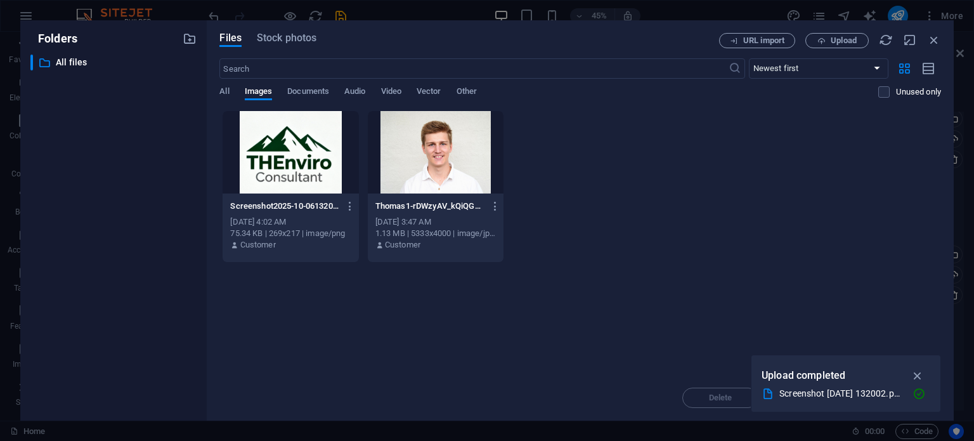
click at [281, 172] on div at bounding box center [291, 152] width 136 height 82
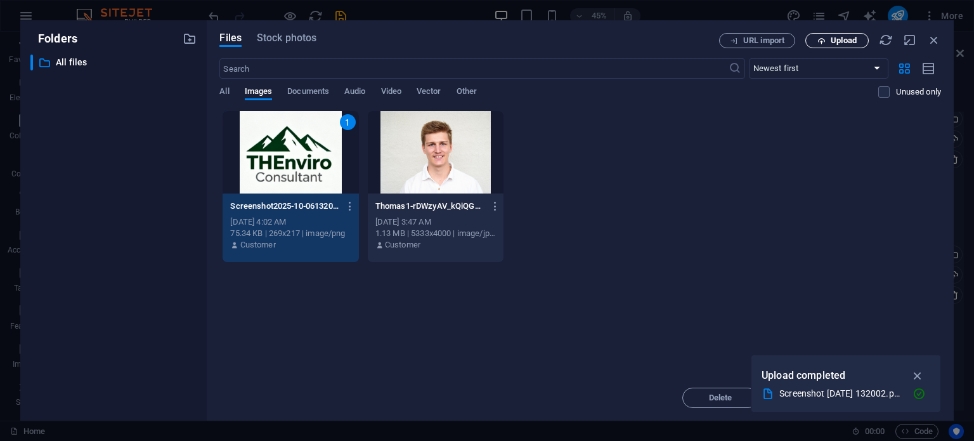
click at [829, 40] on span "Upload" at bounding box center [837, 41] width 52 height 8
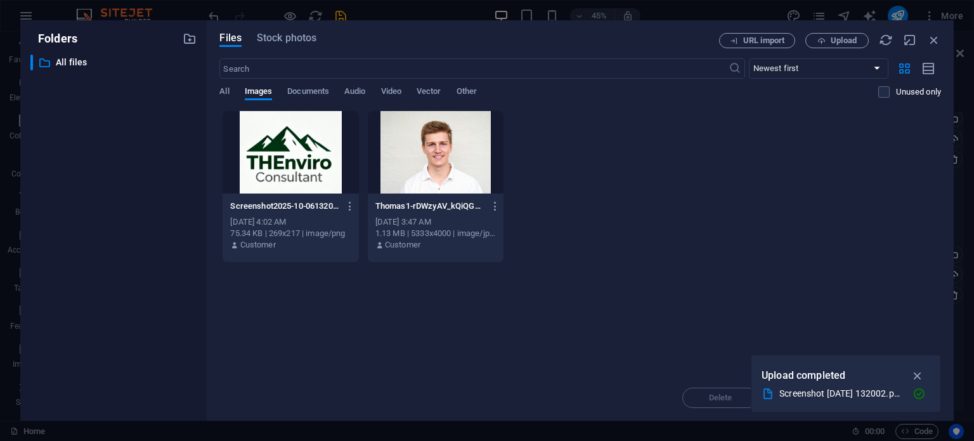
click at [303, 179] on div at bounding box center [291, 152] width 136 height 82
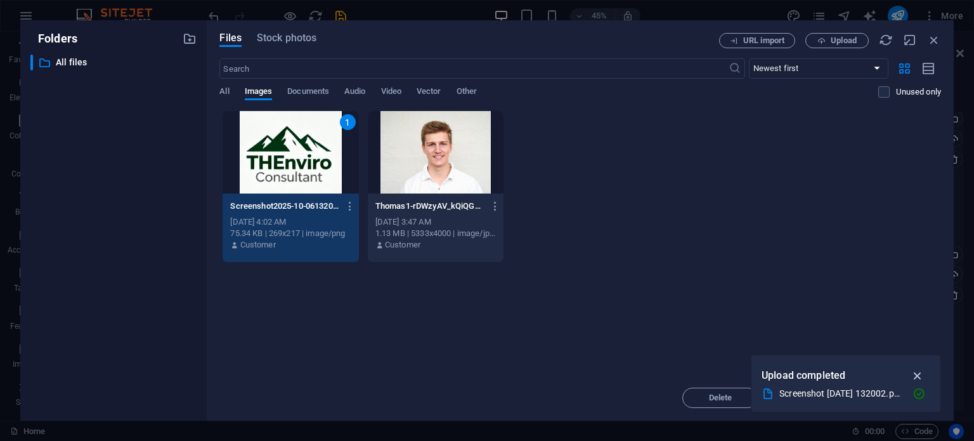
click at [918, 372] on icon "button" at bounding box center [917, 375] width 15 height 14
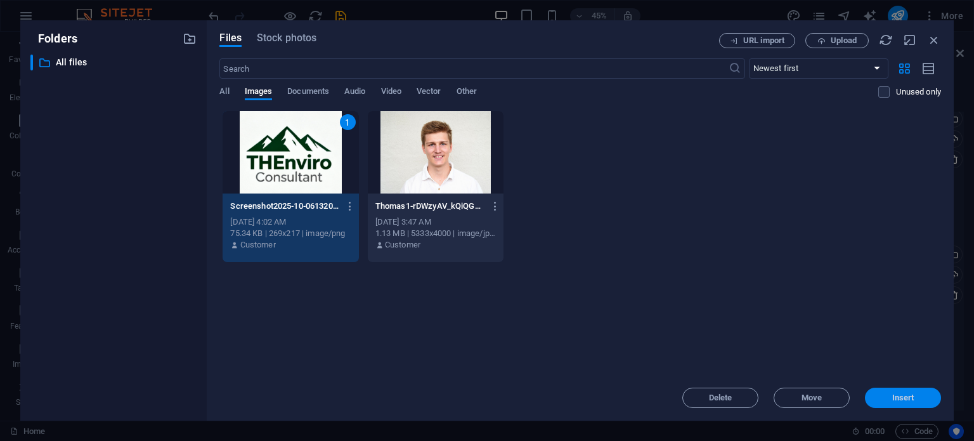
click at [900, 398] on span "Insert" at bounding box center [903, 398] width 22 height 8
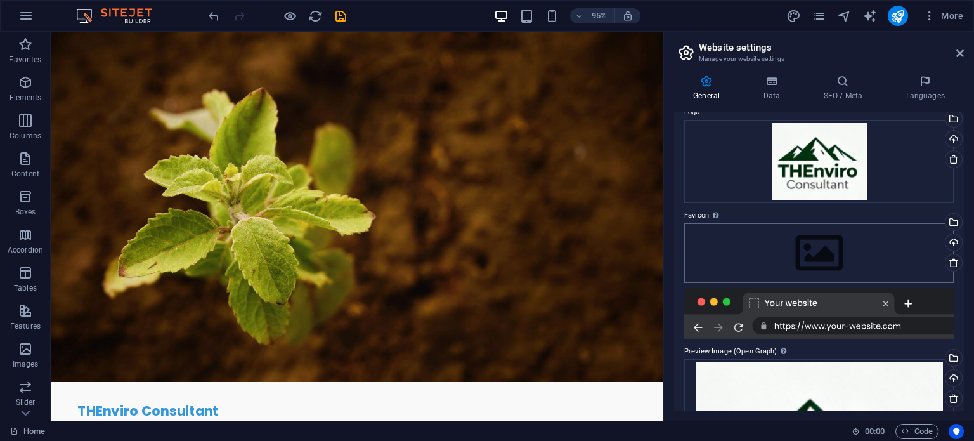
scroll to position [127, 0]
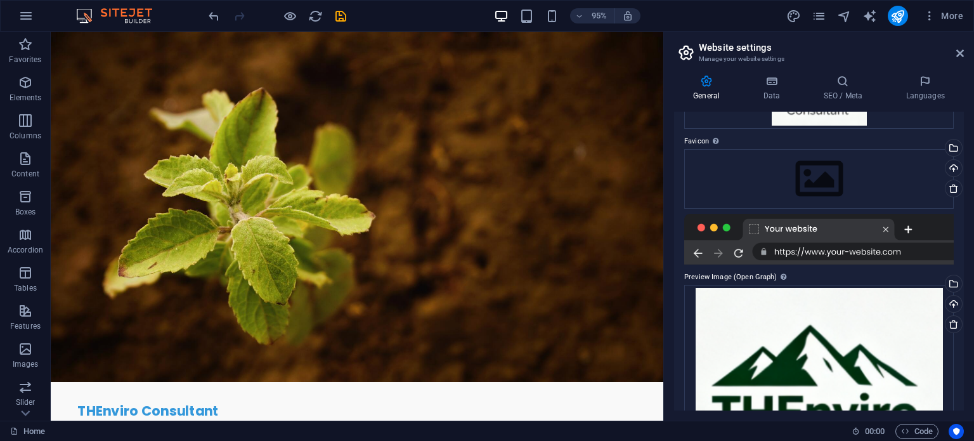
click at [796, 248] on div at bounding box center [818, 239] width 269 height 51
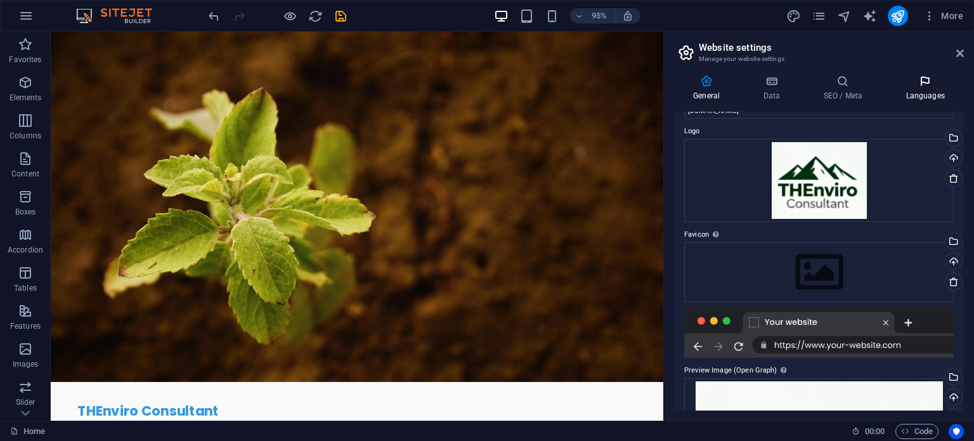
scroll to position [0, 0]
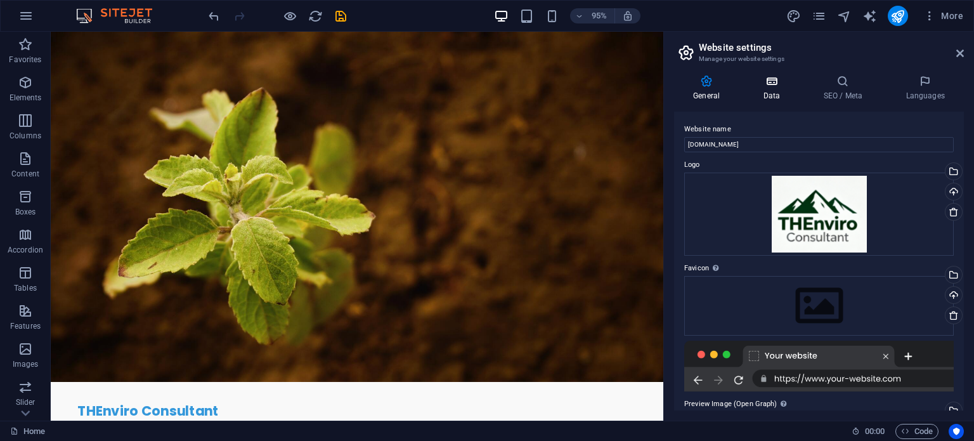
click at [780, 95] on h4 "Data" at bounding box center [774, 88] width 60 height 27
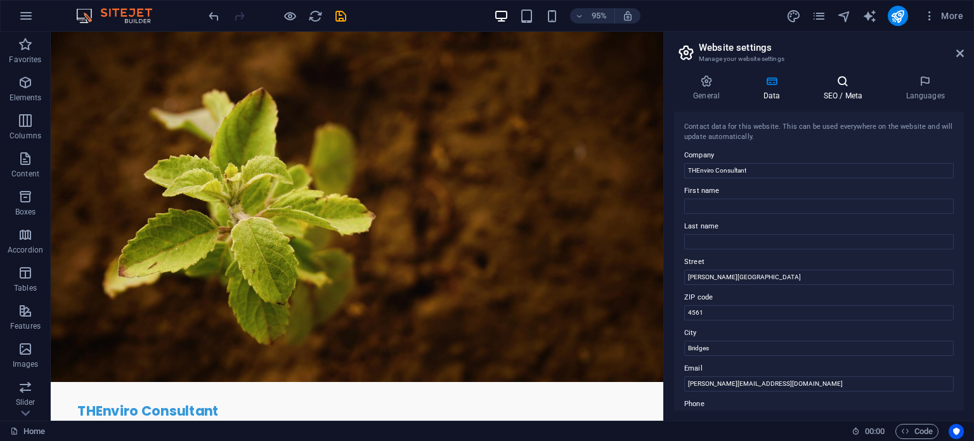
click at [847, 91] on h4 "SEO / Meta" at bounding box center [845, 88] width 82 height 27
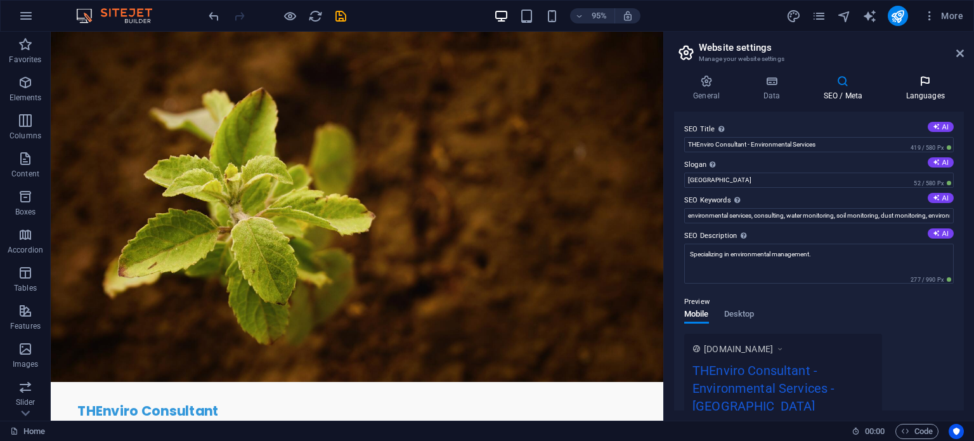
click at [924, 96] on h4 "Languages" at bounding box center [924, 88] width 77 height 27
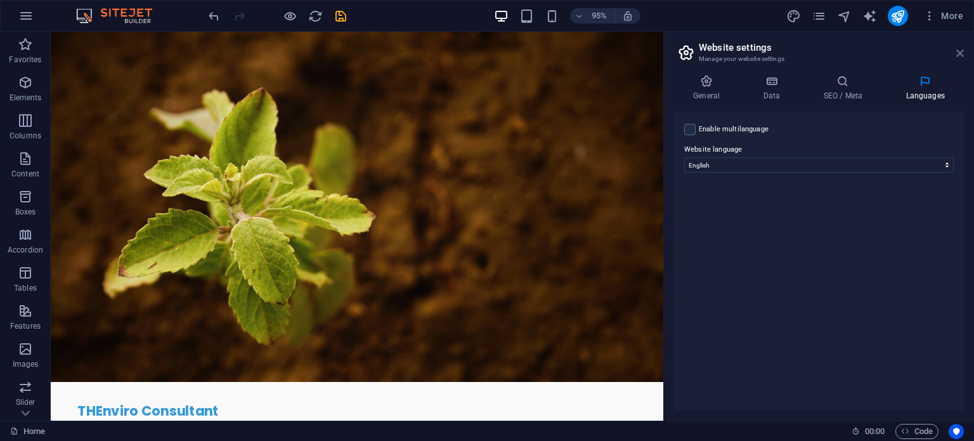
click at [960, 52] on icon at bounding box center [960, 53] width 8 height 10
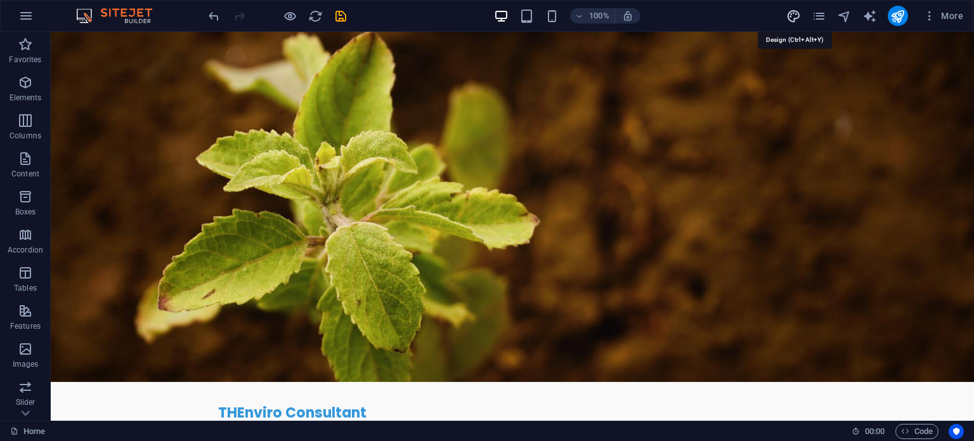
click at [793, 12] on icon "design" at bounding box center [793, 16] width 15 height 15
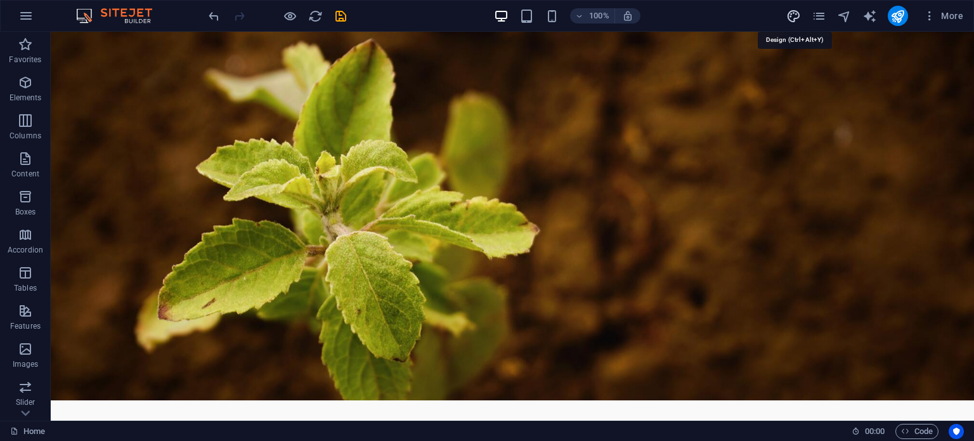
select select "px"
select select "200"
select select "px"
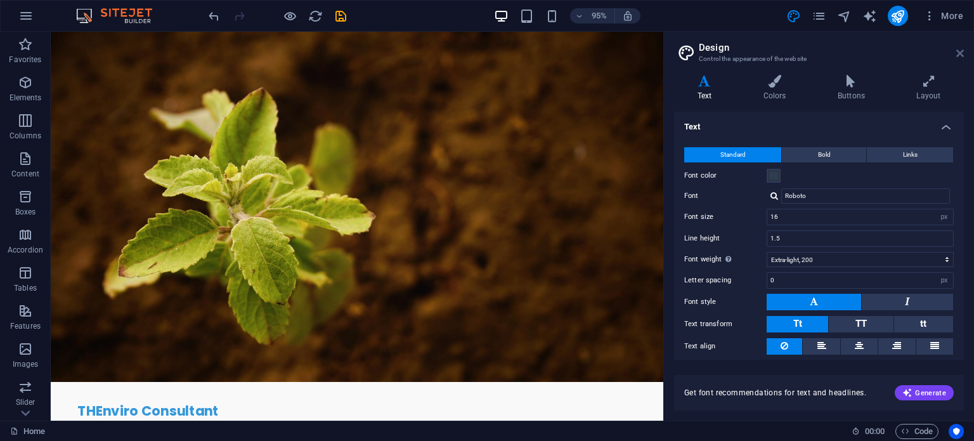
click at [963, 54] on icon at bounding box center [960, 53] width 8 height 10
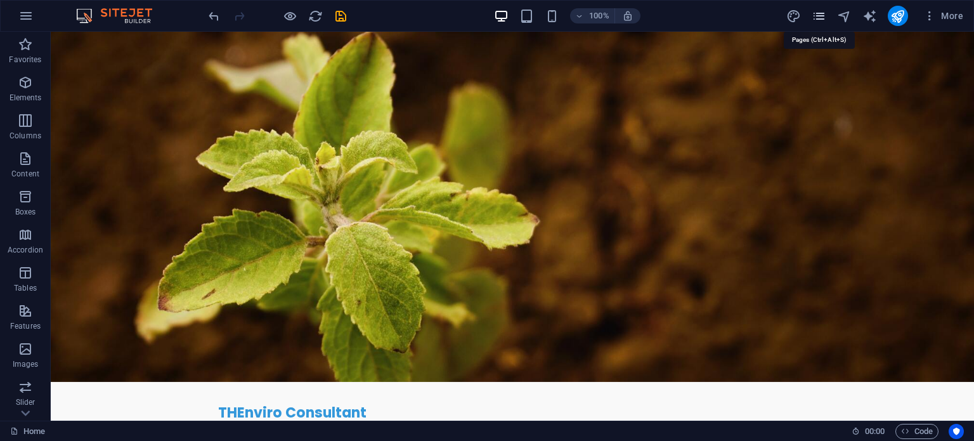
click at [824, 17] on icon "pages" at bounding box center [819, 16] width 15 height 15
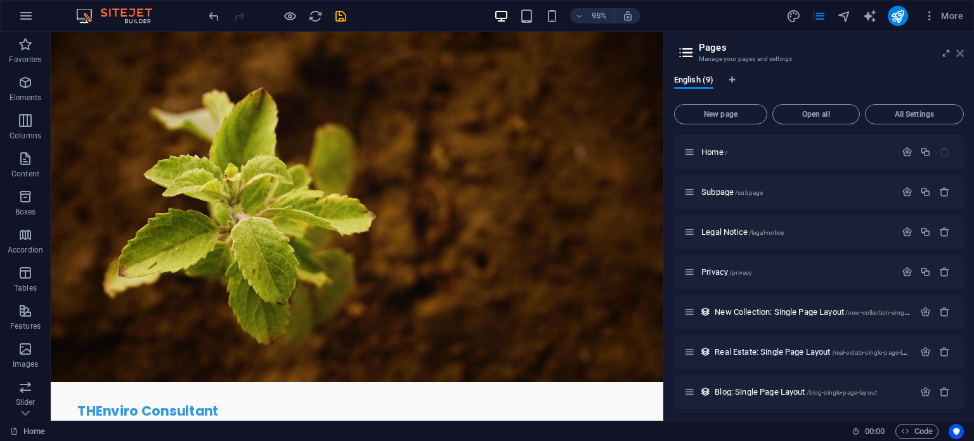
click at [962, 53] on icon at bounding box center [960, 53] width 8 height 10
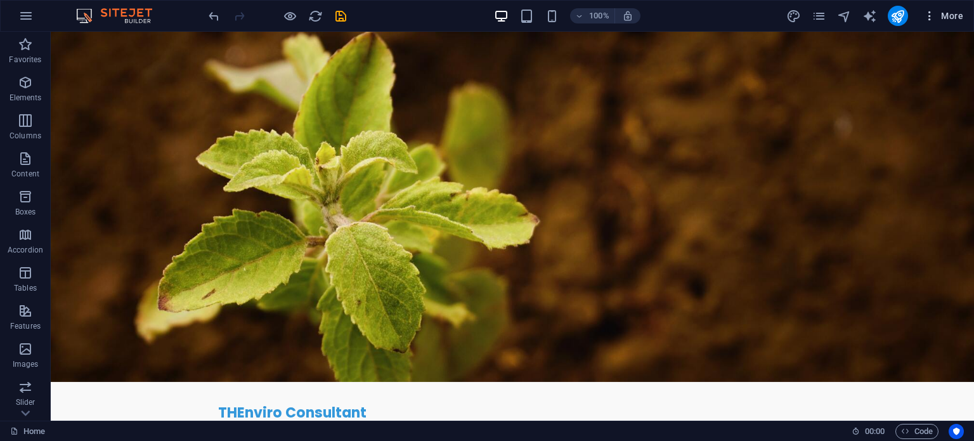
click at [940, 14] on span "More" at bounding box center [943, 16] width 40 height 13
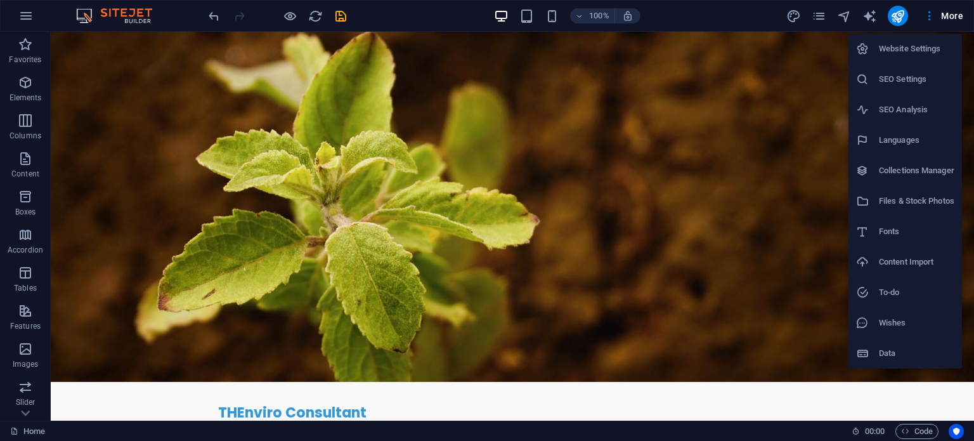
click at [742, 332] on div at bounding box center [487, 220] width 974 height 441
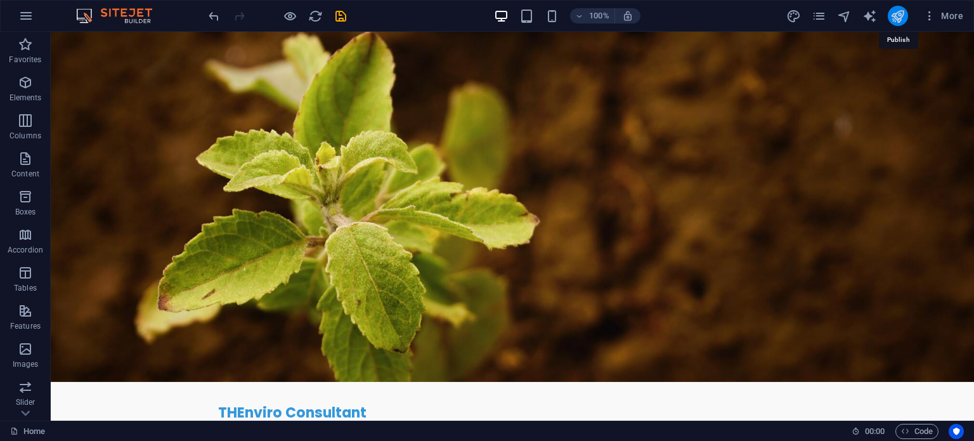
click at [903, 16] on icon "publish" at bounding box center [897, 16] width 15 height 15
